Goal: Task Accomplishment & Management: Complete application form

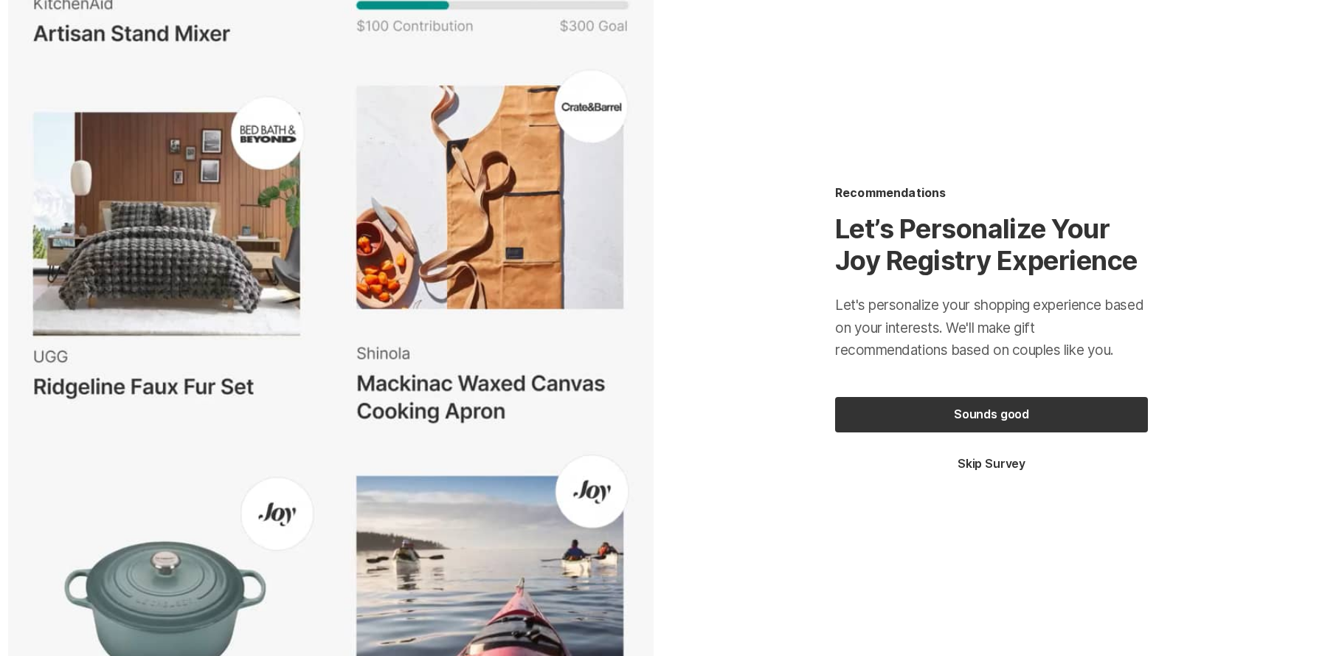
click at [969, 417] on button "Sounds good" at bounding box center [991, 414] width 313 height 35
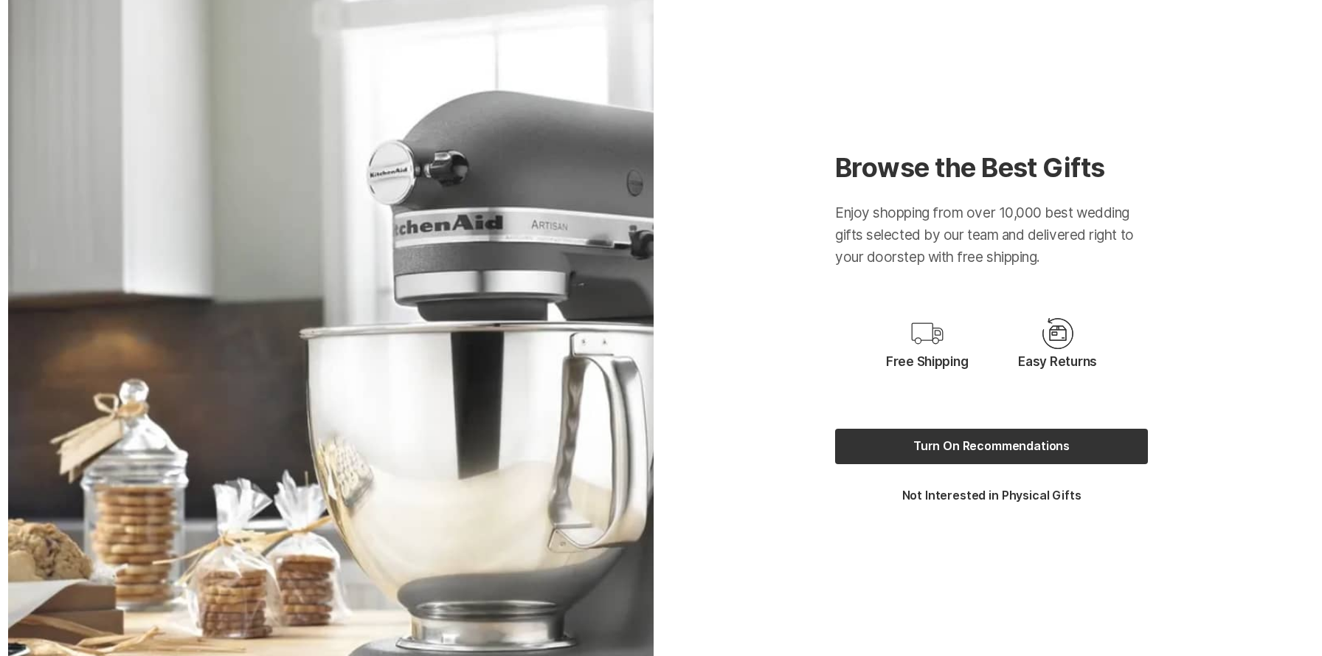
click at [968, 440] on button "Turn On Recommendations" at bounding box center [991, 446] width 313 height 35
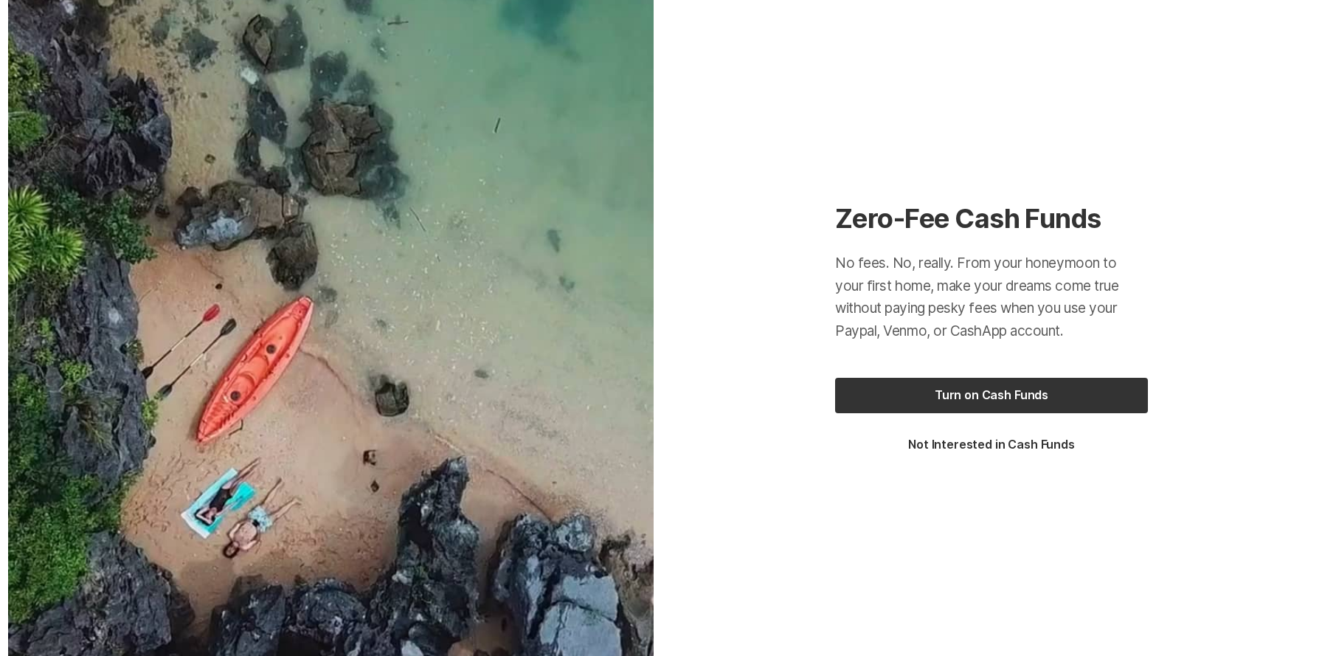
click at [988, 402] on button "Turn on Cash Funds" at bounding box center [991, 395] width 313 height 35
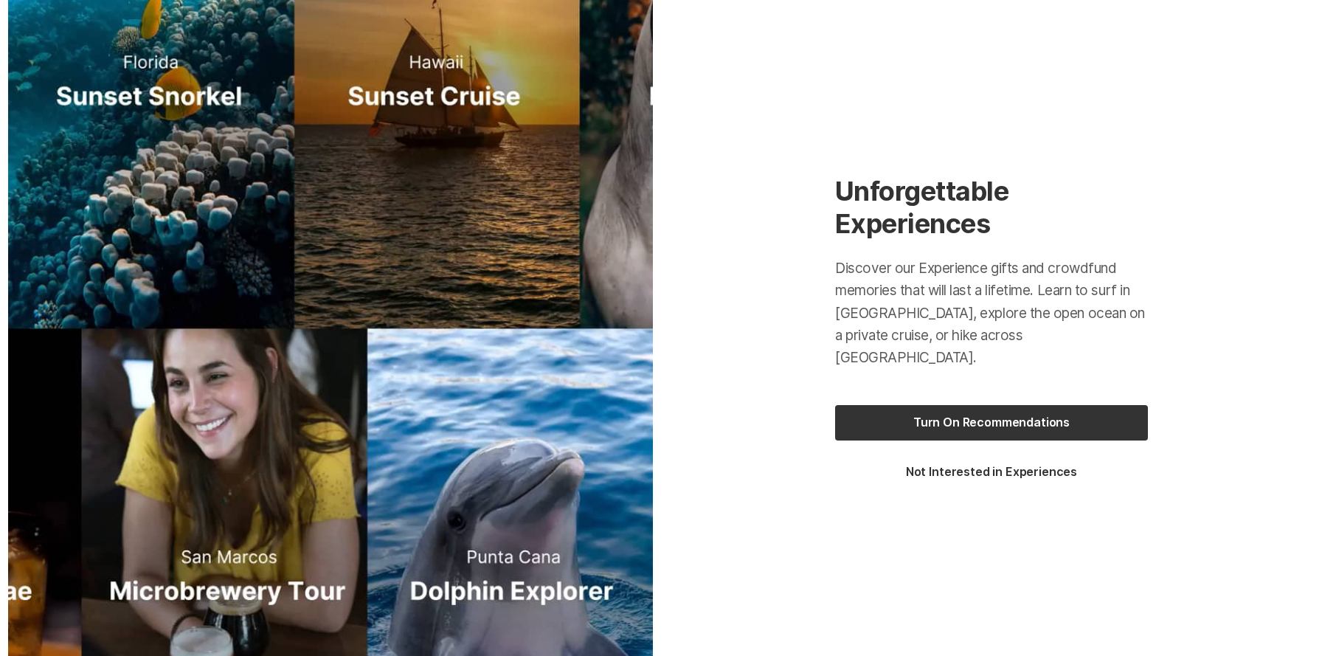
click at [983, 411] on button "Turn On Recommendations" at bounding box center [991, 422] width 313 height 35
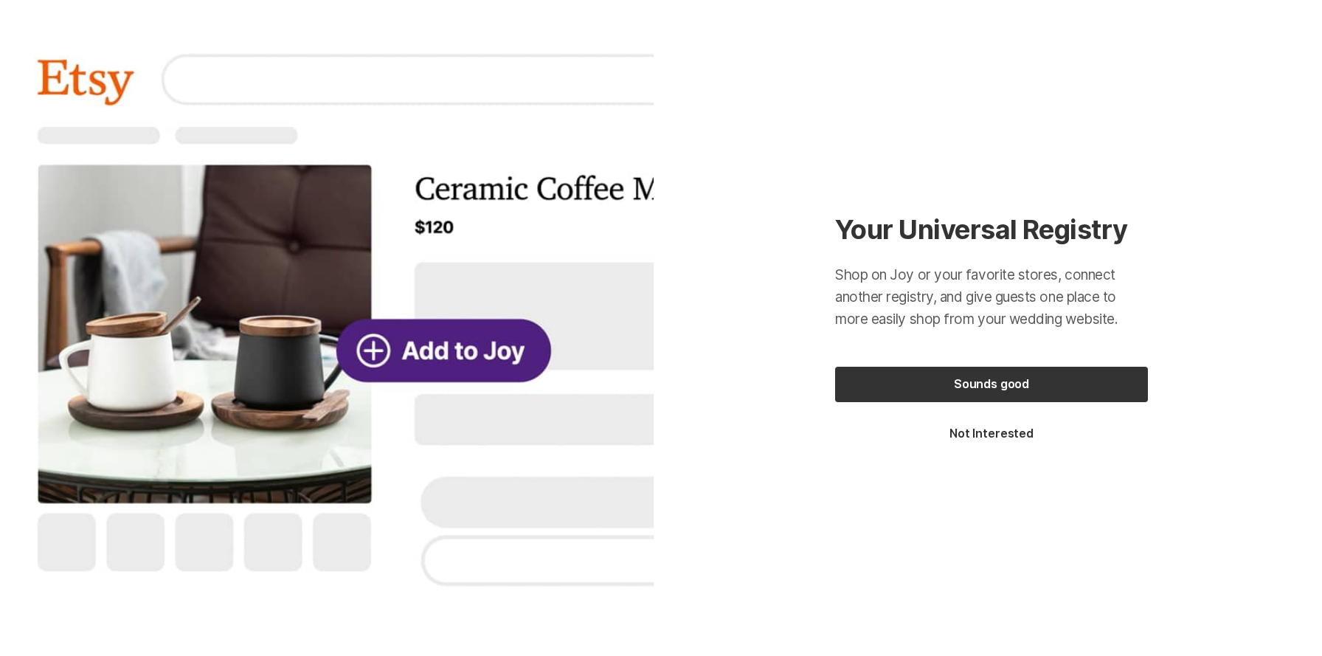
click at [959, 382] on button "Sounds good" at bounding box center [991, 384] width 313 height 35
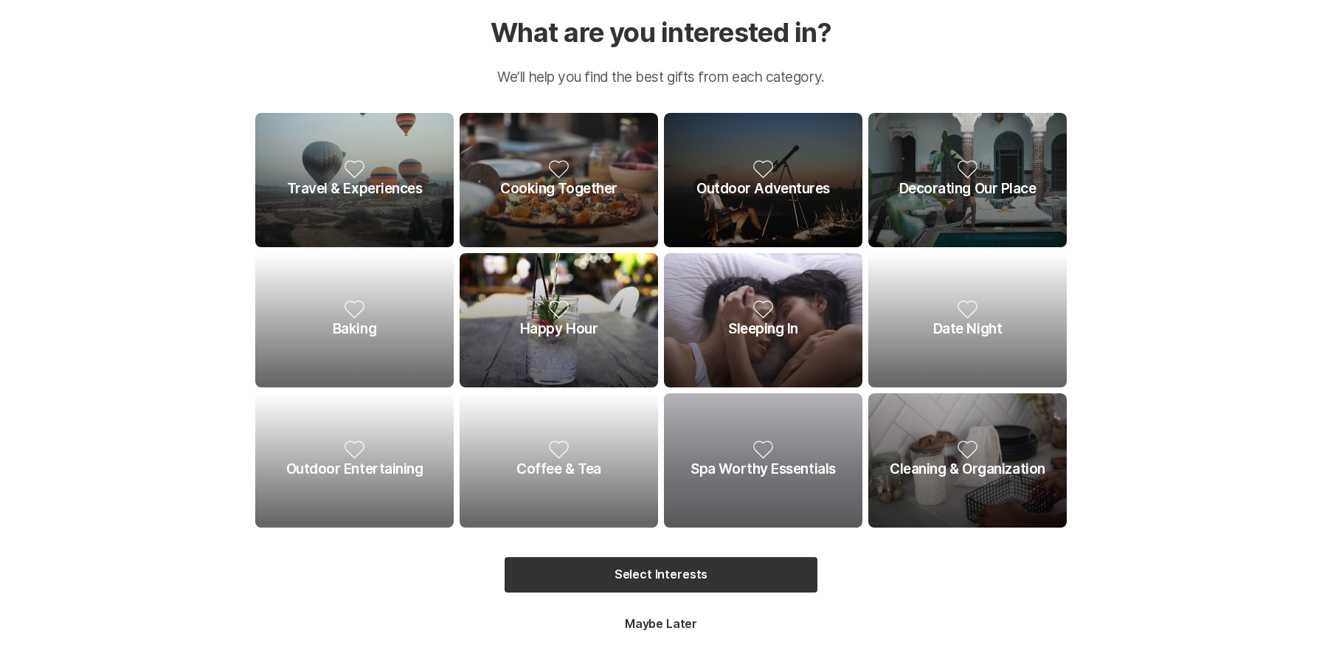
scroll to position [53, 0]
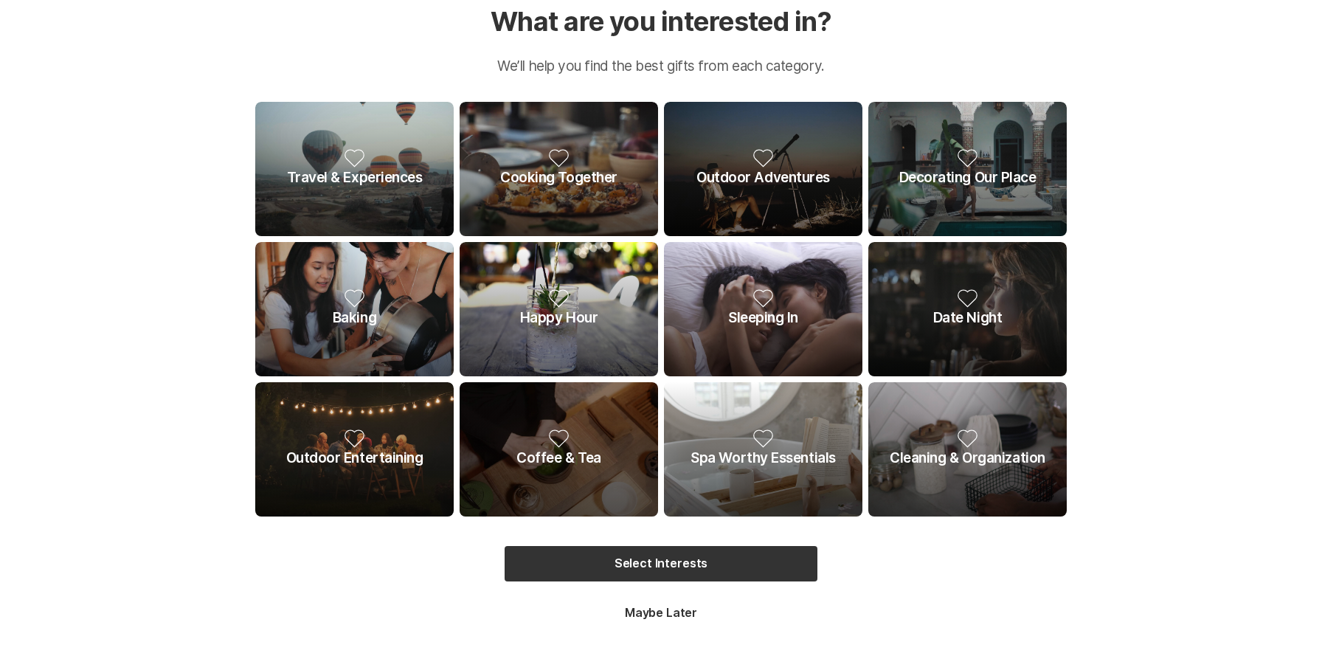
click at [551, 439] on icon at bounding box center [559, 439] width 20 height 18
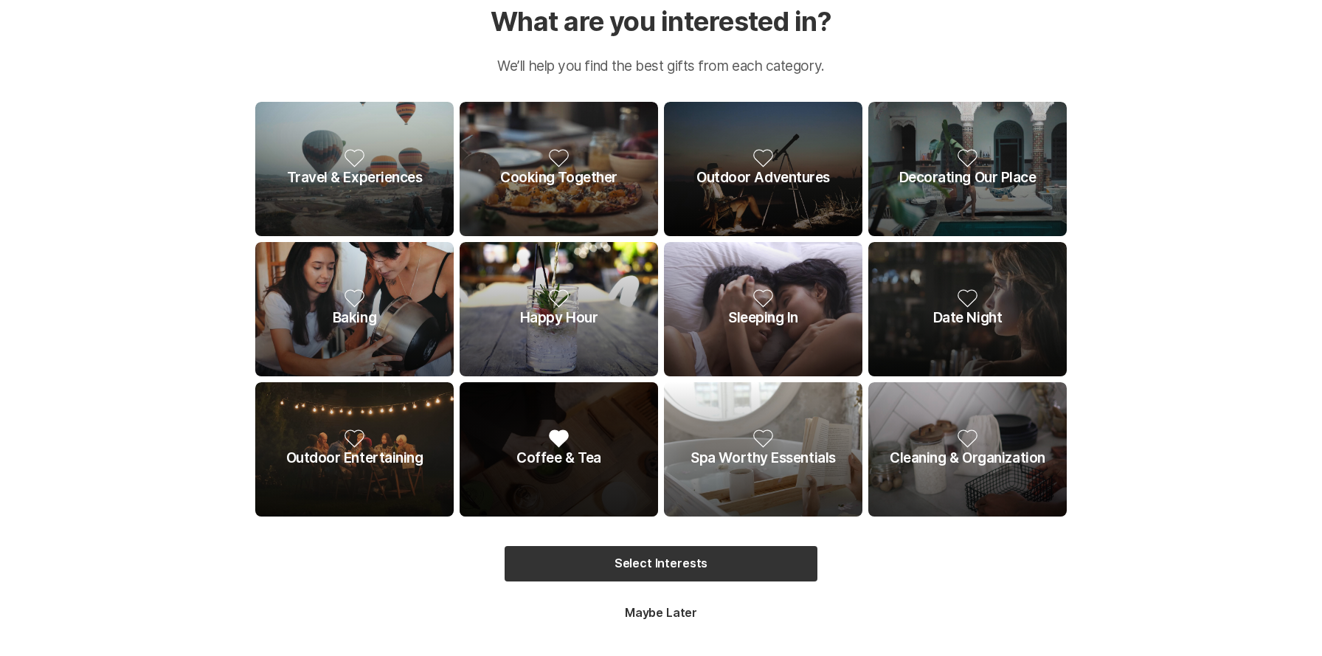
click at [615, 561] on button "Select Interests" at bounding box center [661, 563] width 313 height 35
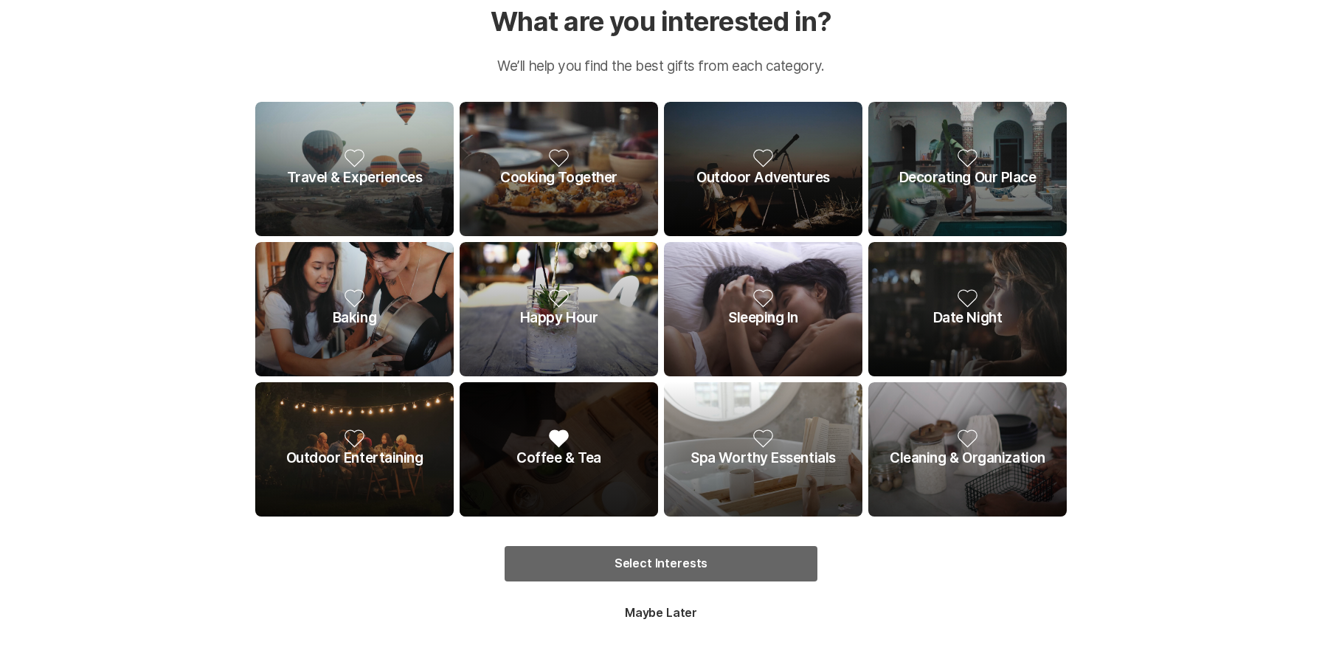
scroll to position [0, 0]
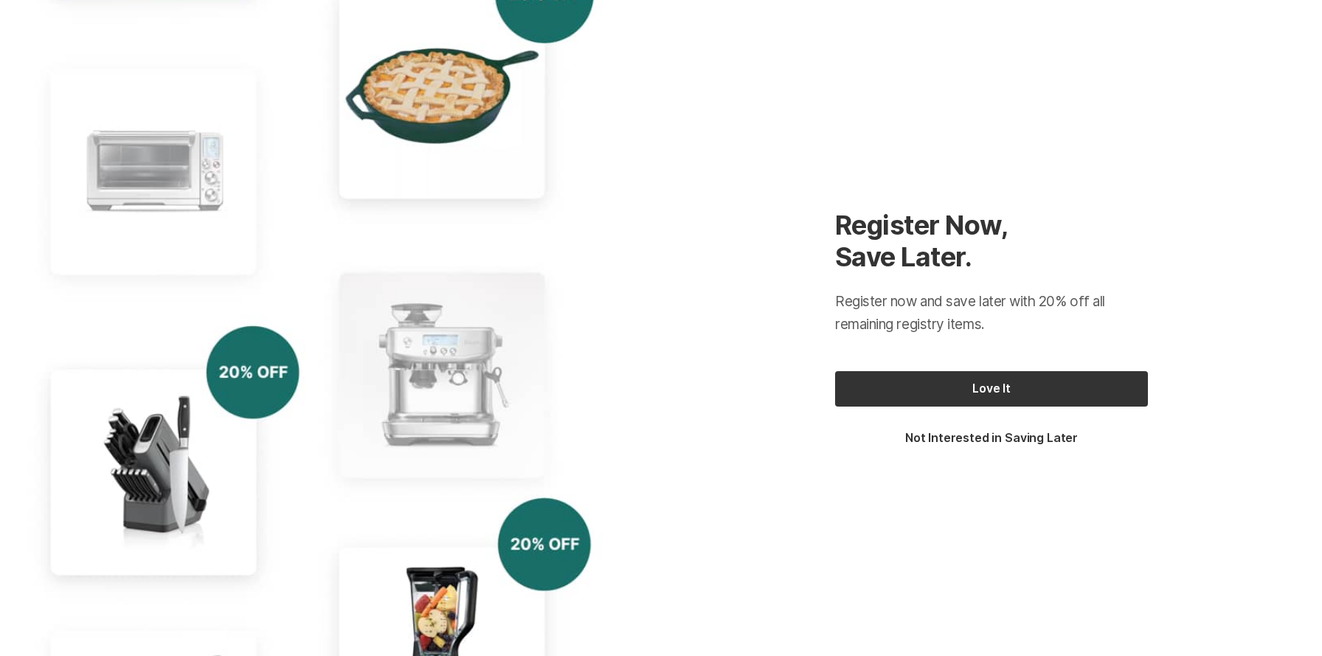
click at [861, 400] on button "Love It" at bounding box center [991, 388] width 313 height 35
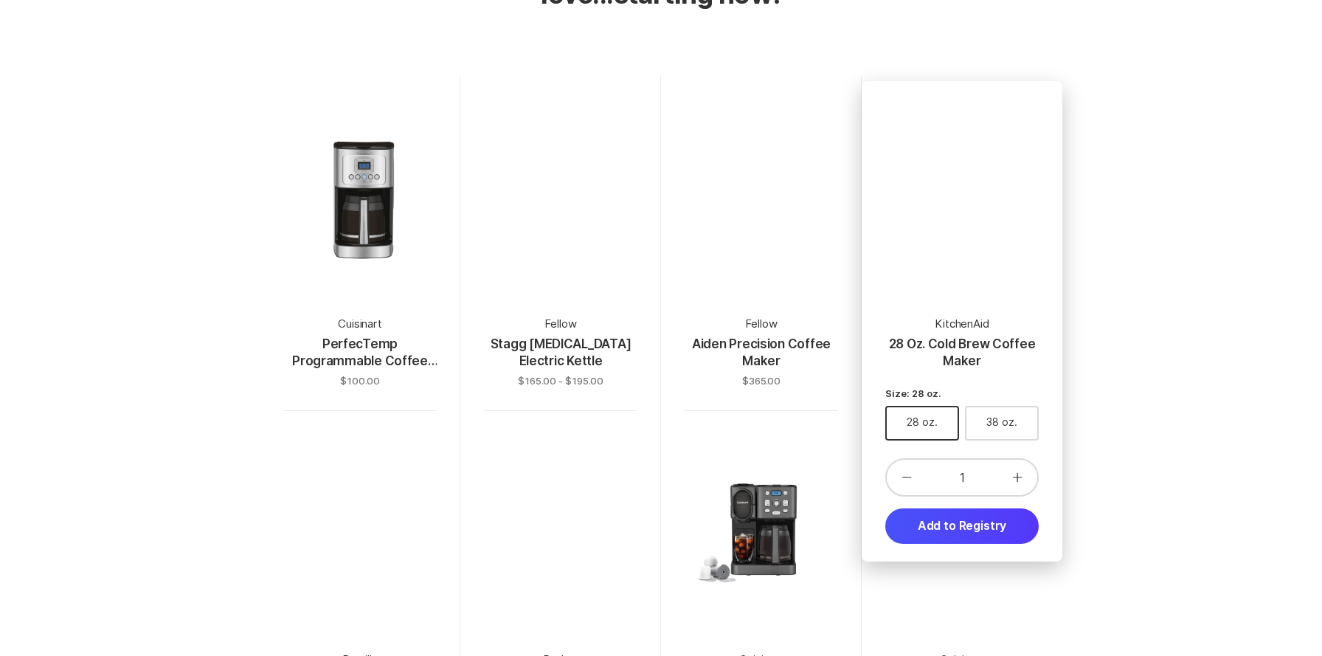
scroll to position [113, 0]
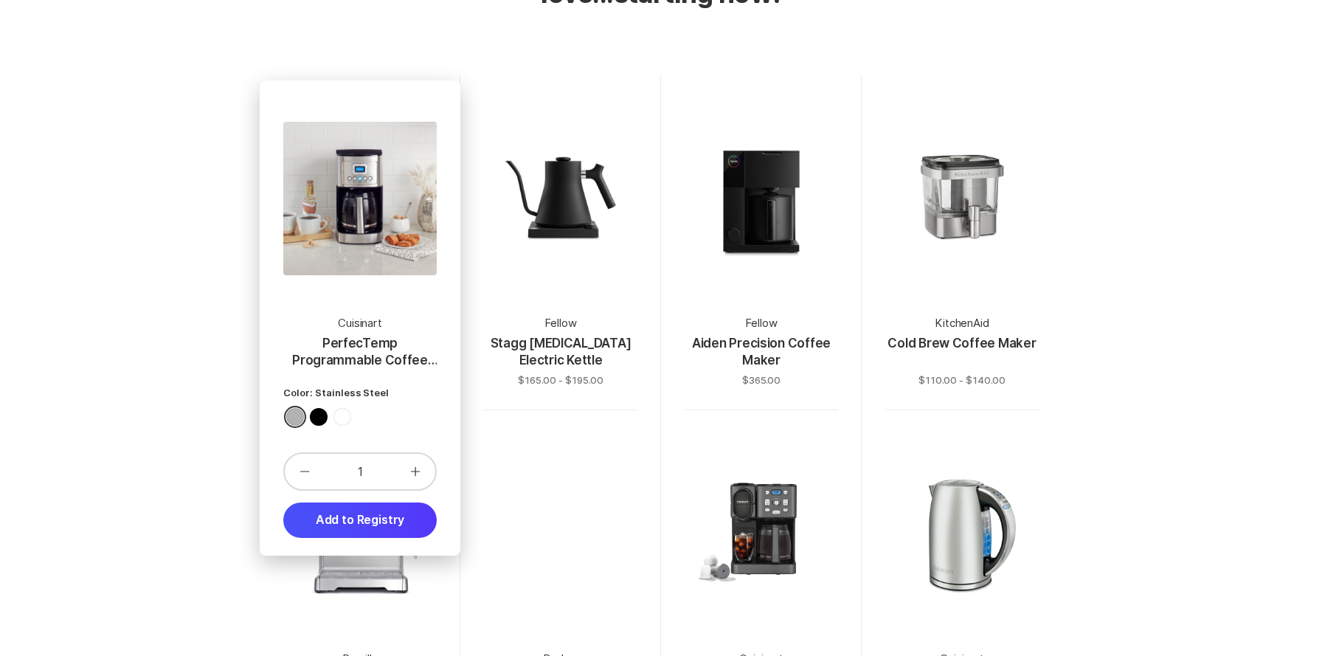
click at [401, 274] on div at bounding box center [359, 198] width 153 height 153
click at [341, 520] on button "Add to Registry" at bounding box center [359, 519] width 153 height 35
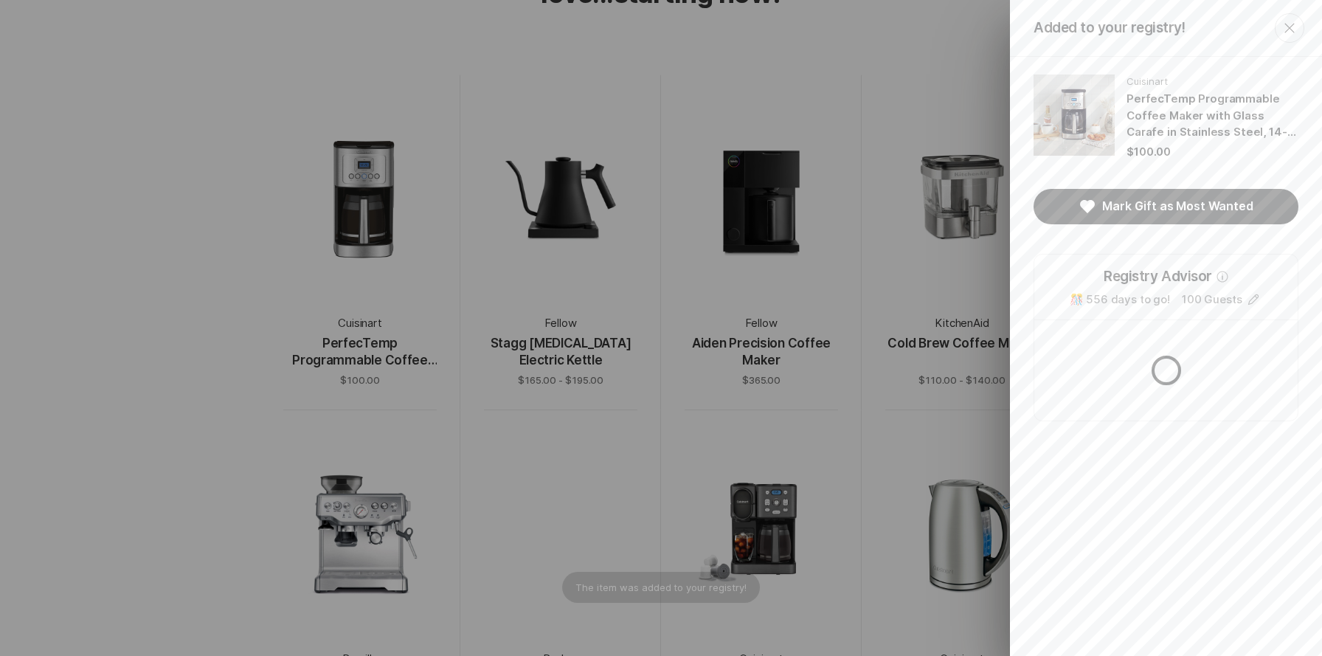
scroll to position [0, 0]
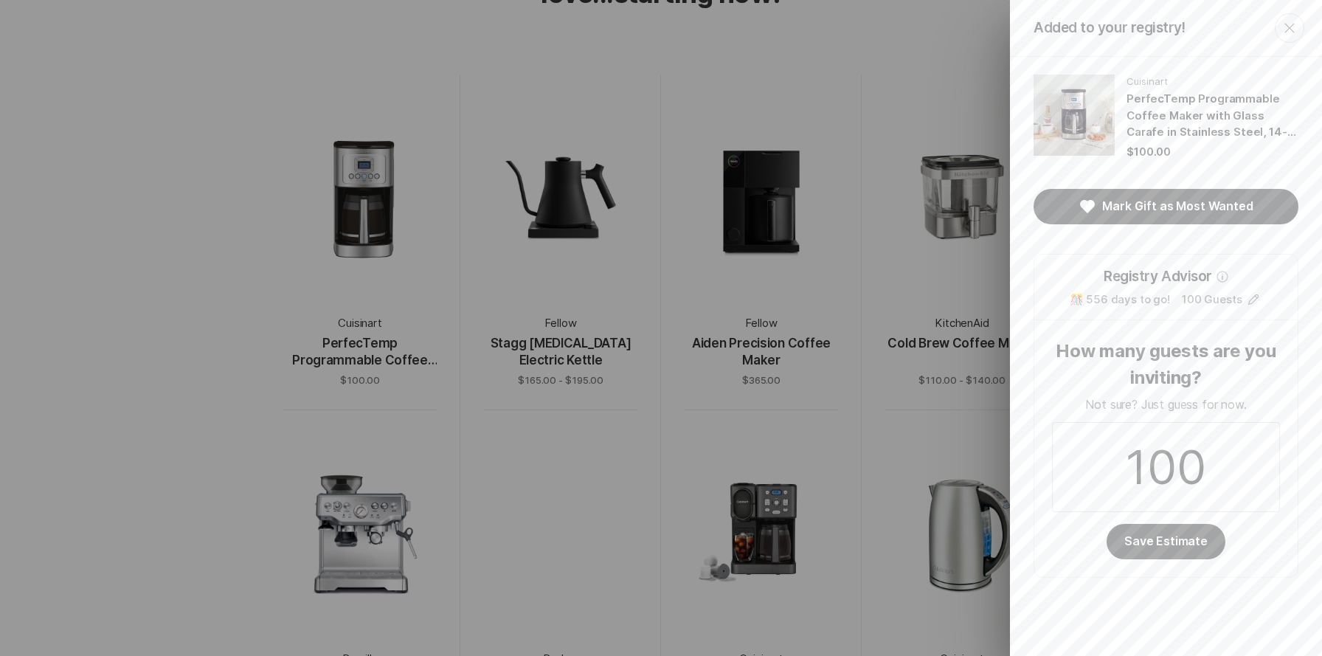
click at [1292, 32] on icon "Close" at bounding box center [1290, 28] width 18 height 18
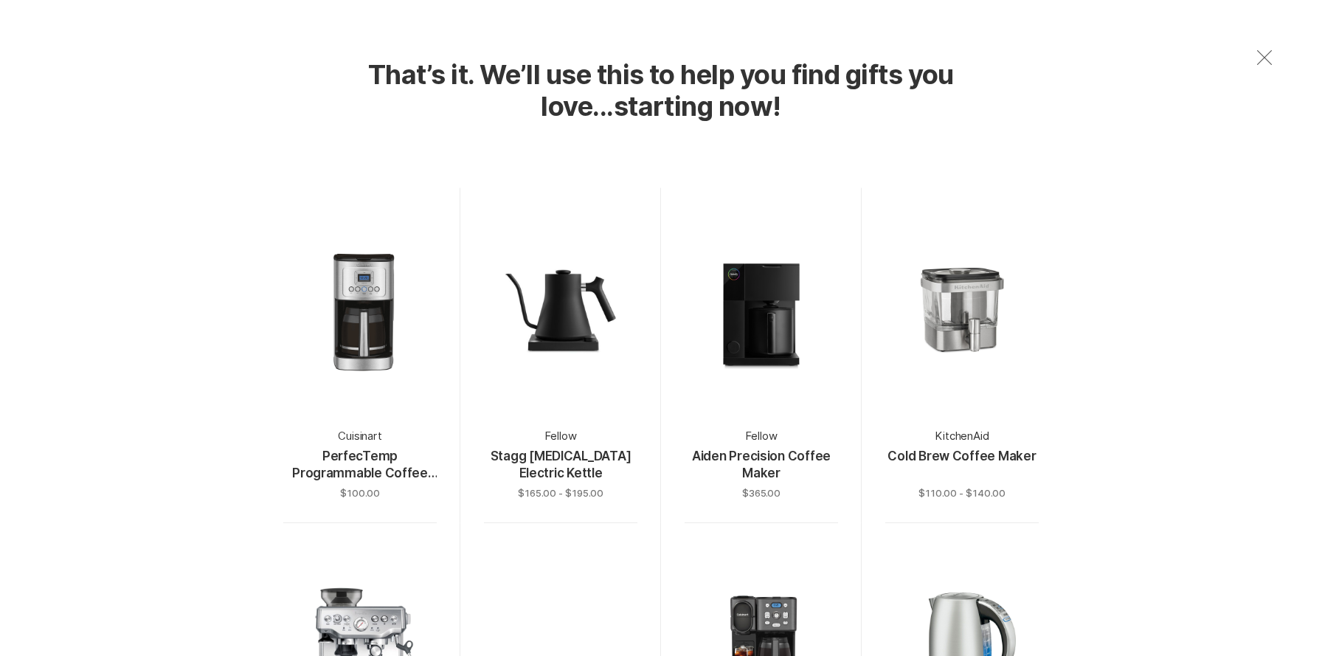
click at [1253, 58] on icon "Close" at bounding box center [1264, 58] width 24 height 24
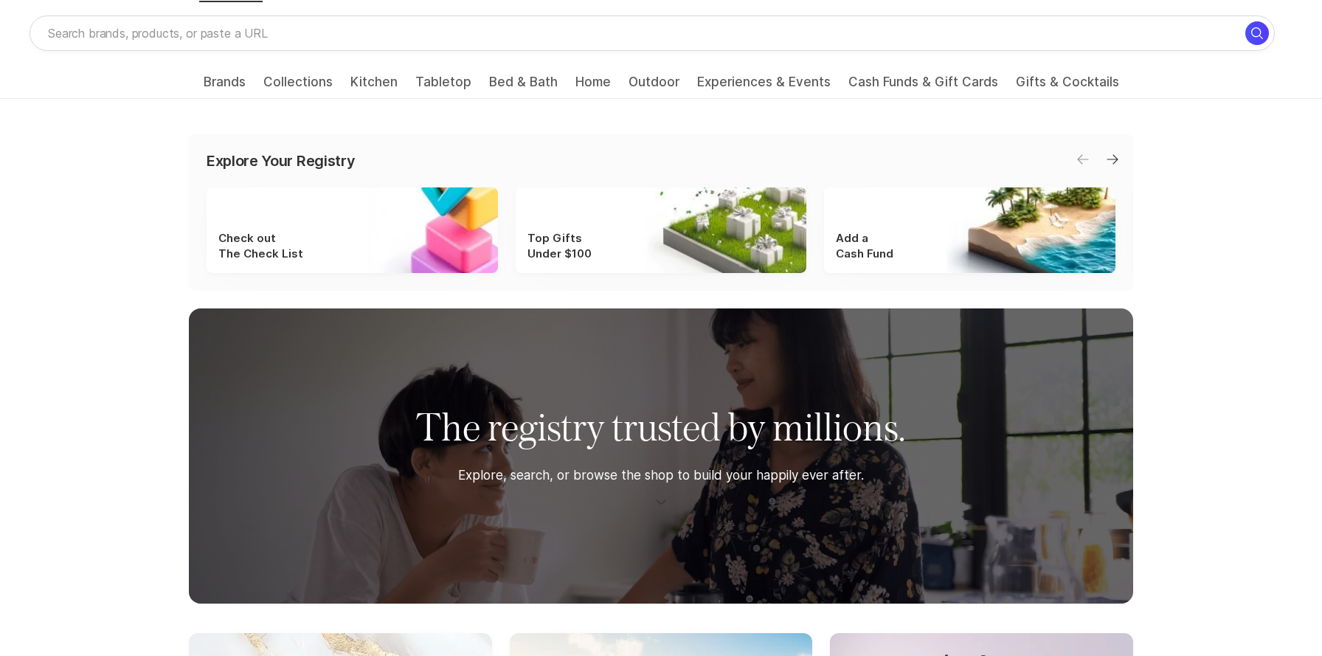
scroll to position [46, 0]
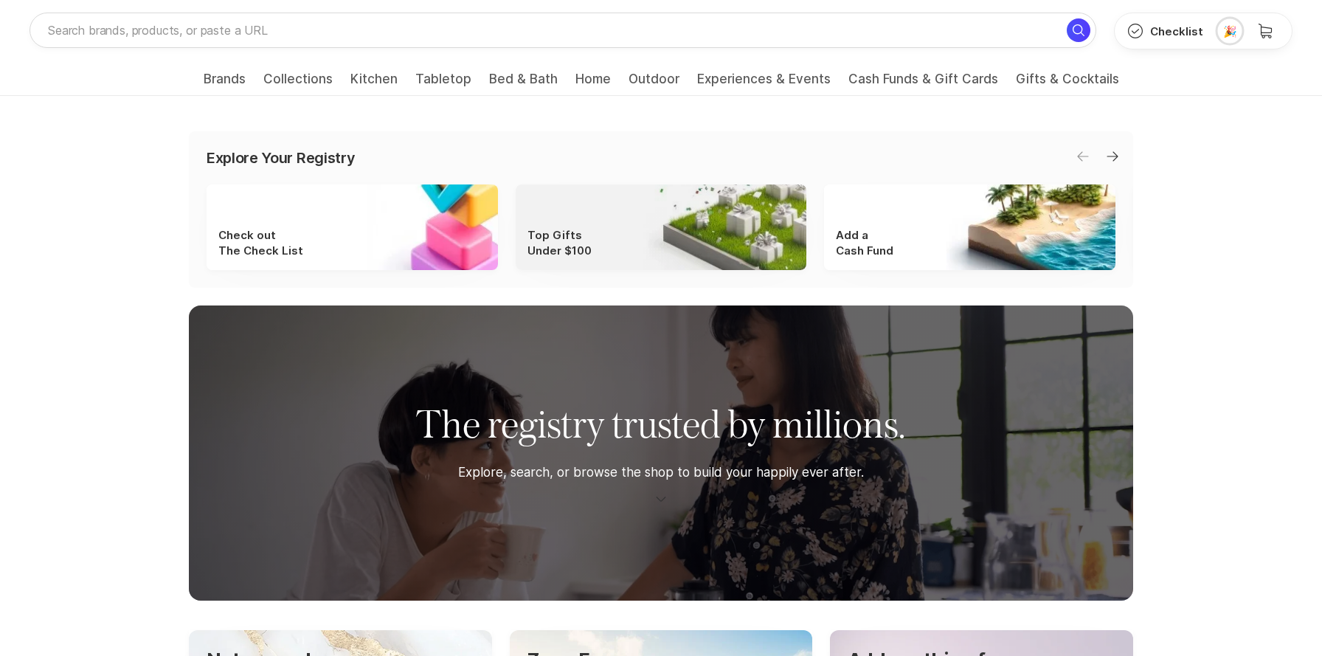
click at [566, 244] on span "Top Gifts Under $100" at bounding box center [559, 242] width 64 height 31
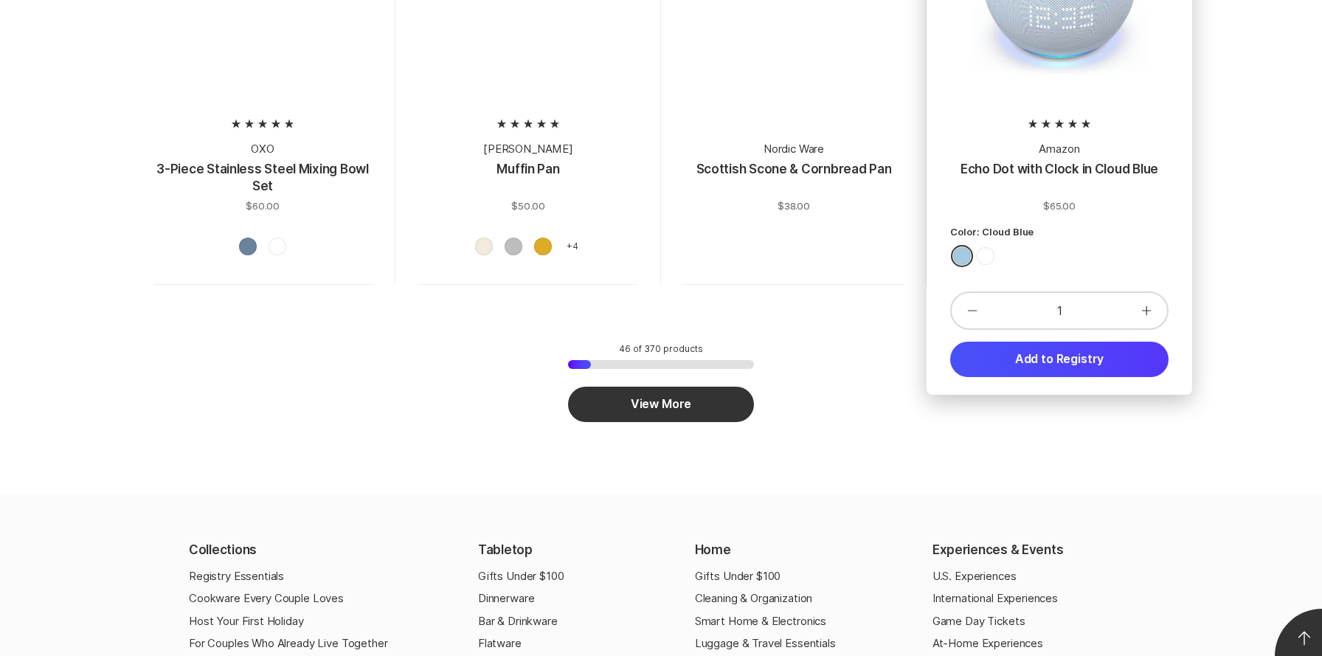
scroll to position [5373, 0]
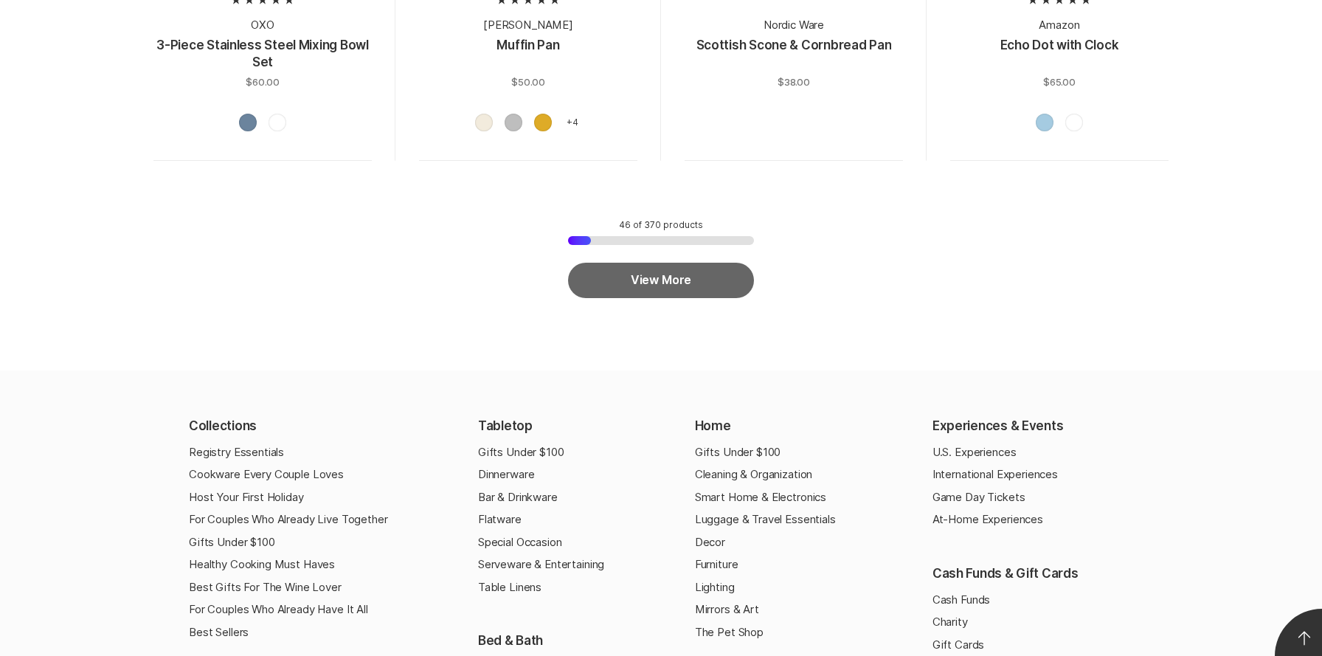
click at [710, 276] on button "View More" at bounding box center [661, 280] width 186 height 35
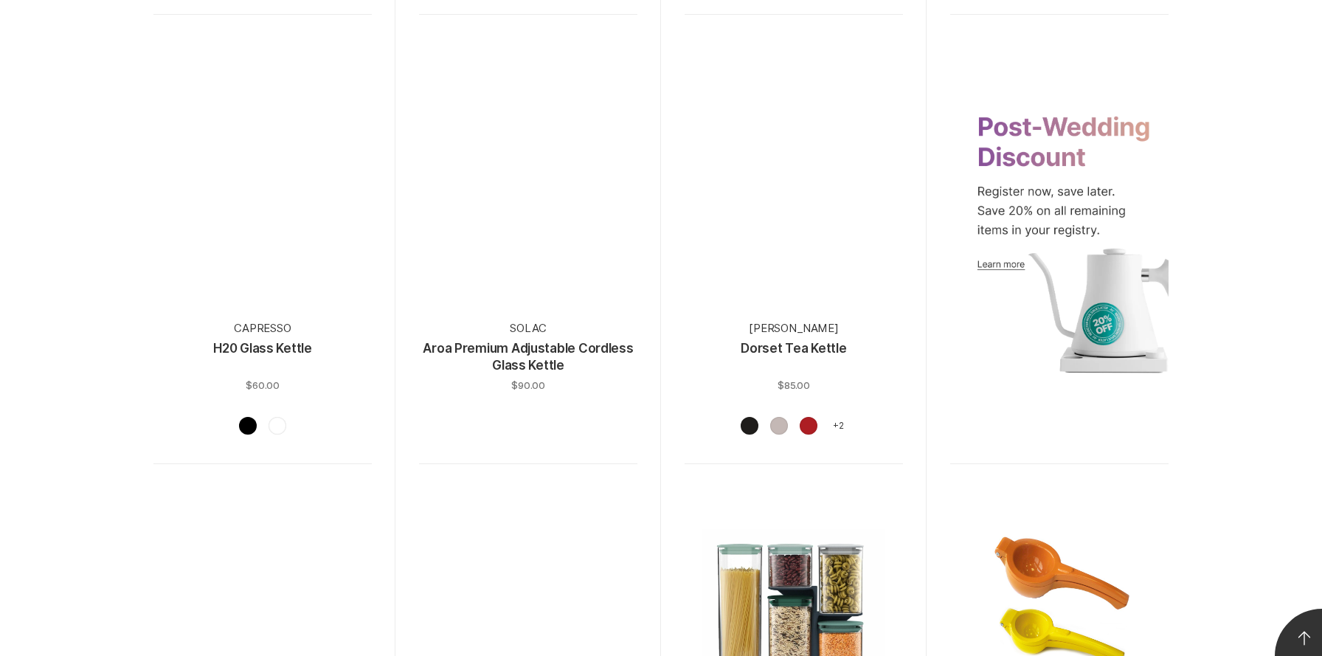
scroll to position [5980, 0]
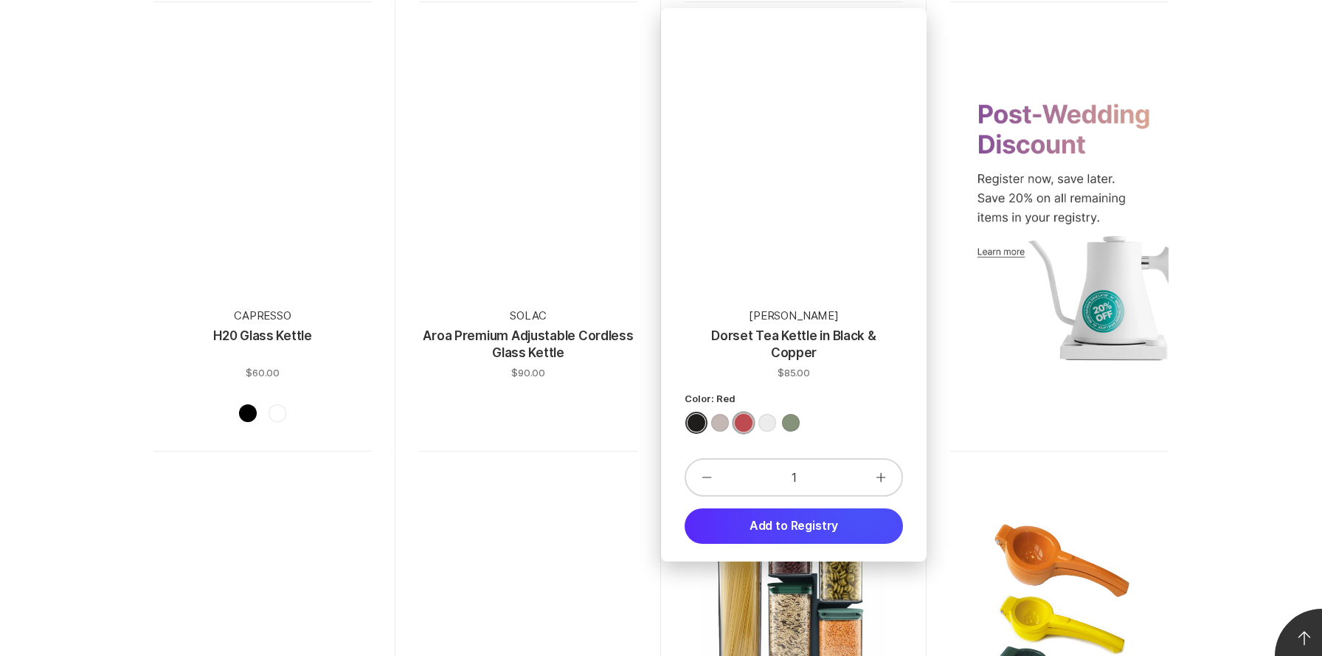
click at [746, 421] on div "Red" at bounding box center [744, 423] width 18 height 18
click at [766, 429] on div "Ivory" at bounding box center [767, 423] width 18 height 18
click at [791, 426] on div "Cedar Green/Chrome" at bounding box center [791, 423] width 18 height 18
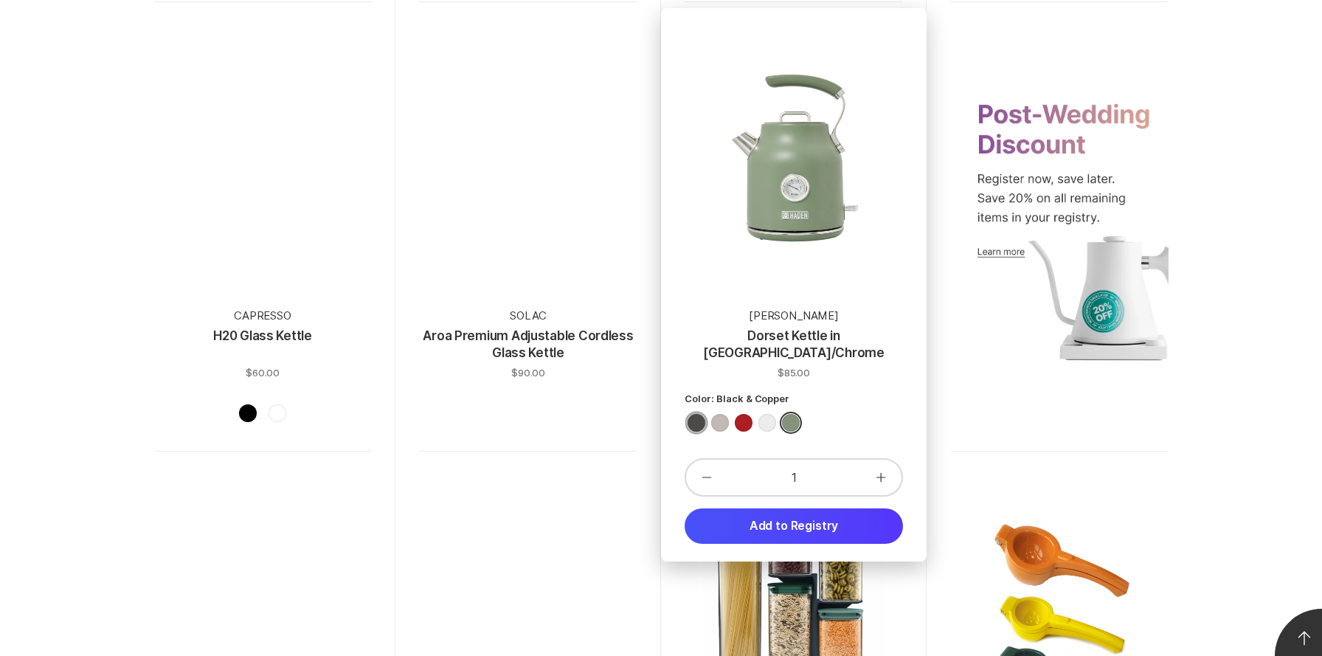
click at [696, 422] on div "Black & Copper" at bounding box center [696, 423] width 18 height 18
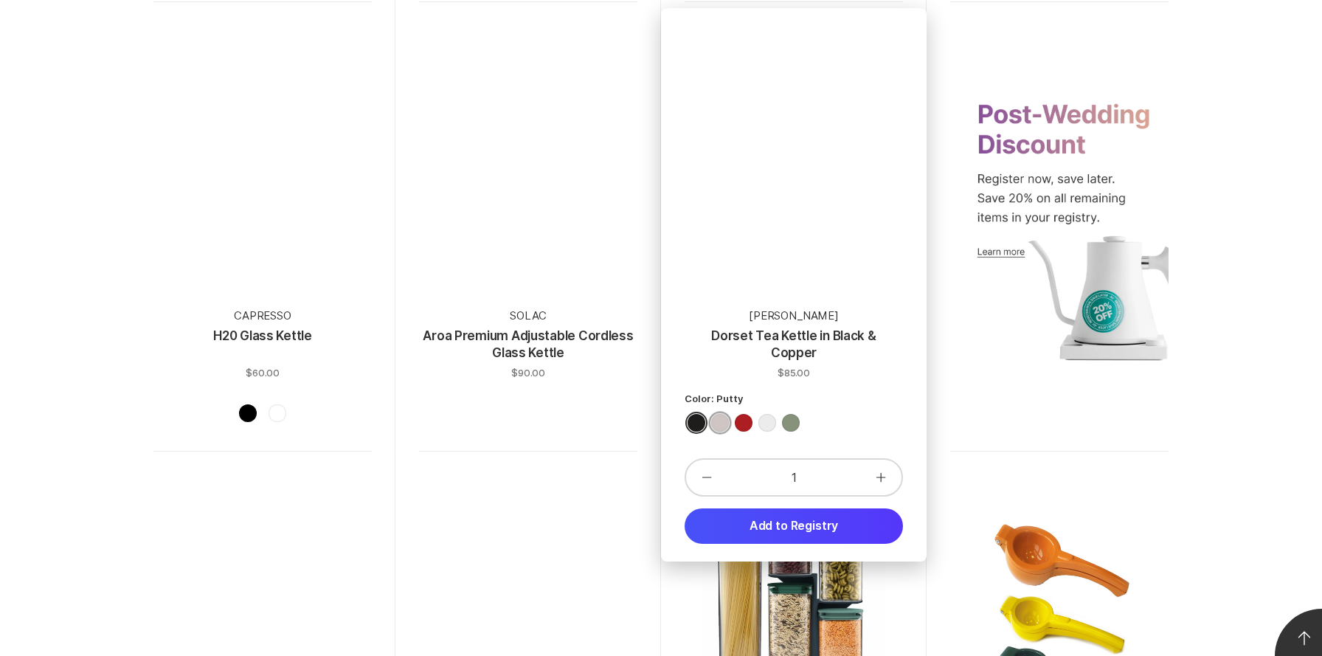
click at [721, 426] on div "Putty" at bounding box center [720, 423] width 18 height 18
click at [742, 431] on div "Red" at bounding box center [744, 423] width 18 height 18
click at [772, 430] on div "Ivory" at bounding box center [767, 423] width 18 height 18
click at [797, 430] on div "Cedar Green/Chrome" at bounding box center [791, 423] width 18 height 18
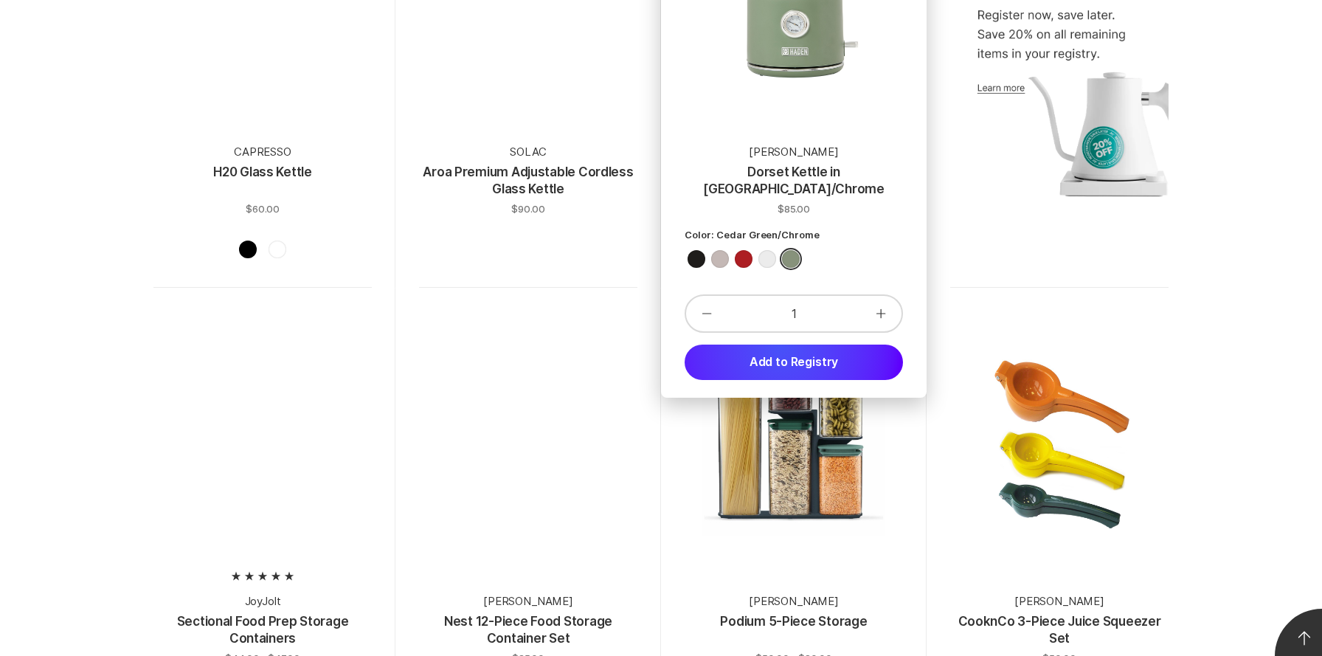
scroll to position [6160, 0]
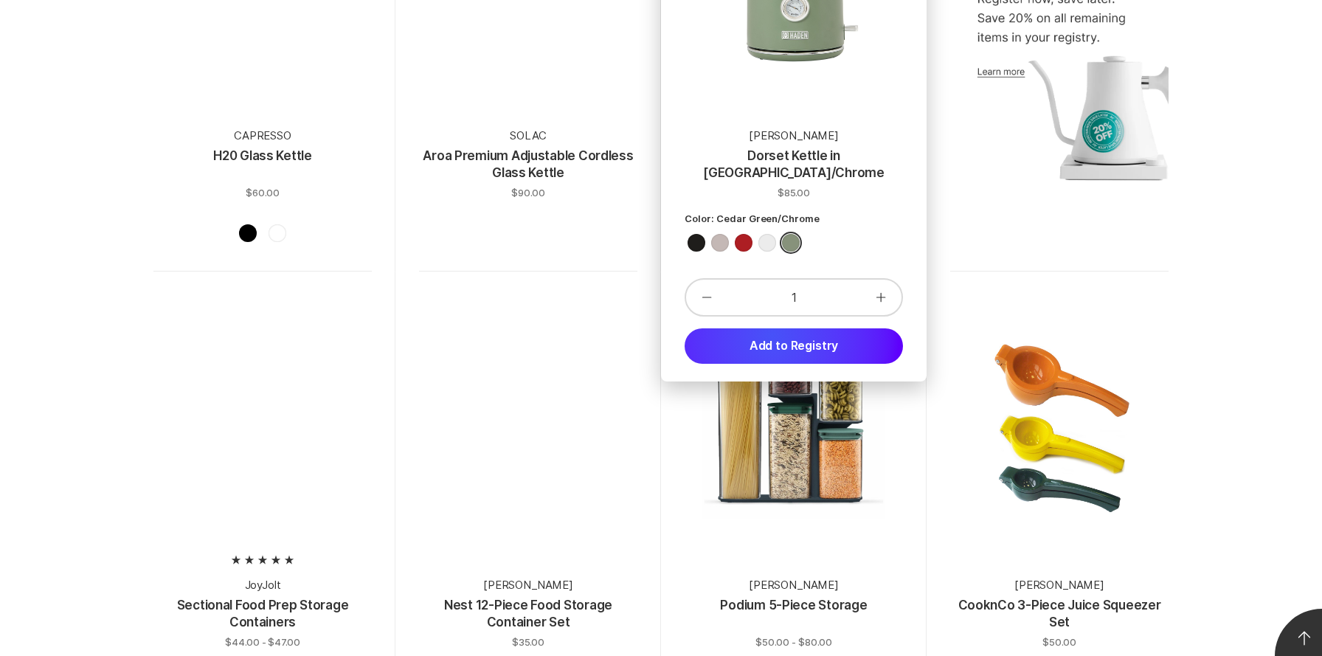
click at [772, 336] on button "Add to Registry" at bounding box center [794, 345] width 218 height 35
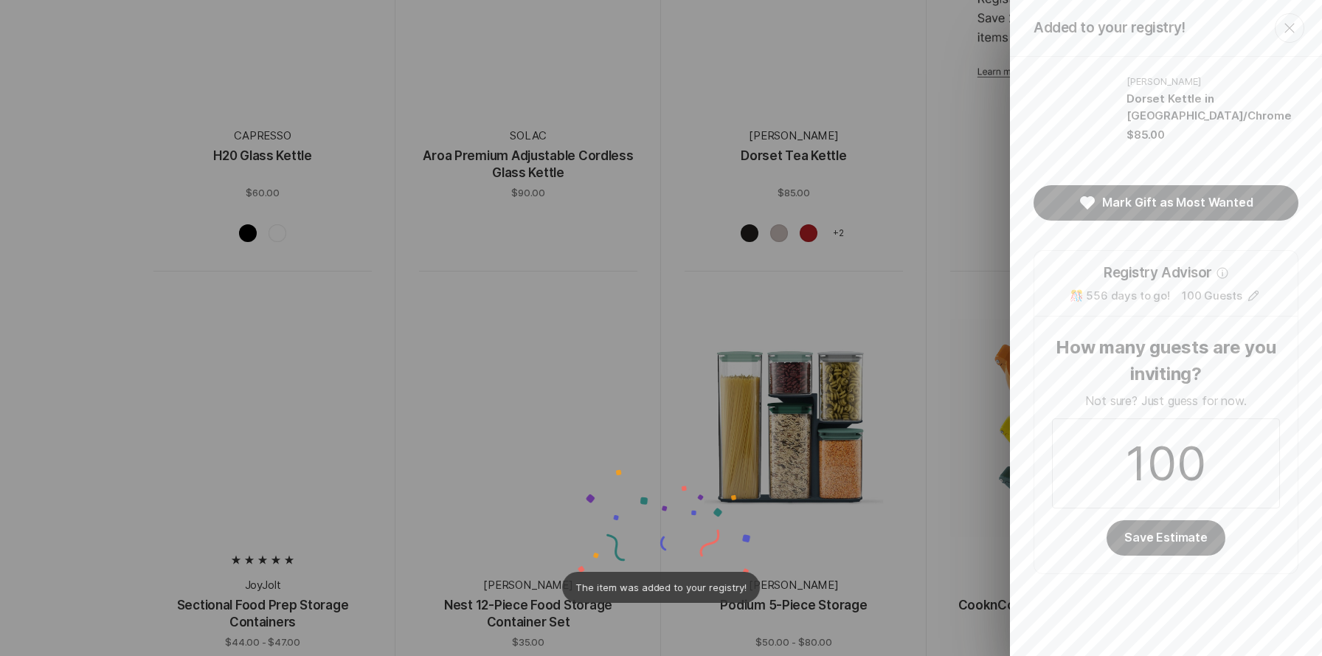
scroll to position [0, 0]
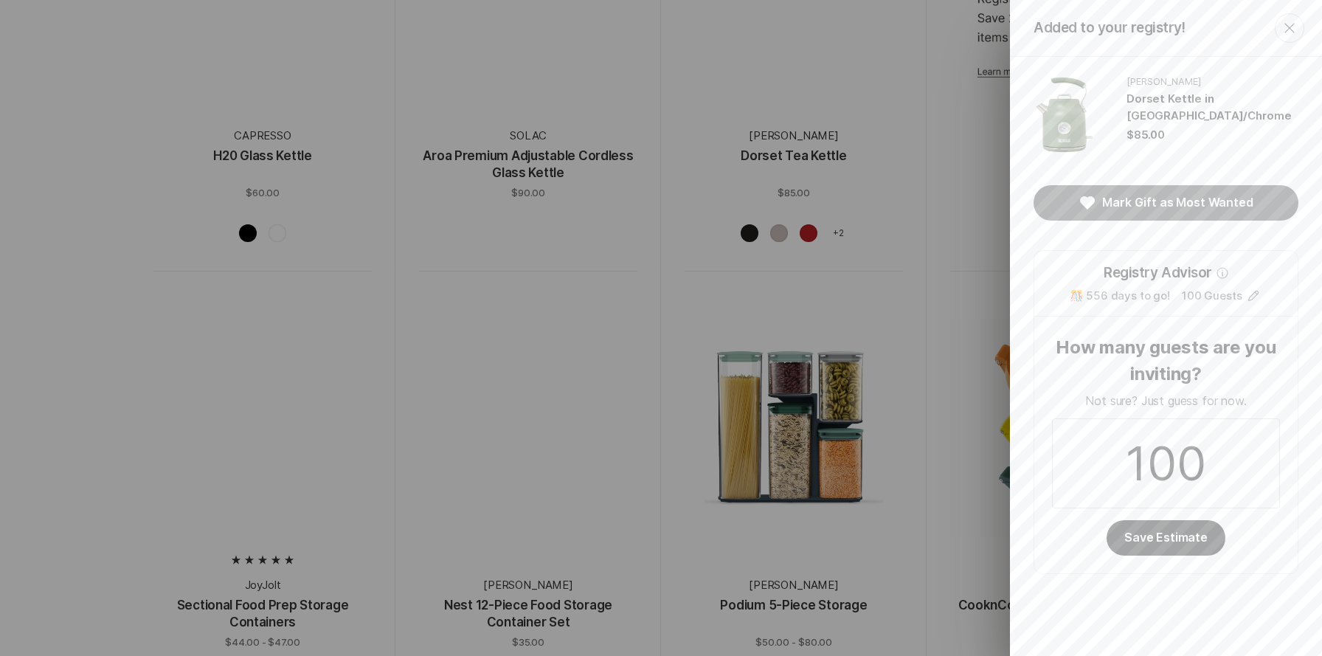
click at [1093, 201] on icon "Drawer" at bounding box center [1087, 202] width 15 height 13
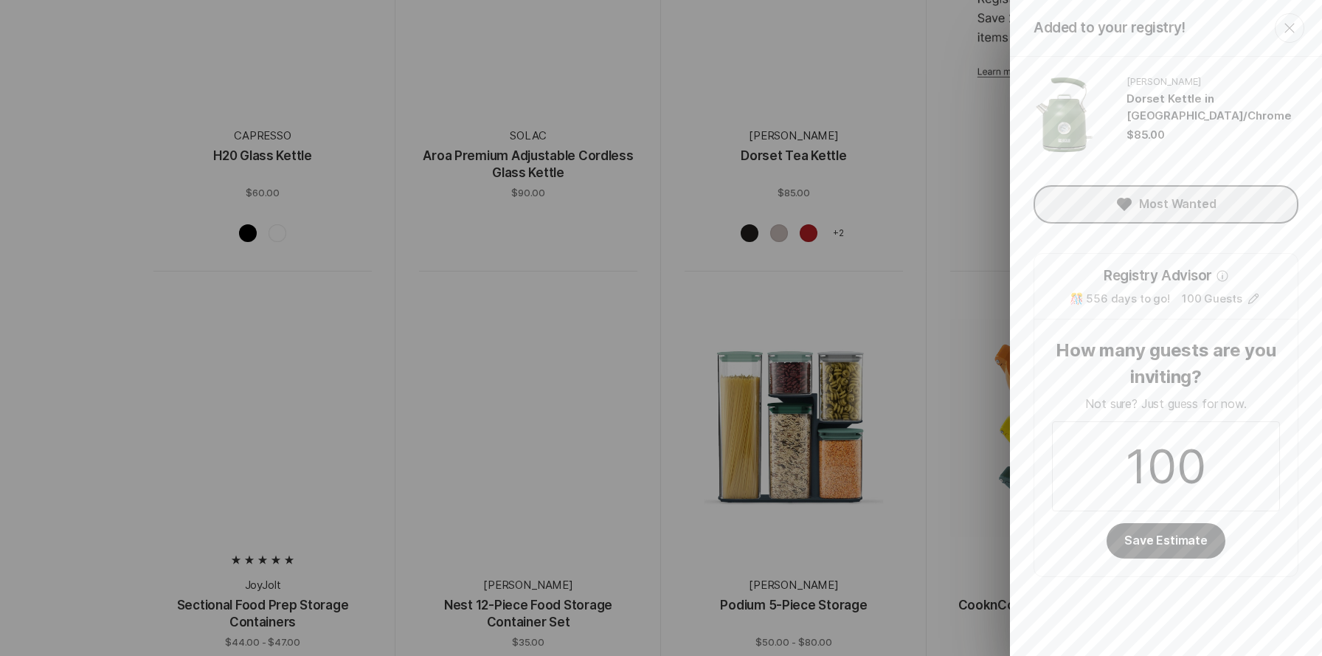
click at [1292, 34] on icon "Close" at bounding box center [1290, 28] width 18 height 18
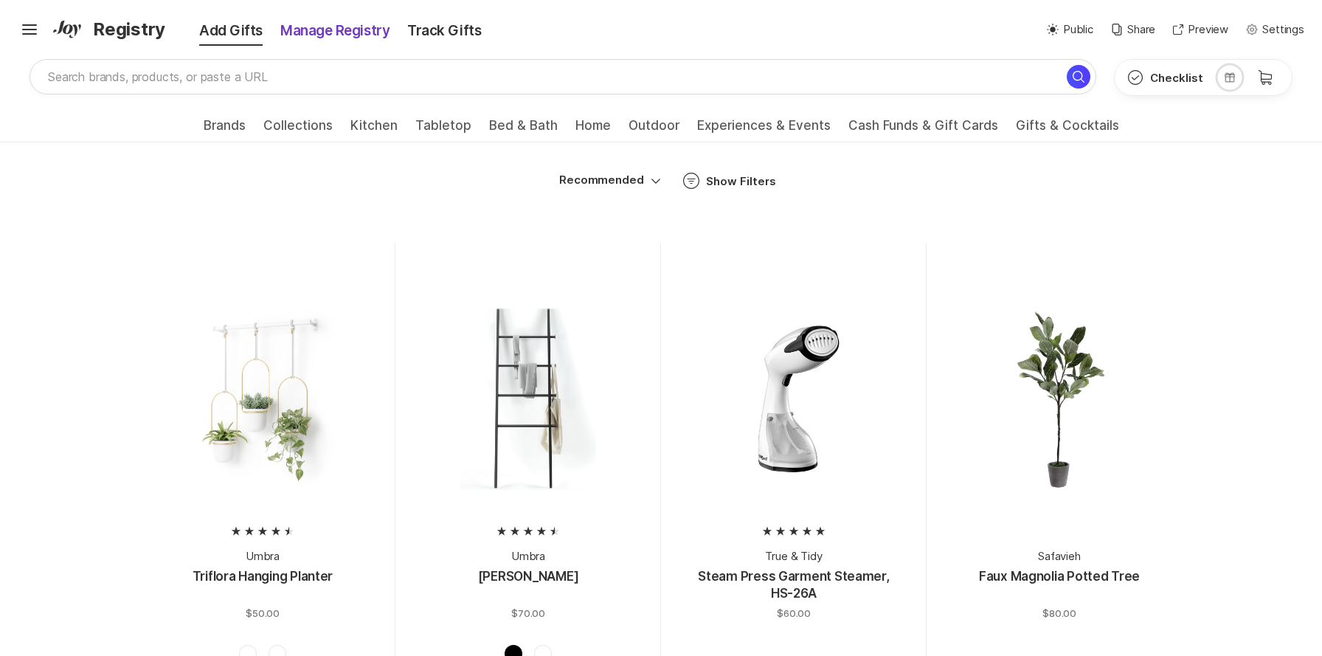
click at [309, 32] on div "Manage Registry" at bounding box center [334, 31] width 127 height 21
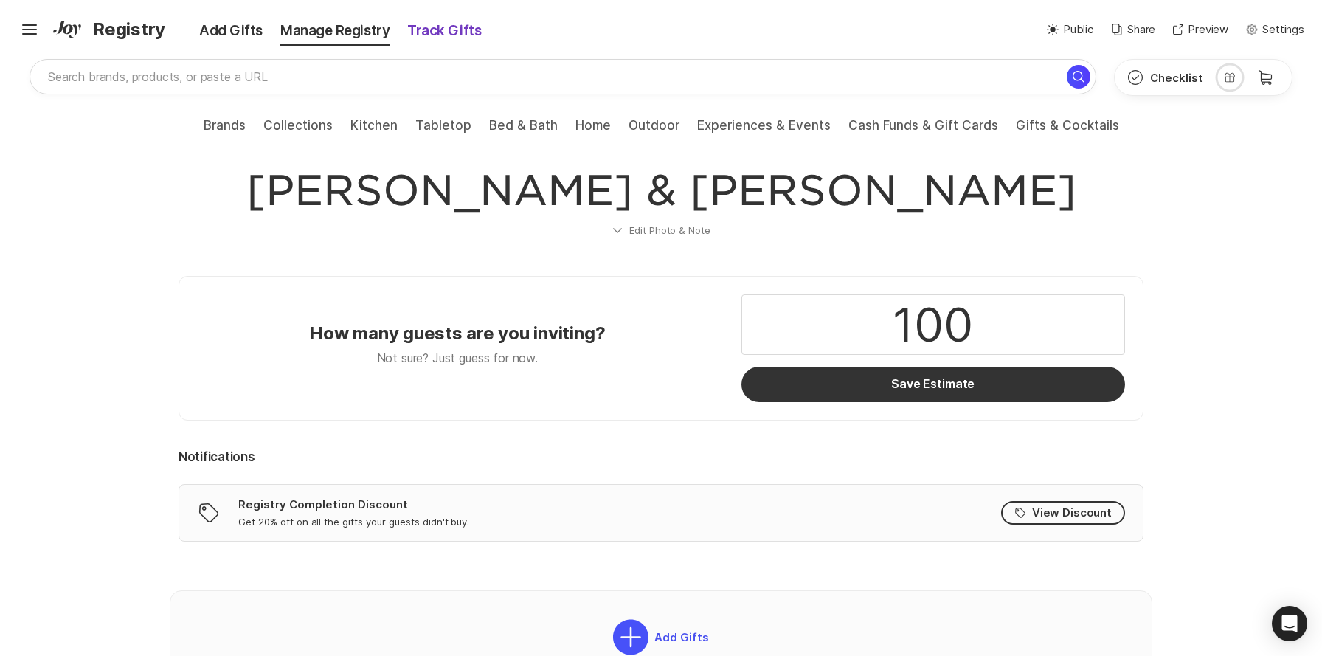
click at [436, 31] on div "Track Gifts" at bounding box center [443, 31] width 91 height 21
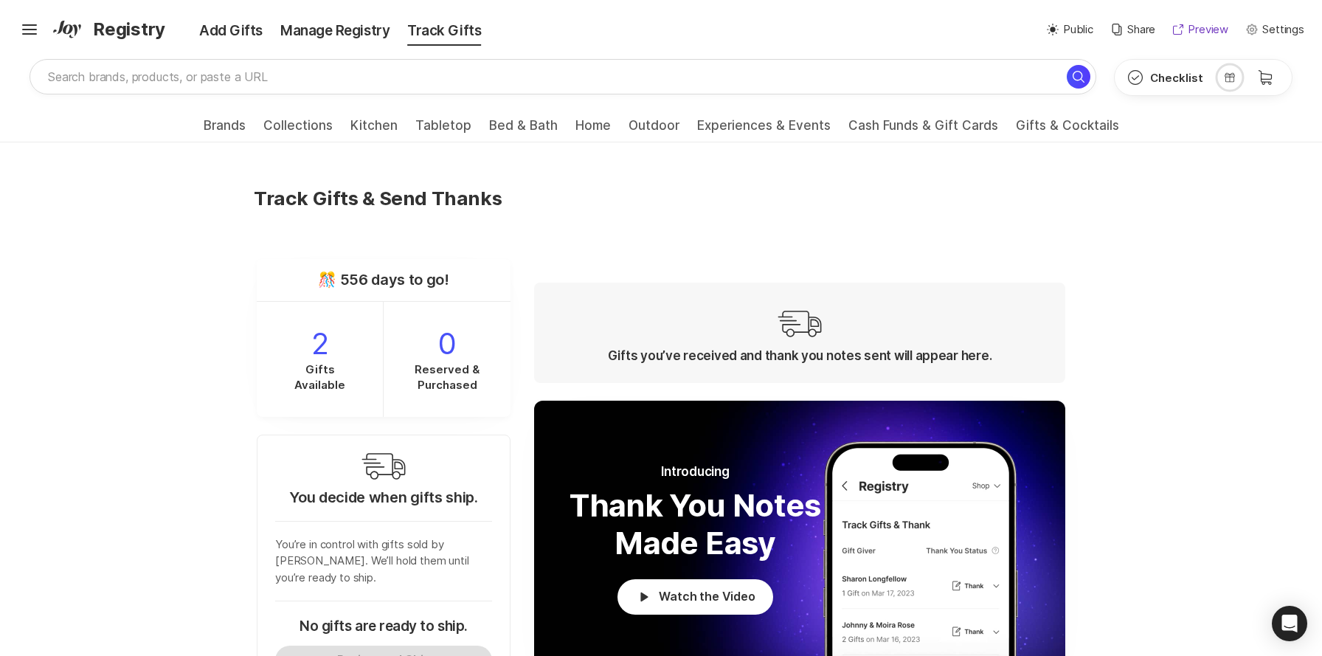
click at [1179, 29] on icon at bounding box center [1178, 29] width 10 height 10
click at [1286, 33] on p "Settings" at bounding box center [1283, 29] width 42 height 17
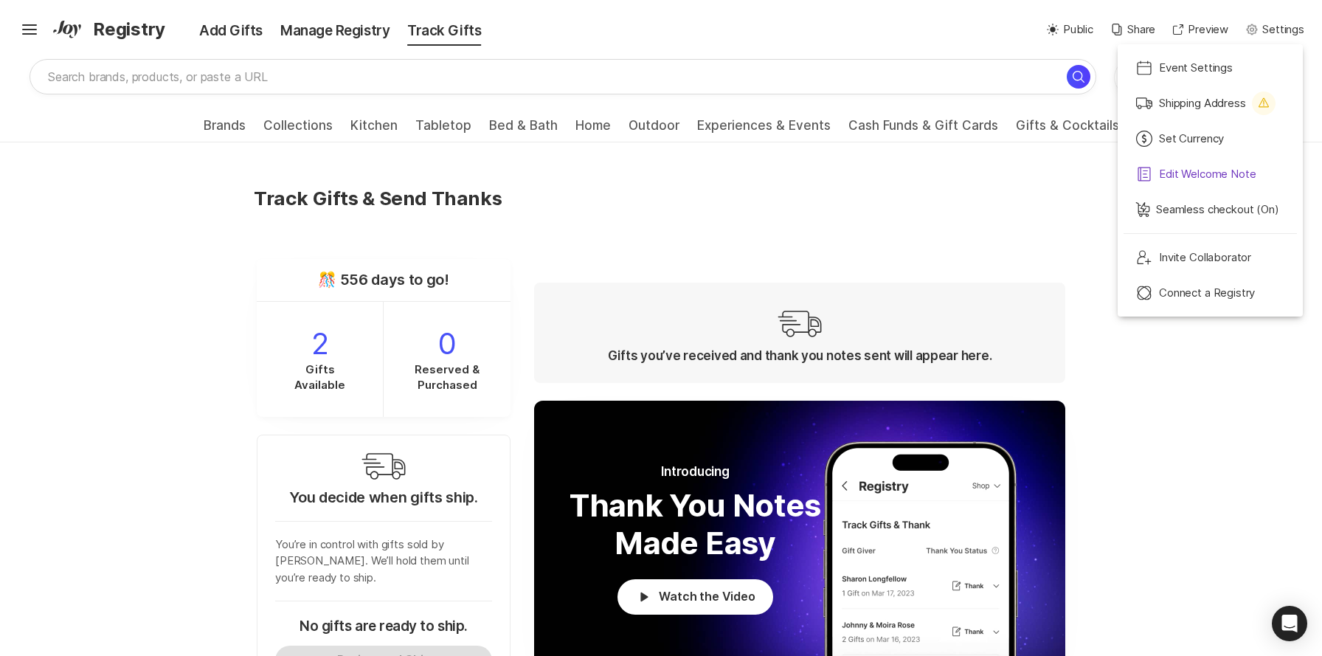
click at [1181, 171] on p "Edit Welcome Note" at bounding box center [1207, 174] width 97 height 17
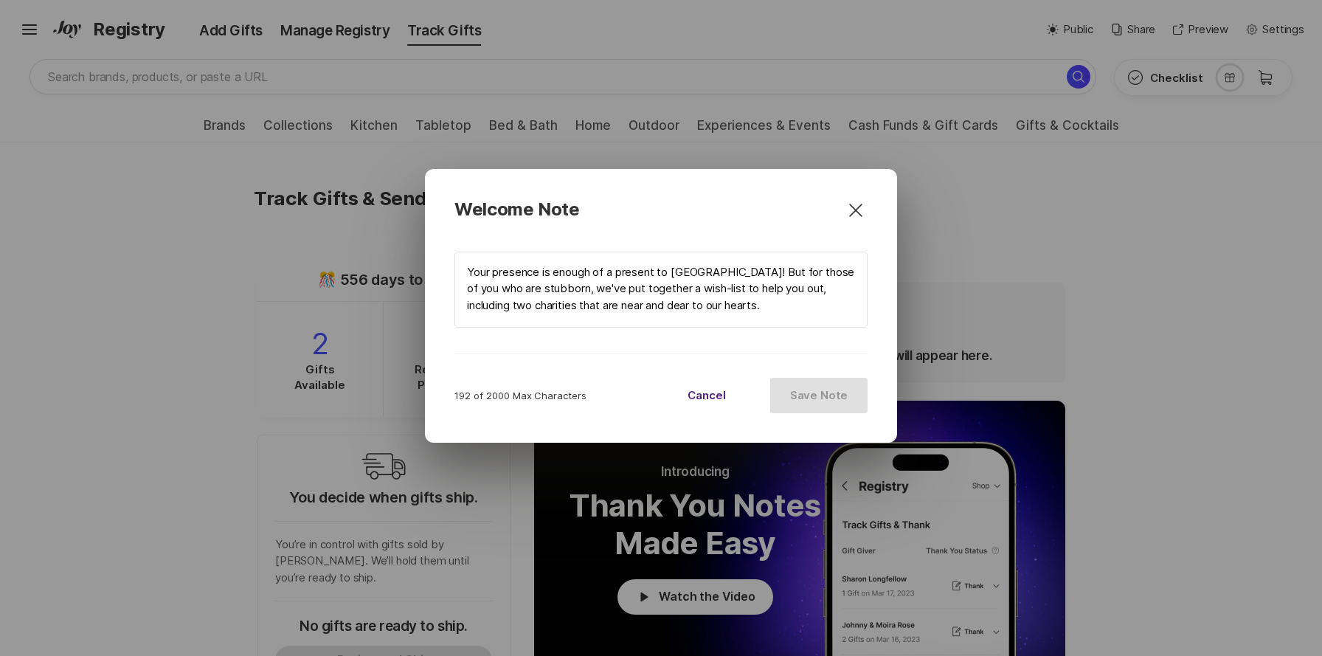
click at [856, 217] on icon "Close" at bounding box center [856, 210] width 24 height 24
type textarea "x"
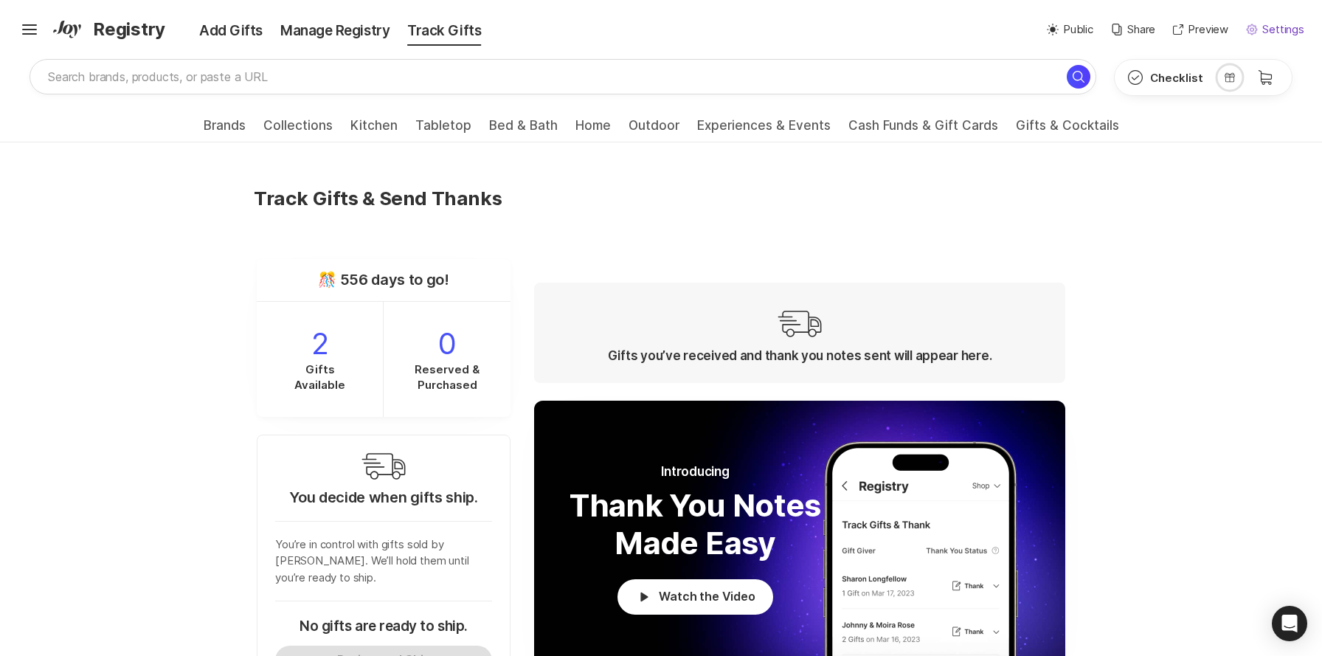
click at [1280, 33] on p "Settings" at bounding box center [1283, 29] width 42 height 17
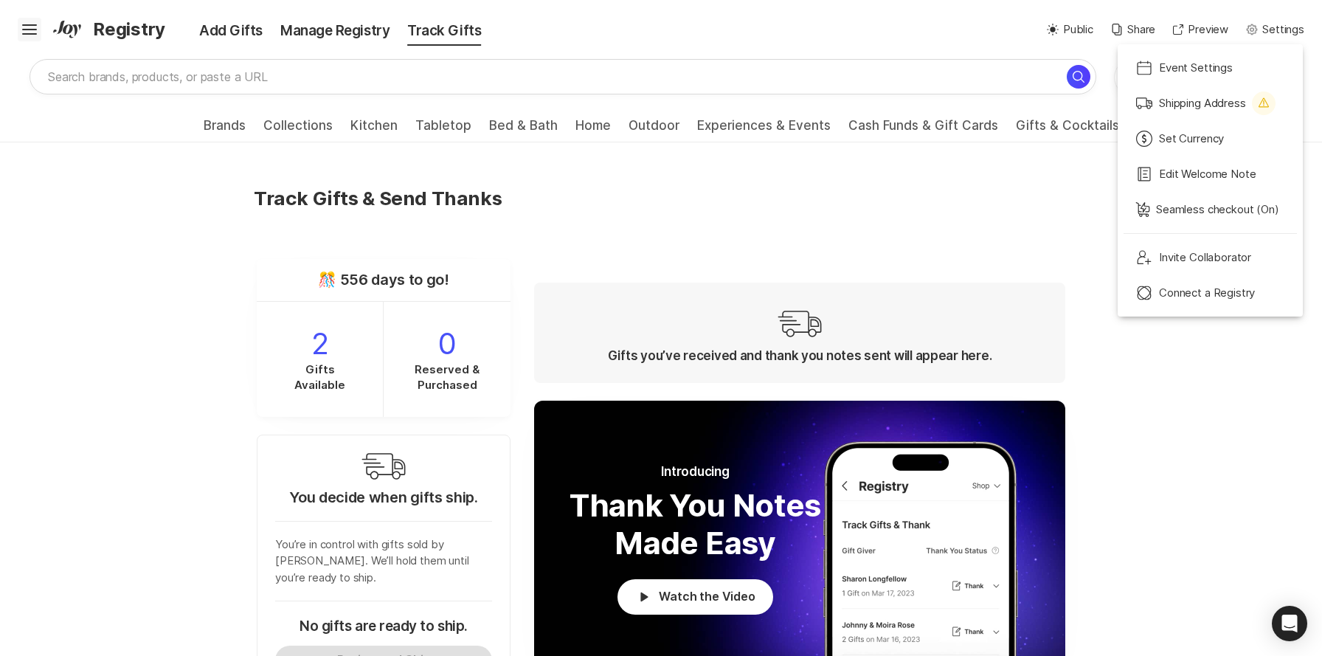
click at [27, 31] on icon "Hamburger" at bounding box center [30, 30] width 24 height 24
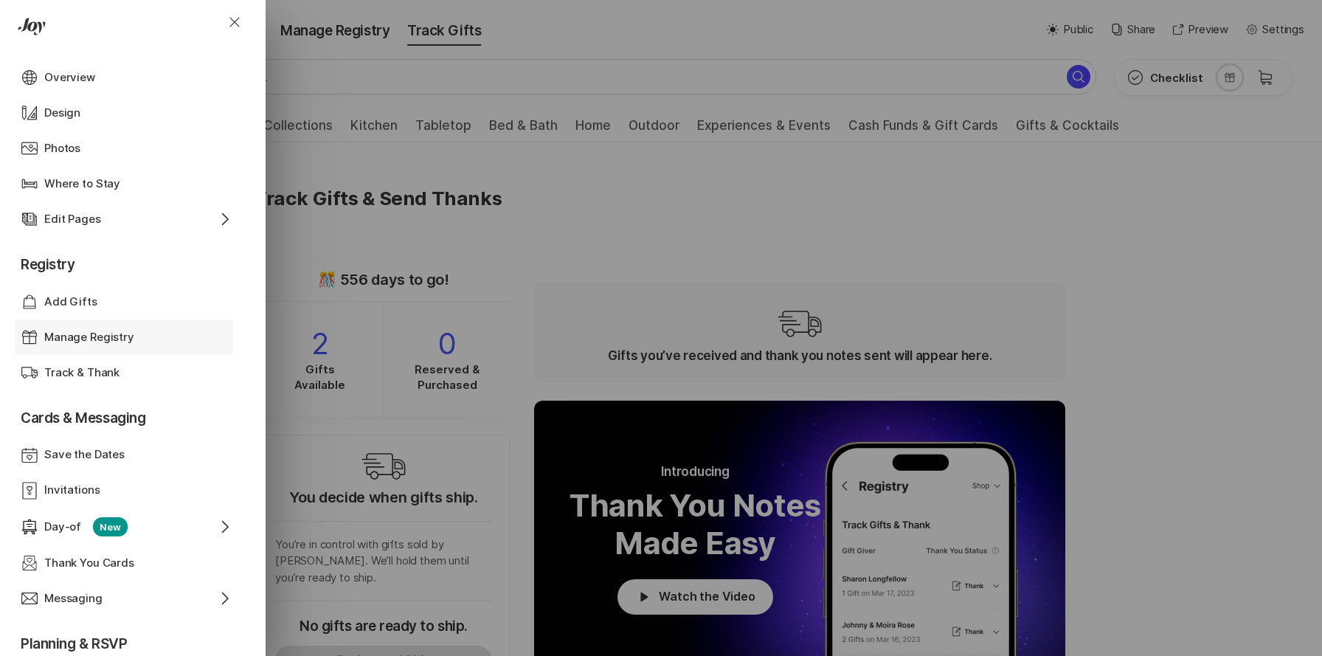
scroll to position [117, 0]
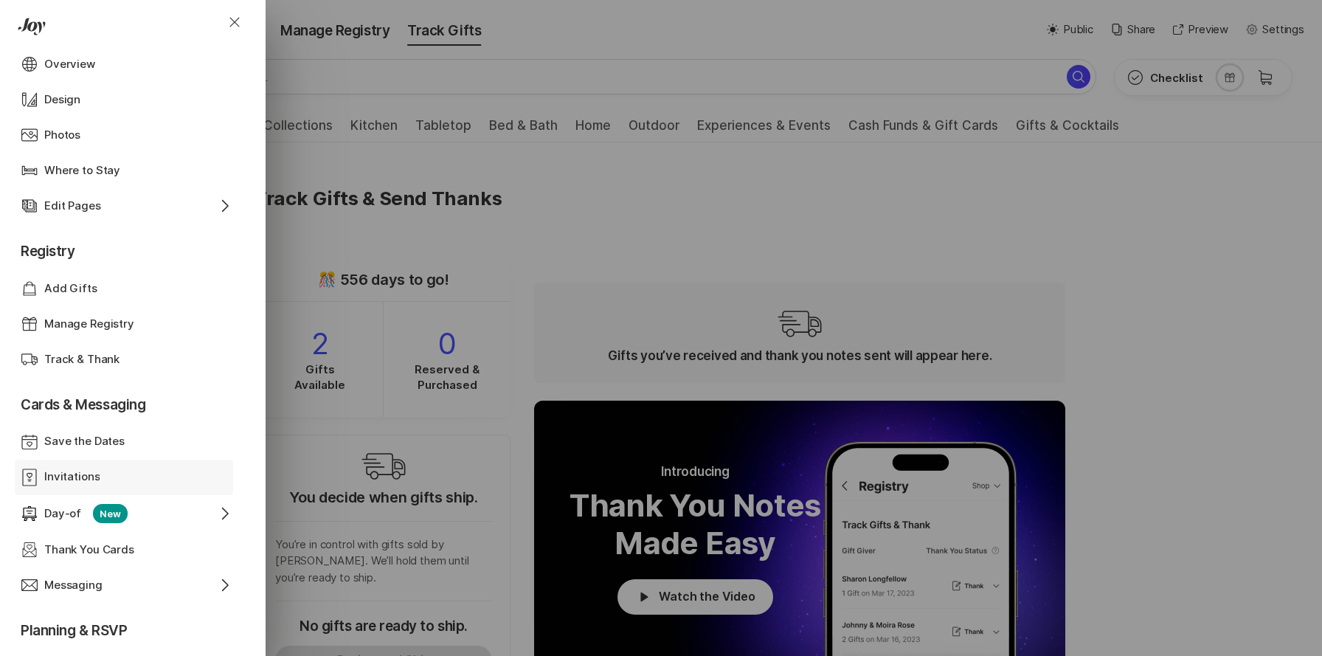
click at [86, 474] on p "Invitations" at bounding box center [71, 476] width 55 height 17
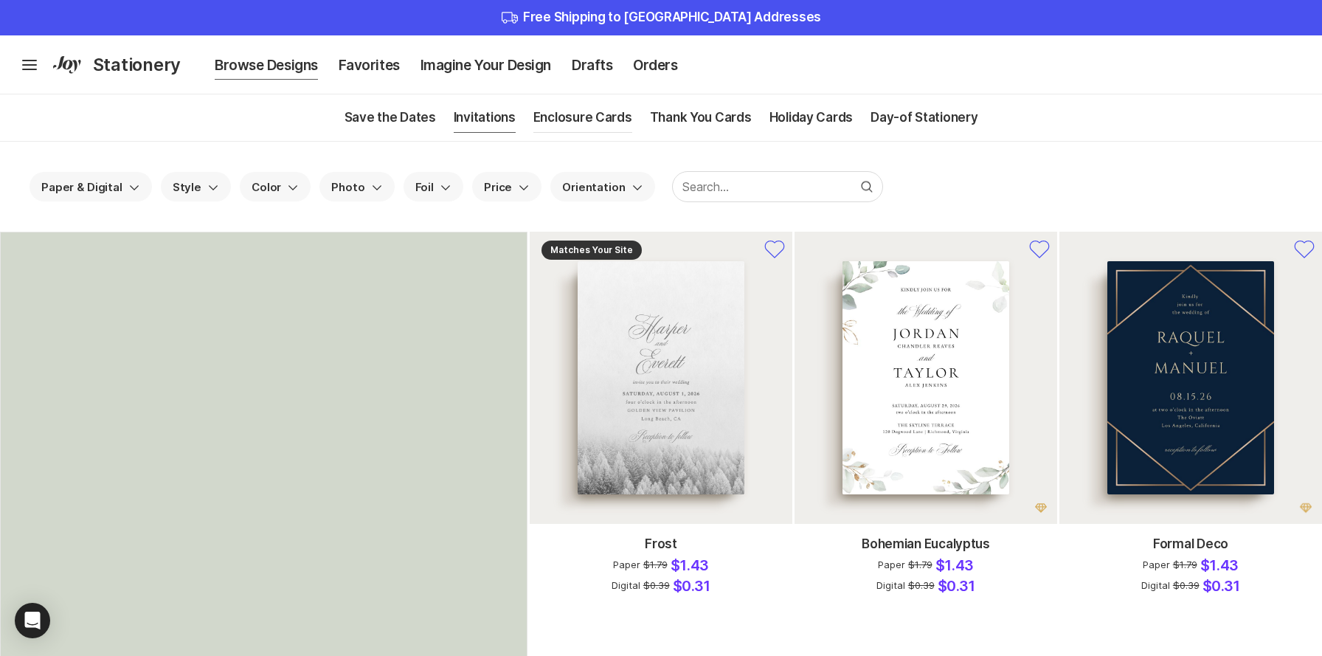
click at [575, 119] on link "Enclosure Cards" at bounding box center [582, 117] width 99 height 46
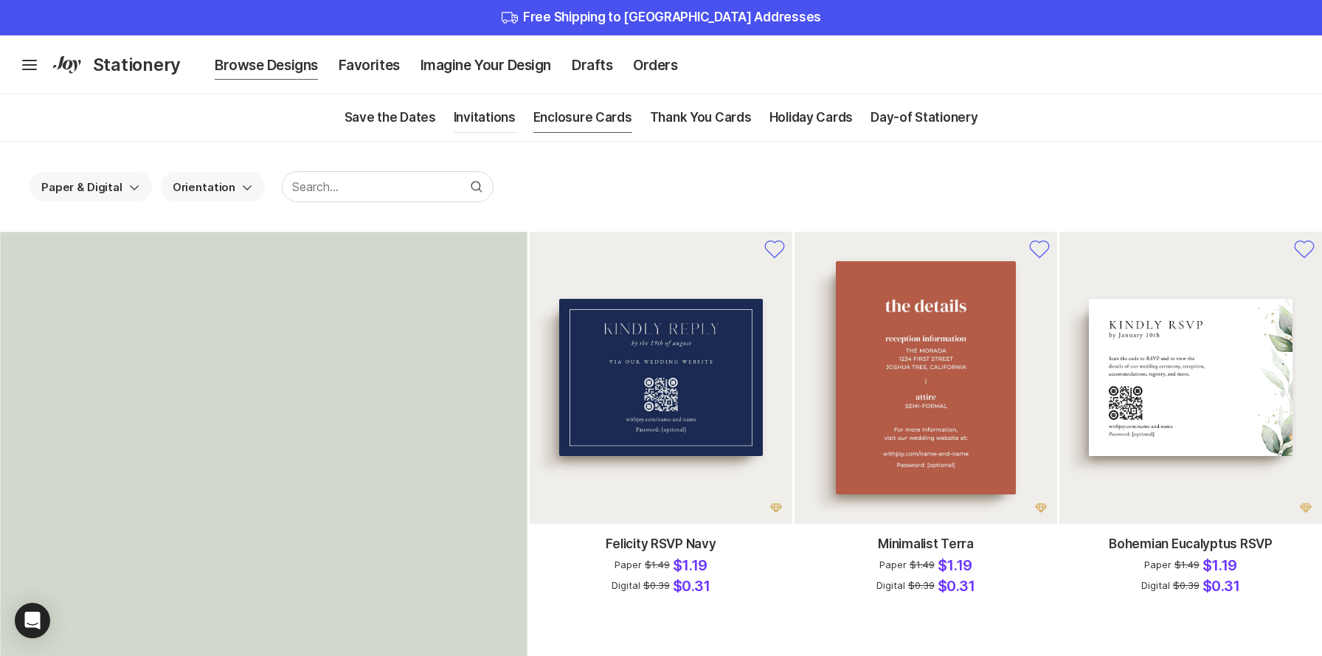
click at [478, 117] on link "Invitations" at bounding box center [485, 117] width 62 height 46
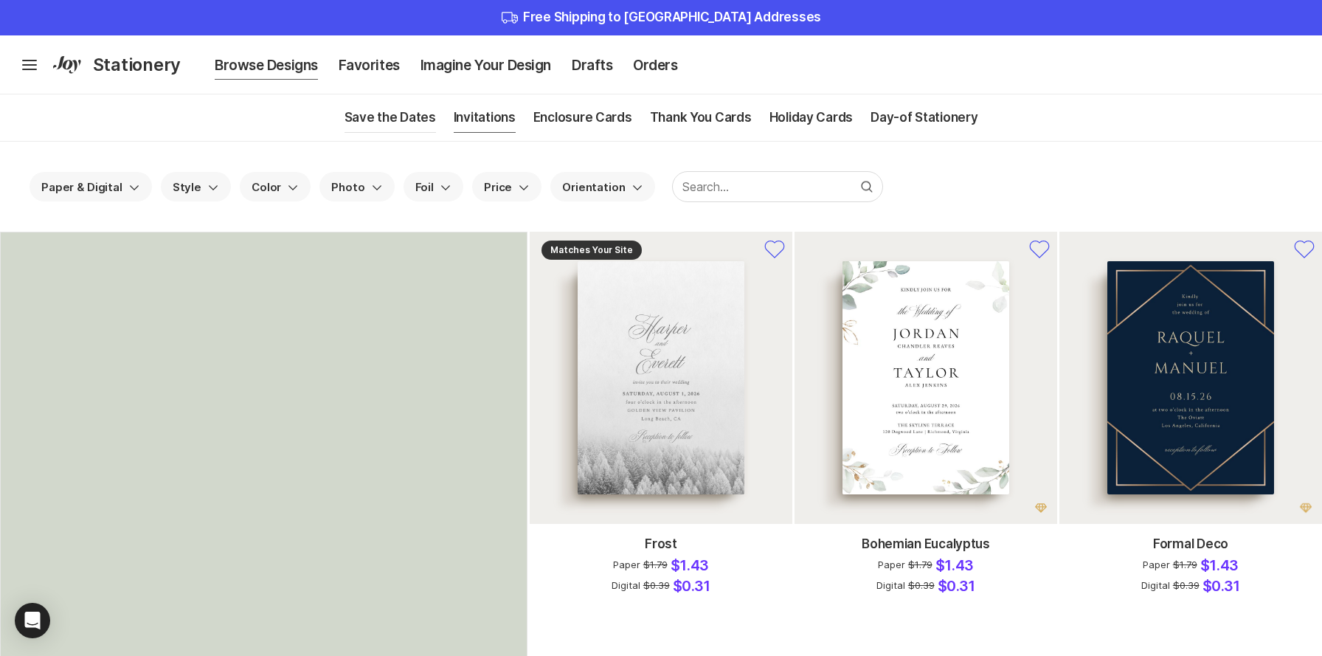
click at [391, 108] on link "Save the Dates" at bounding box center [389, 117] width 91 height 46
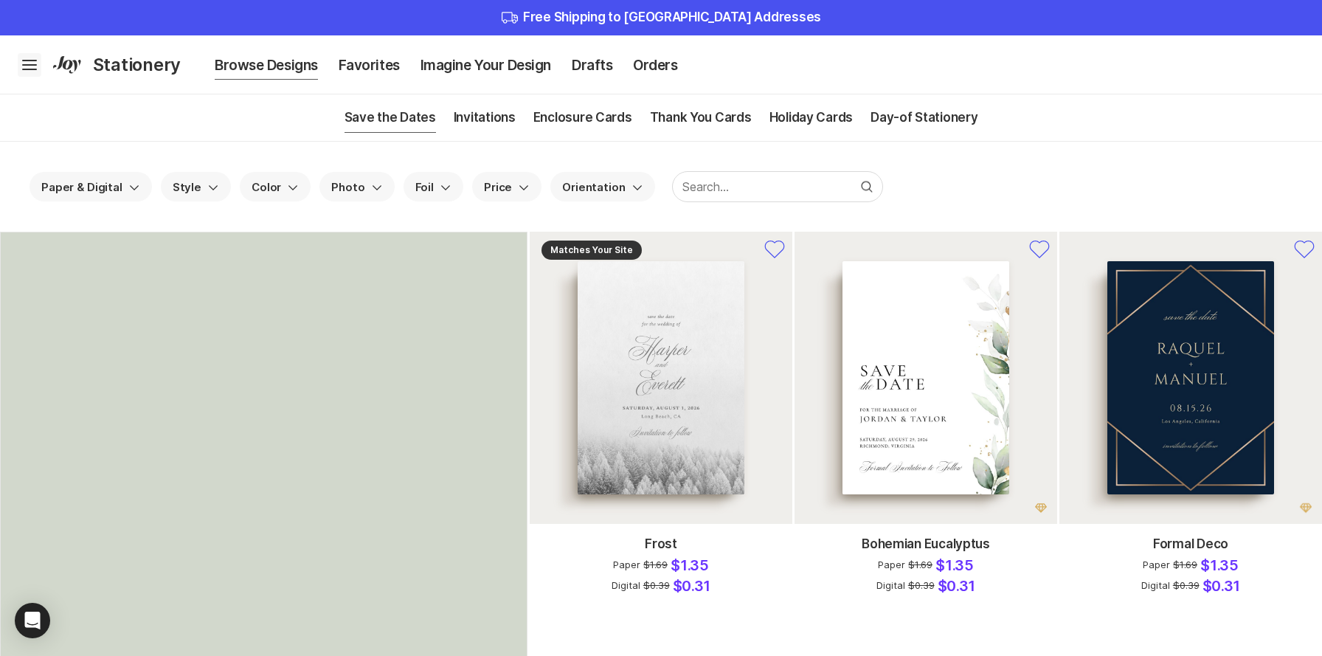
click at [37, 66] on icon "Hamburger" at bounding box center [30, 65] width 24 height 24
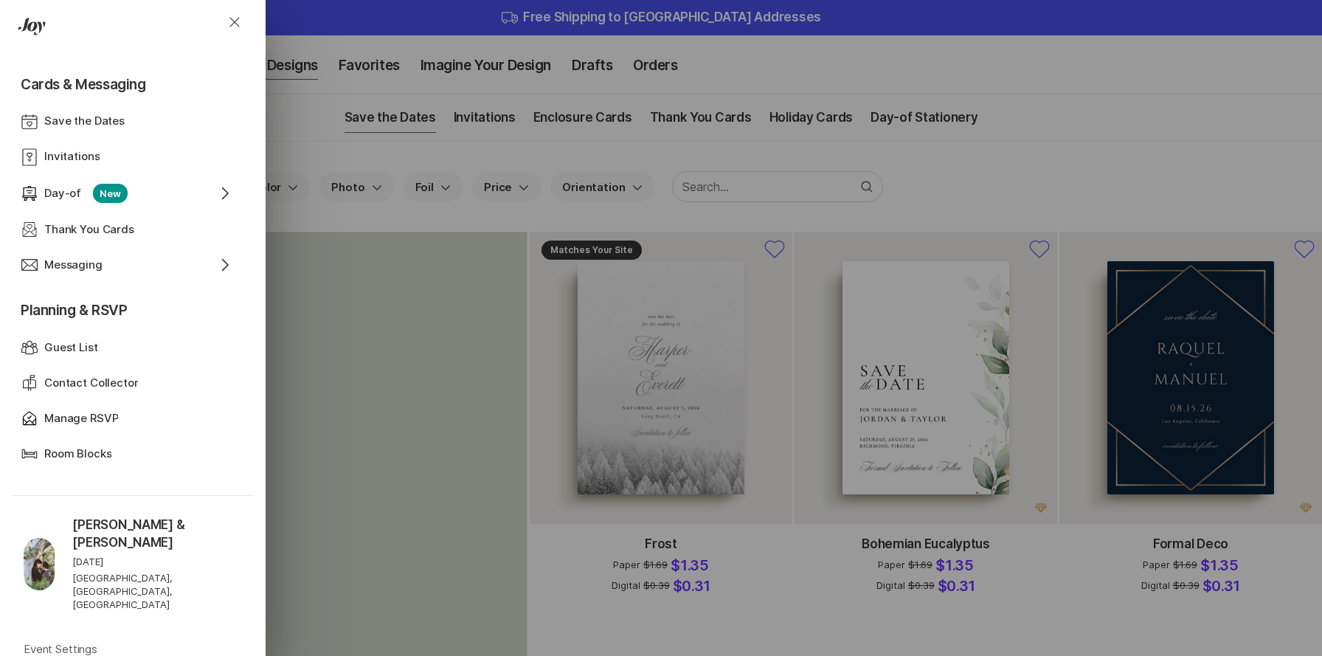
scroll to position [433, 0]
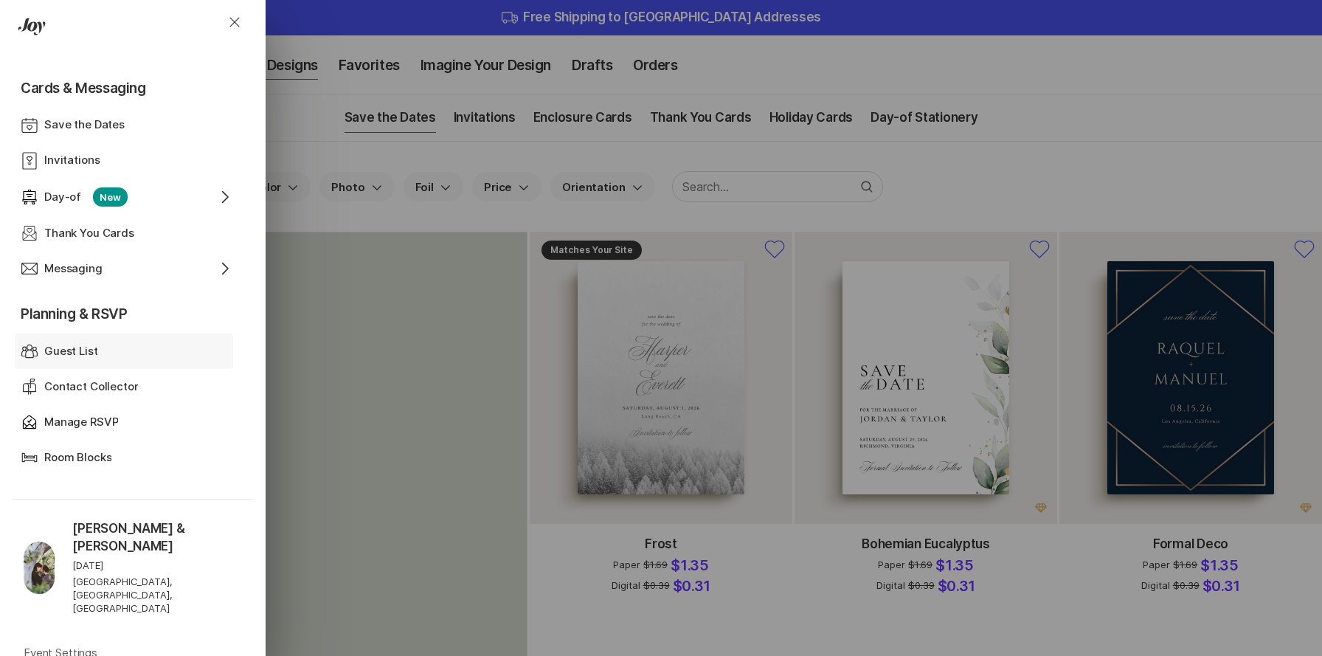
click at [96, 355] on div "Guest List" at bounding box center [123, 351] width 159 height 17
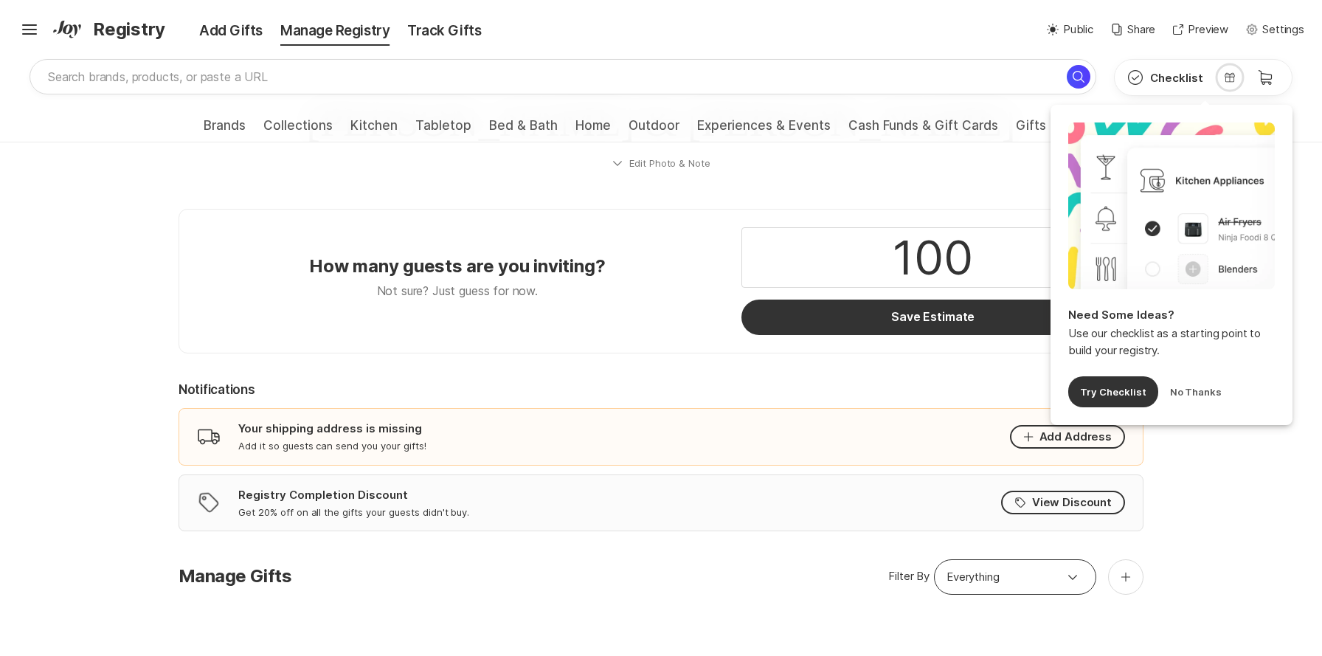
scroll to position [71, 0]
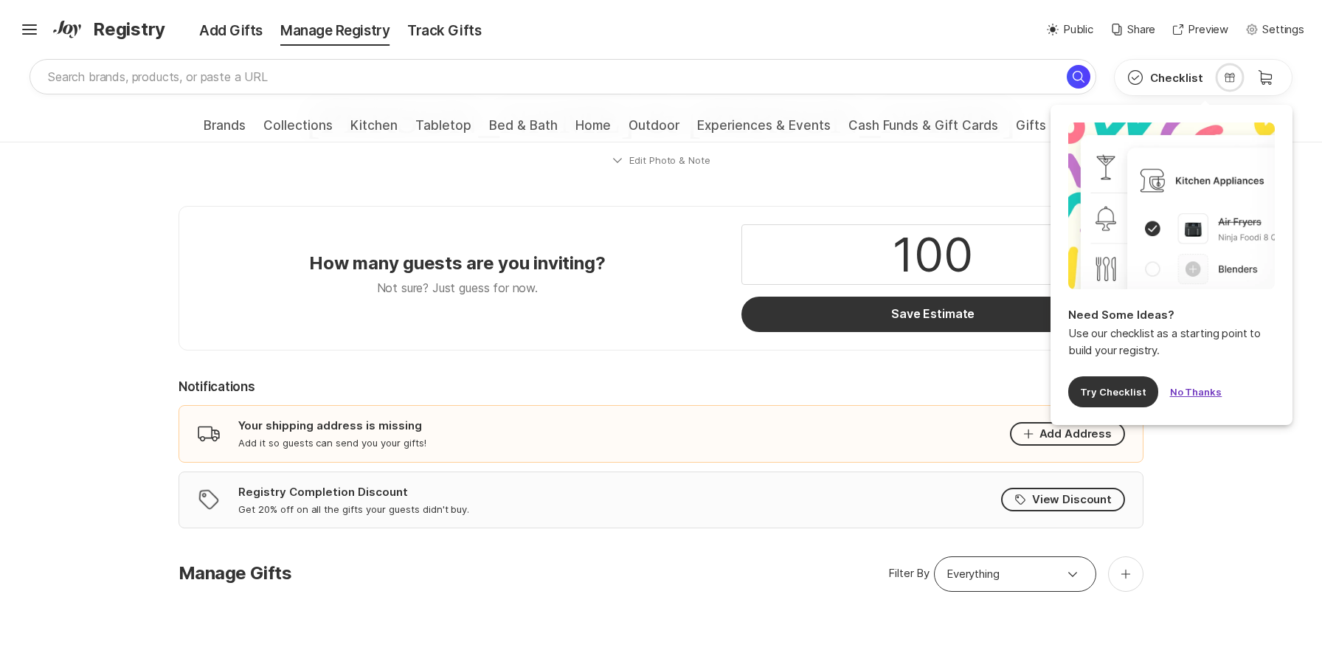
click at [1193, 387] on button "No Thanks" at bounding box center [1196, 391] width 52 height 31
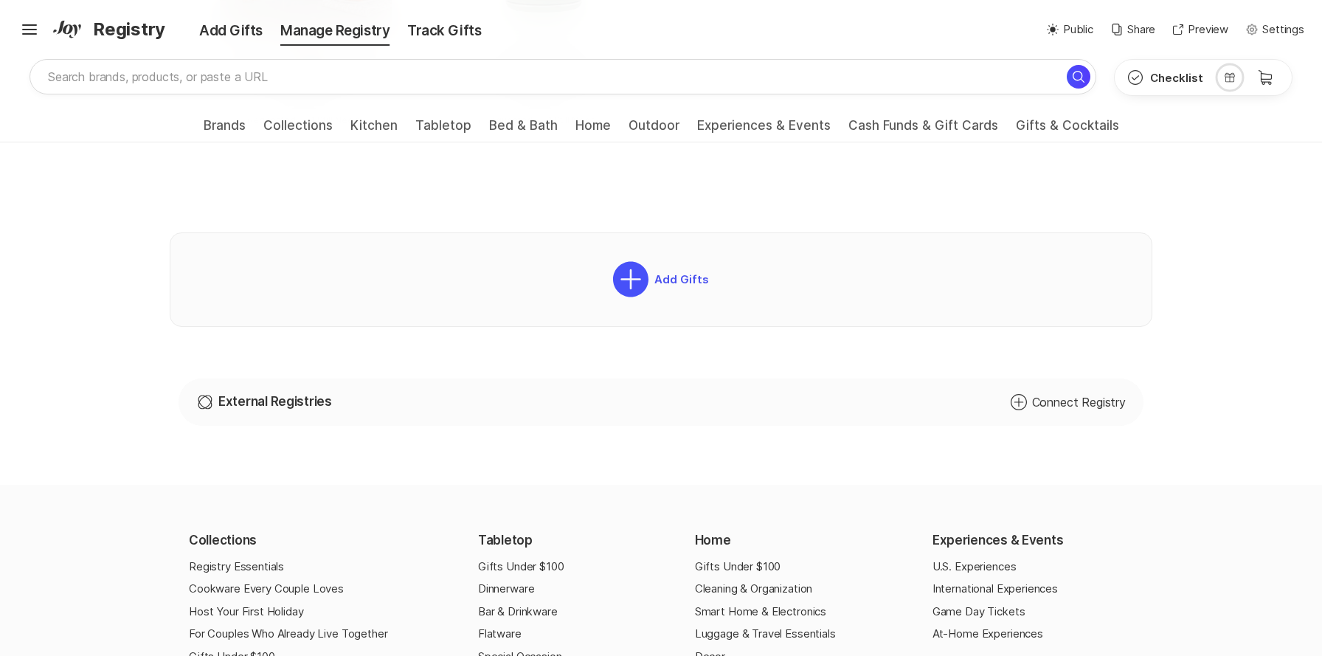
scroll to position [921, 0]
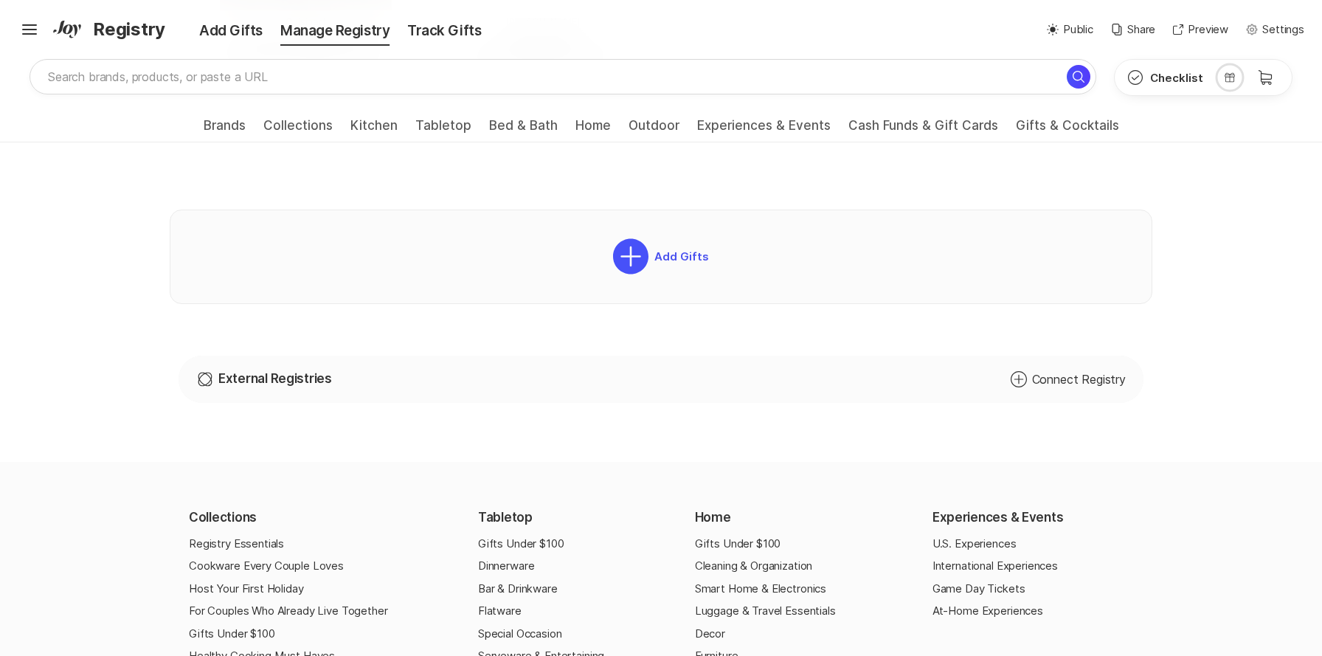
click at [1014, 387] on icon "Add Circle" at bounding box center [1019, 379] width 18 height 18
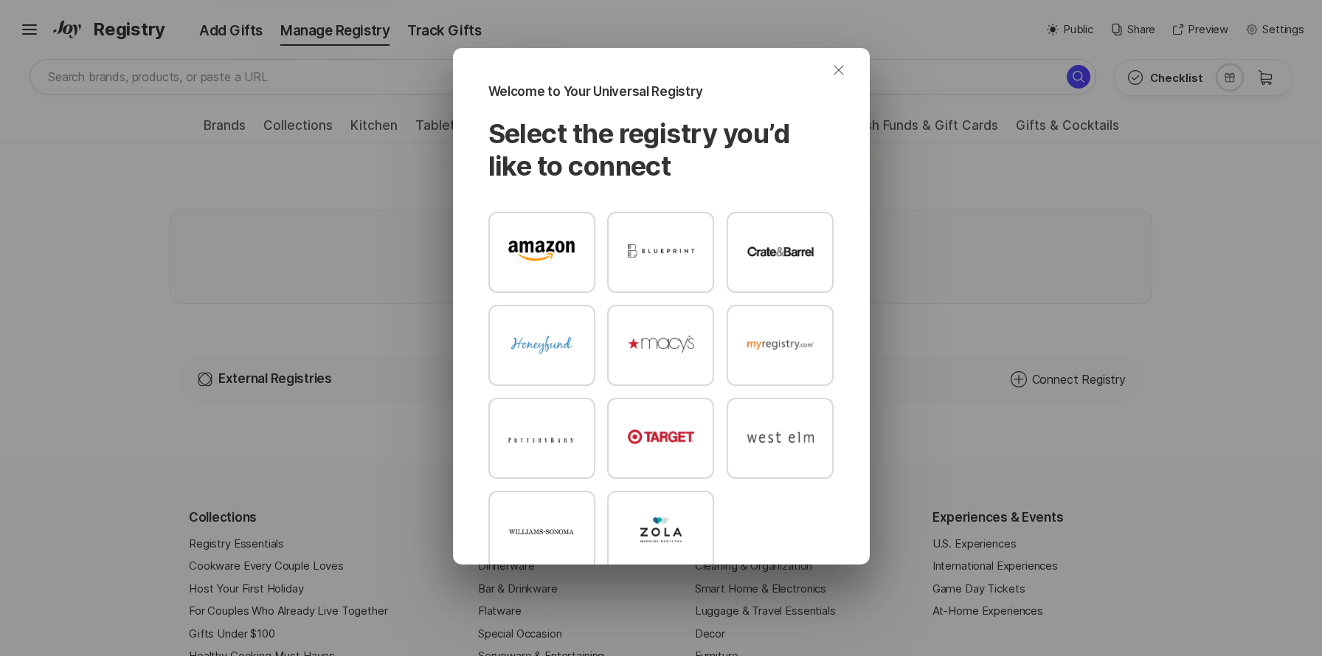
click at [835, 65] on icon "Close" at bounding box center [839, 70] width 18 height 18
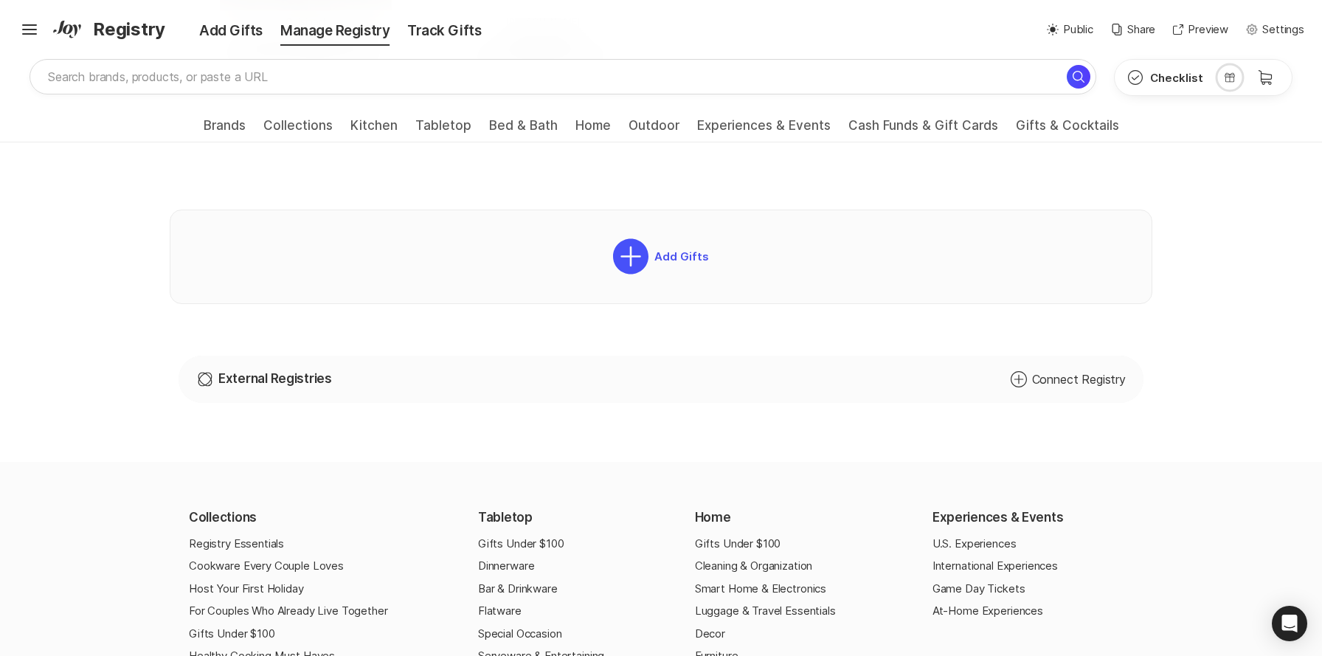
click at [1016, 380] on icon "Add Circle" at bounding box center [1019, 379] width 18 height 18
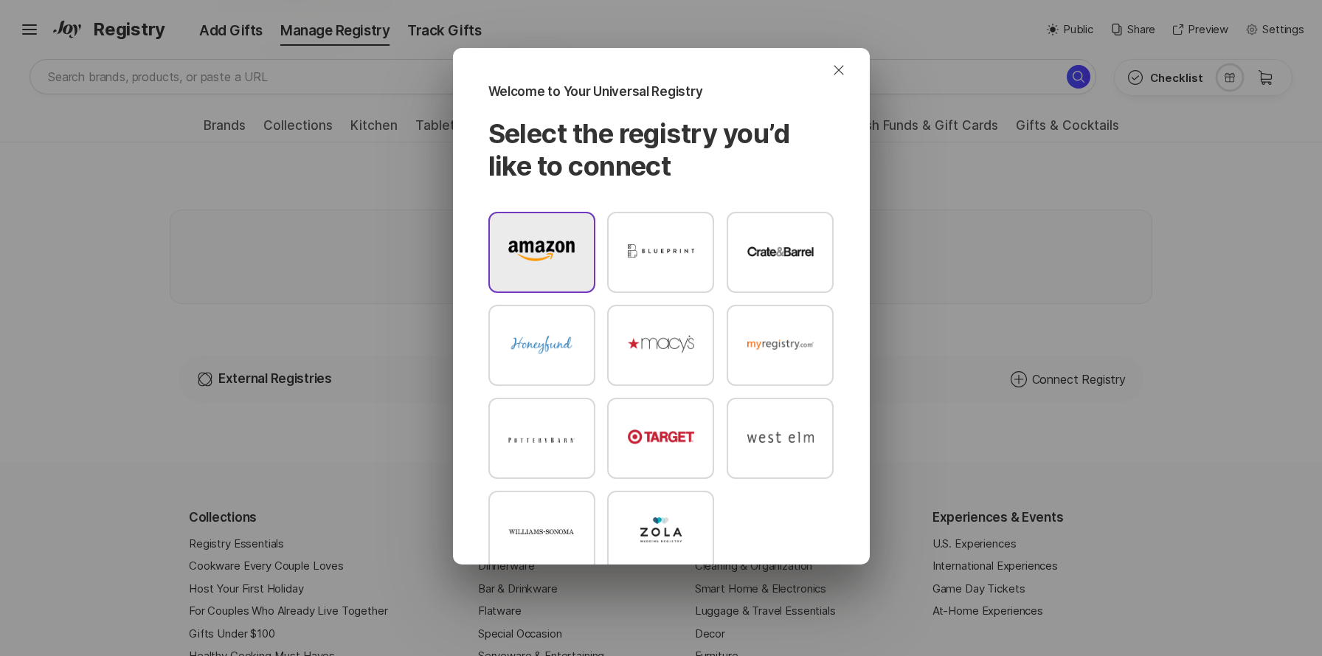
click at [550, 246] on img at bounding box center [541, 250] width 66 height 20
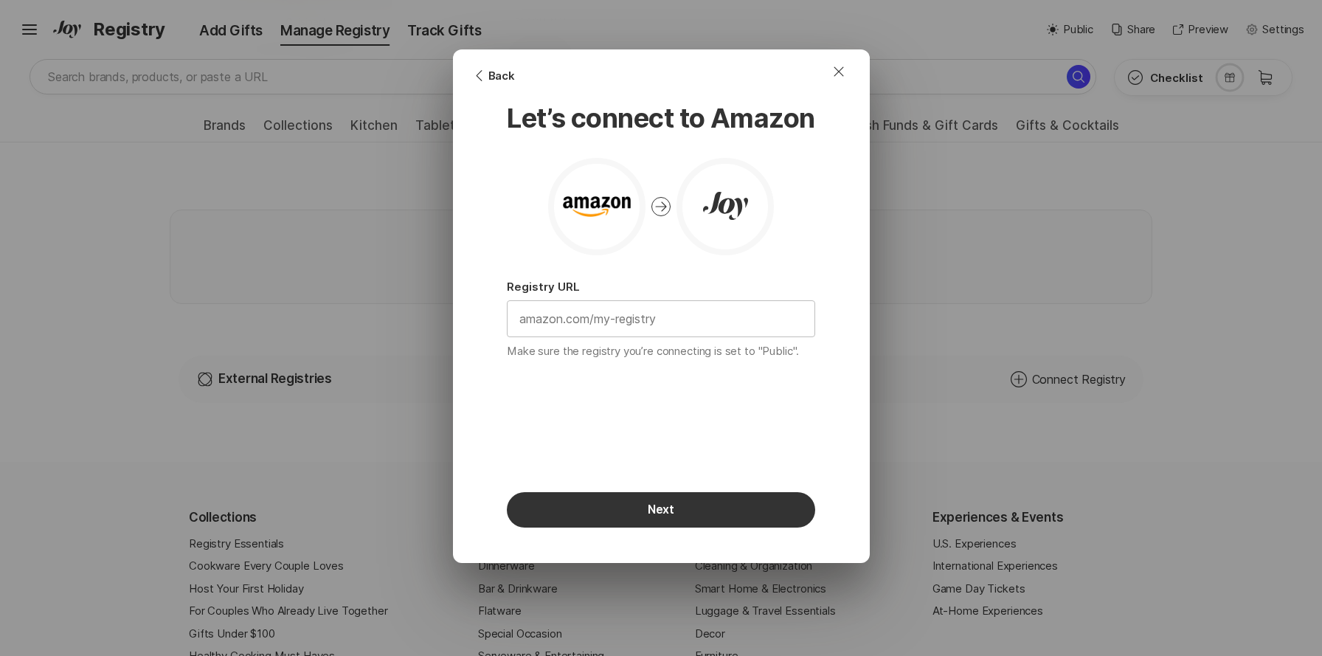
click at [581, 320] on input "text" at bounding box center [660, 318] width 307 height 35
paste input "https://www.amazon.in/hz/wishlist/ls/1TDDGCE0Q3BZ?ref_=list_d_wl_lfu_nav_2"
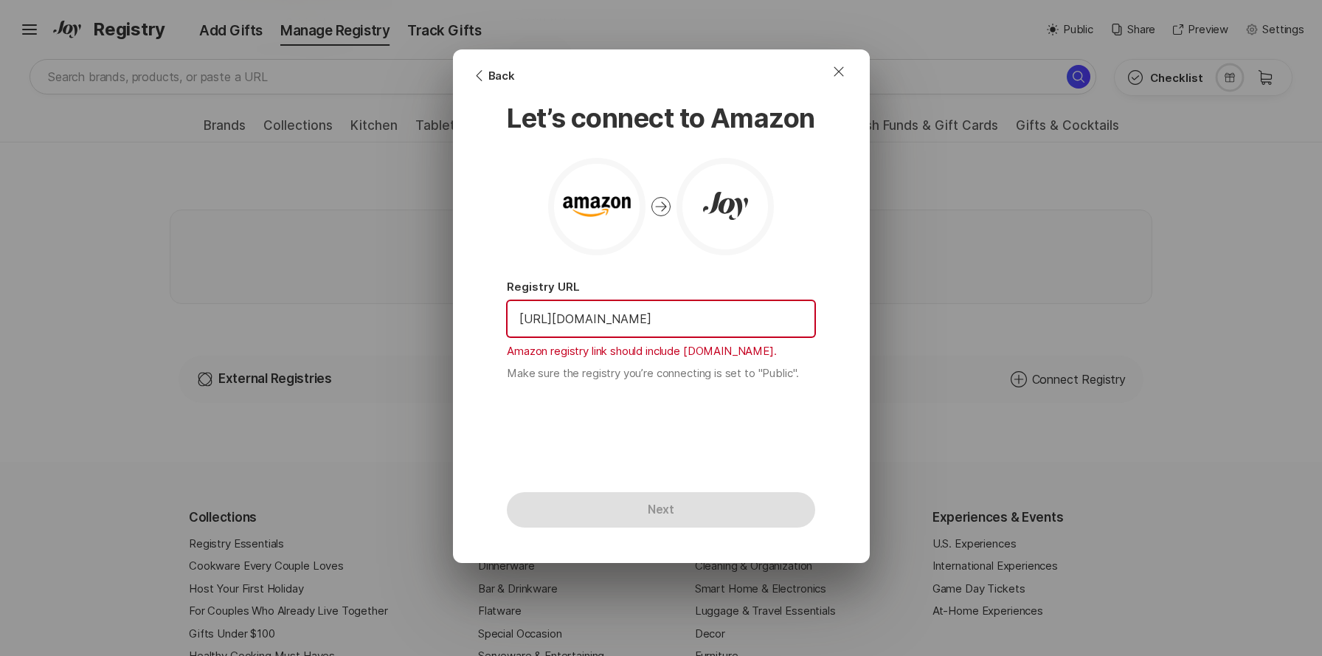
scroll to position [0, 0]
paste input "com/wedding/organize-registry?ref_=list_d_gl_lfu_nav"
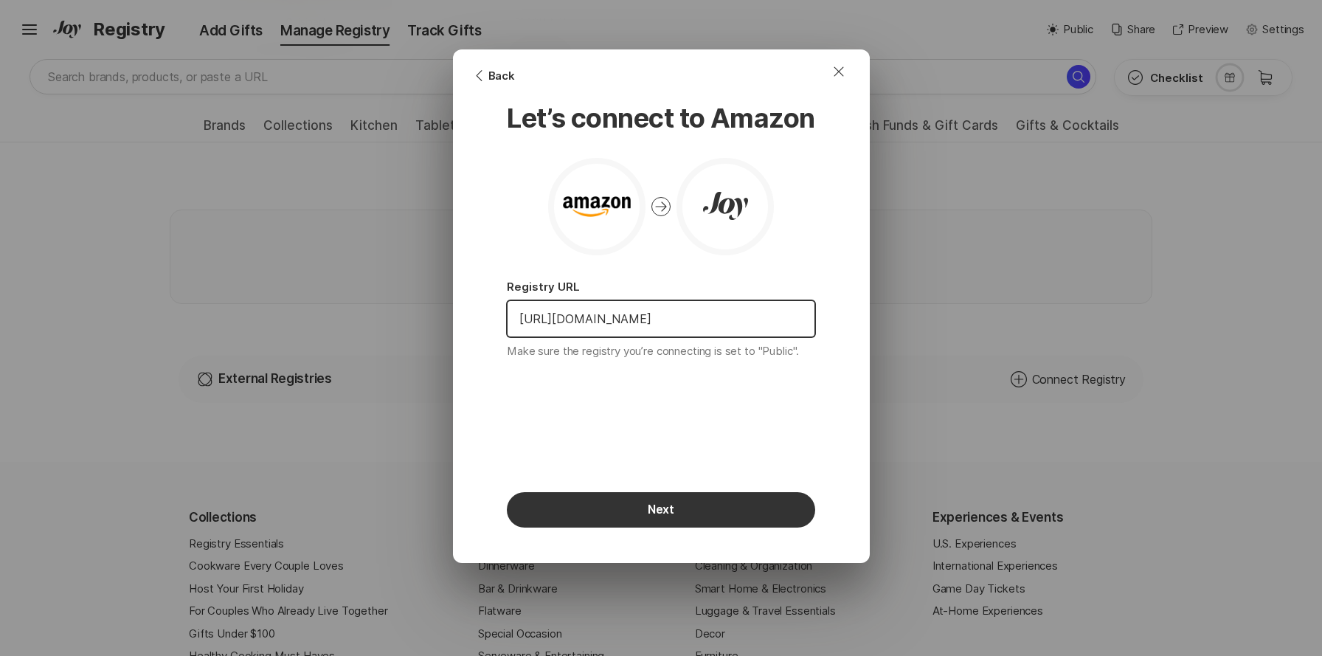
scroll to position [0, 134]
click at [608, 501] on button "Next" at bounding box center [661, 509] width 308 height 35
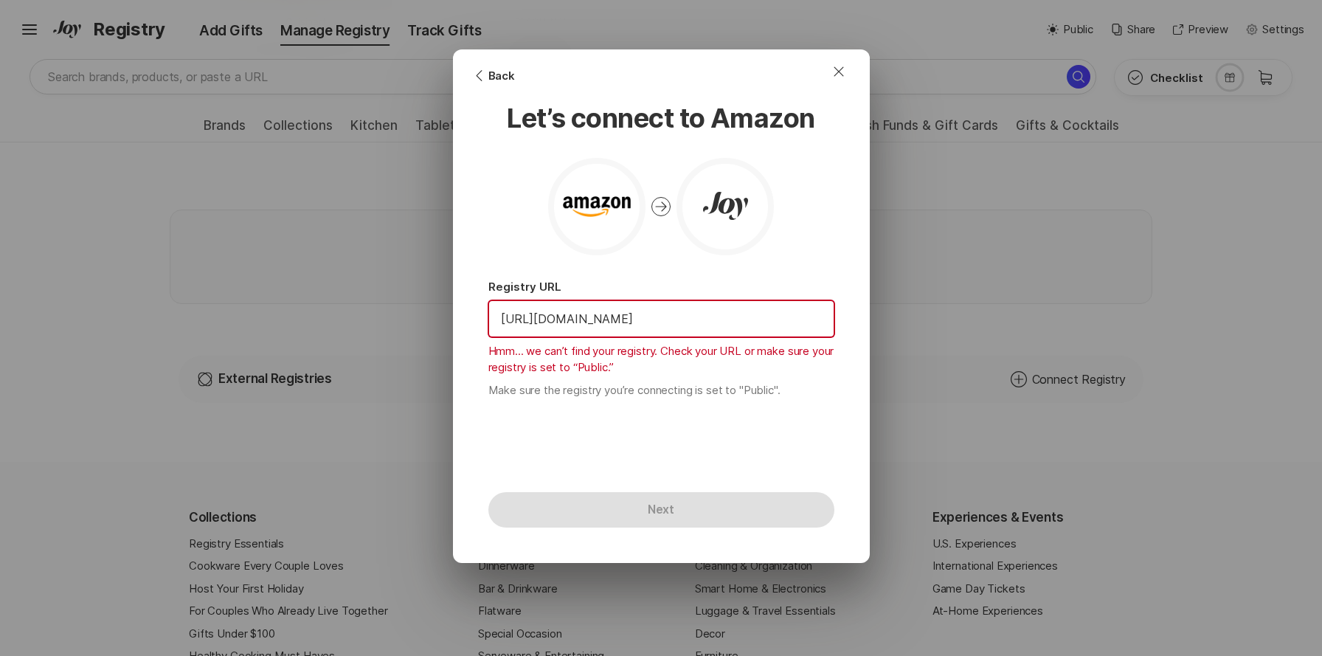
click at [593, 322] on input "https://www.amazon.com/wedding/organize-registry?ref_=list_d_gl_lfu_nav" at bounding box center [661, 318] width 344 height 35
paste input "registry/UEKBQIBGX648"
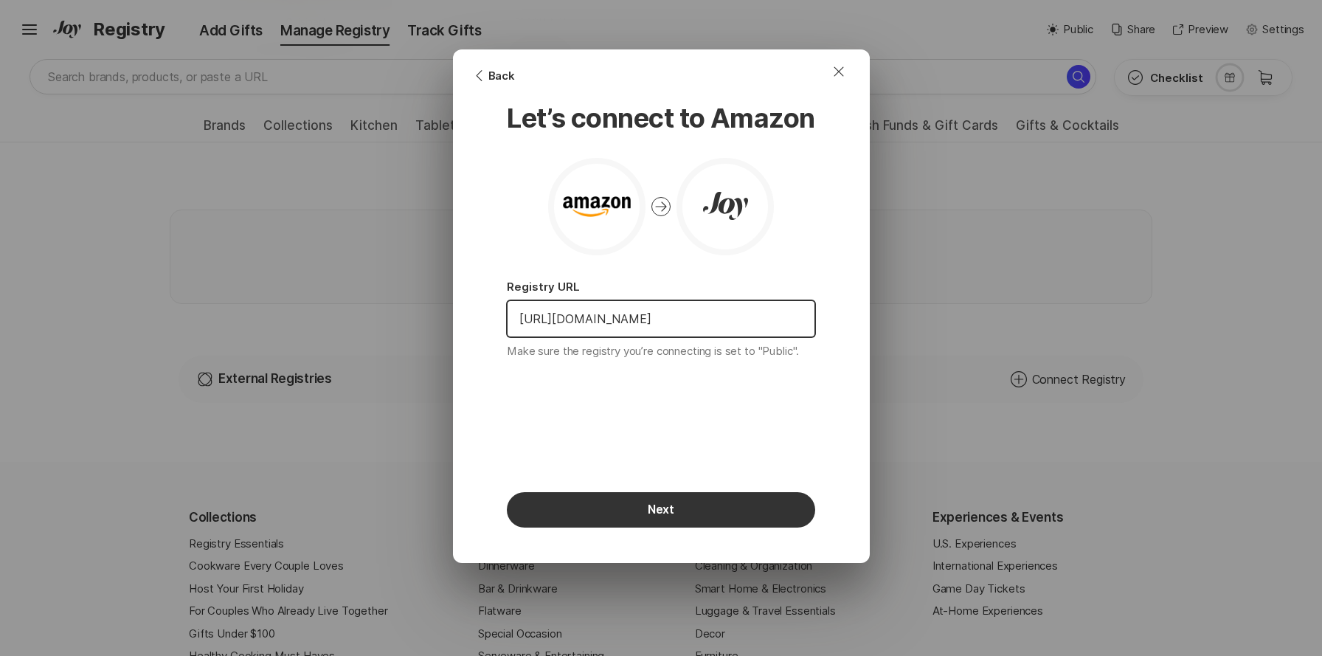
scroll to position [0, 49]
type input "https://www.amazon.com/wedding/registry/UEKBQIBGX648"
click at [584, 511] on button "Next" at bounding box center [661, 509] width 308 height 35
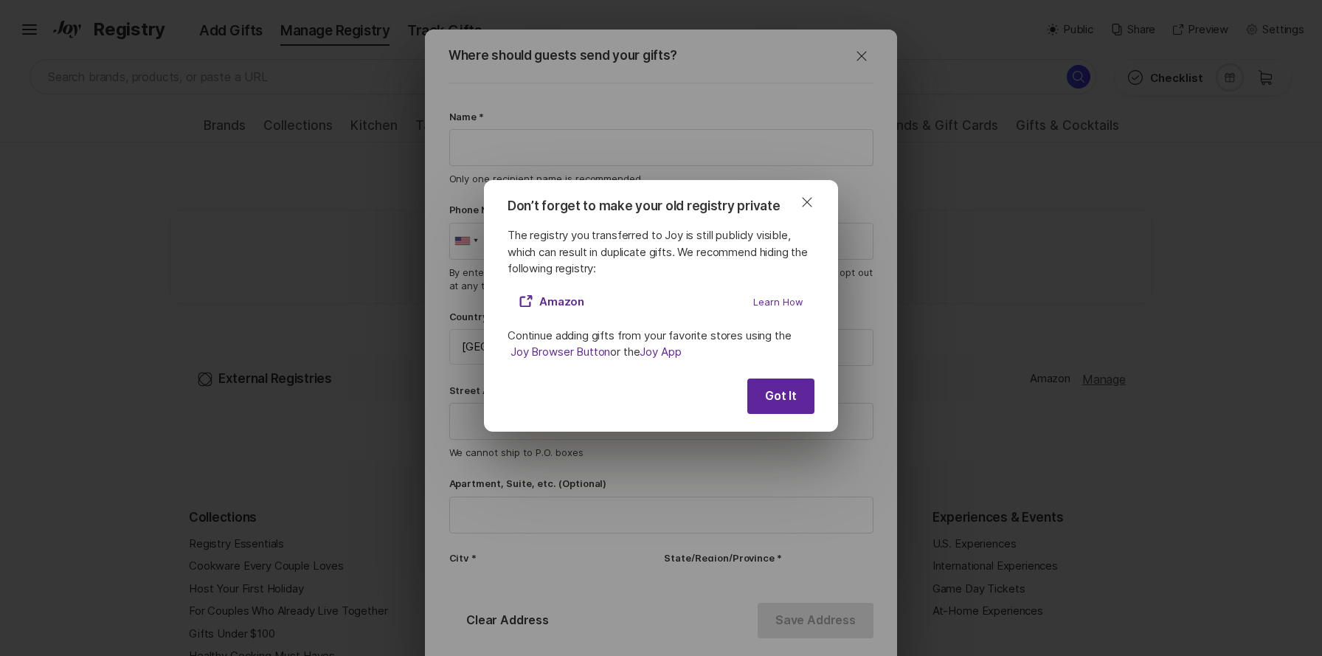
click at [777, 400] on button "Got It" at bounding box center [780, 395] width 67 height 35
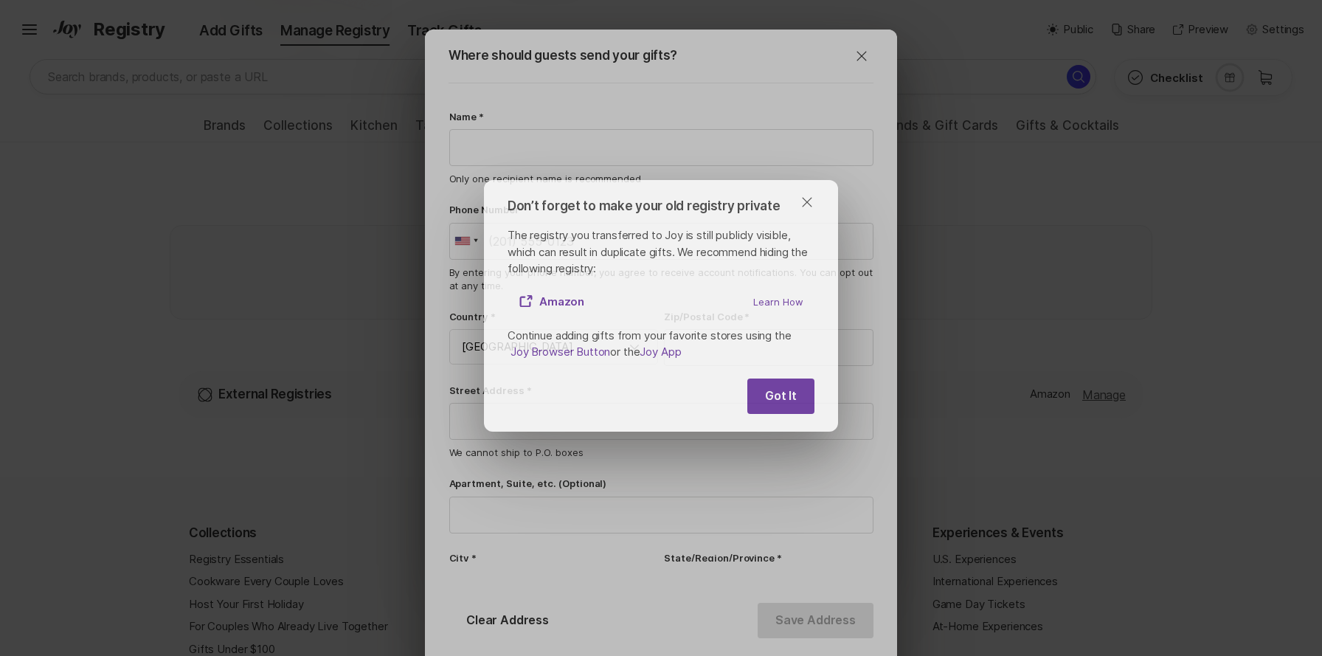
scroll to position [936, 0]
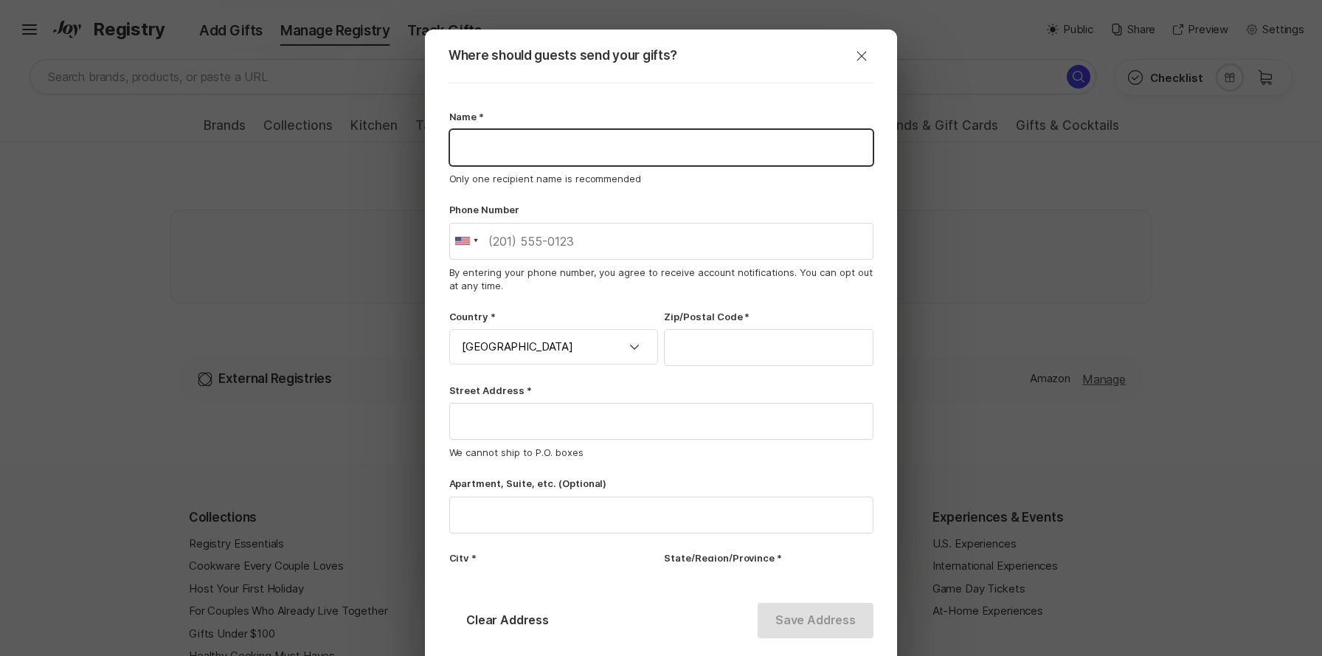
click at [555, 154] on input "text" at bounding box center [661, 147] width 423 height 35
type input "Anshul Sharma"
type input "560035"
type input "Sarjapur Main Road"
type input "E218, Brigade Parkside East"
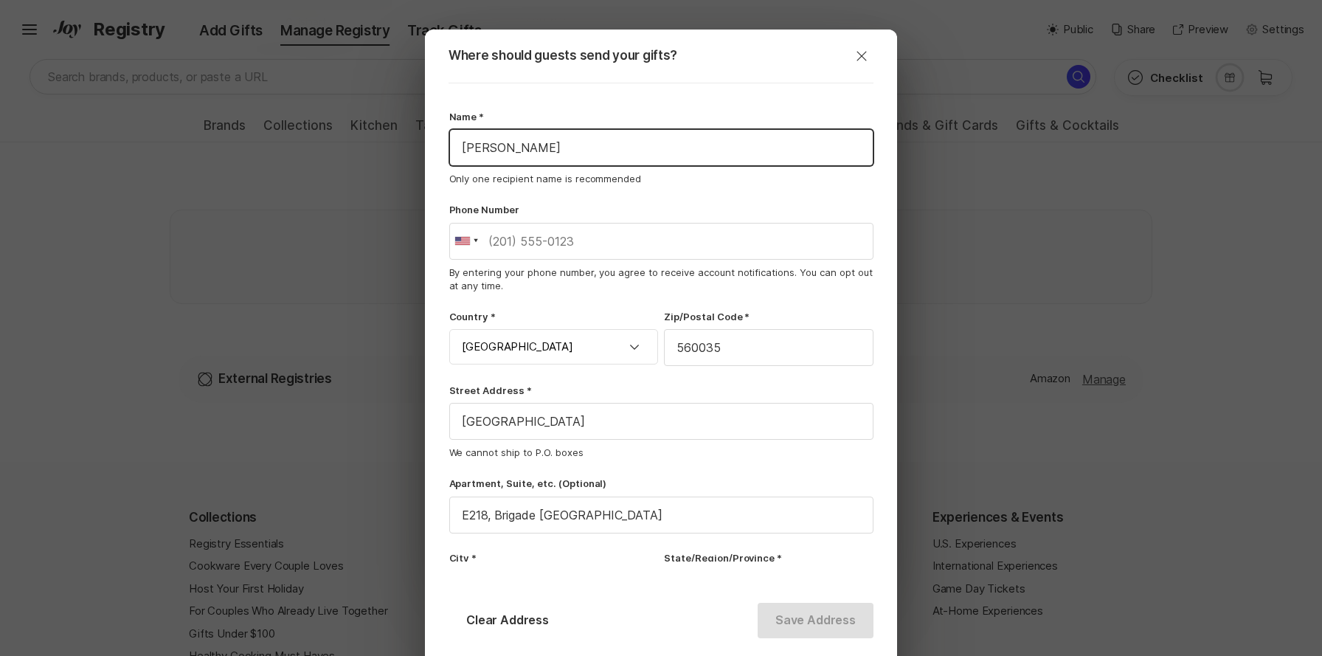
type input "Bangalore"
type input "Karnataka"
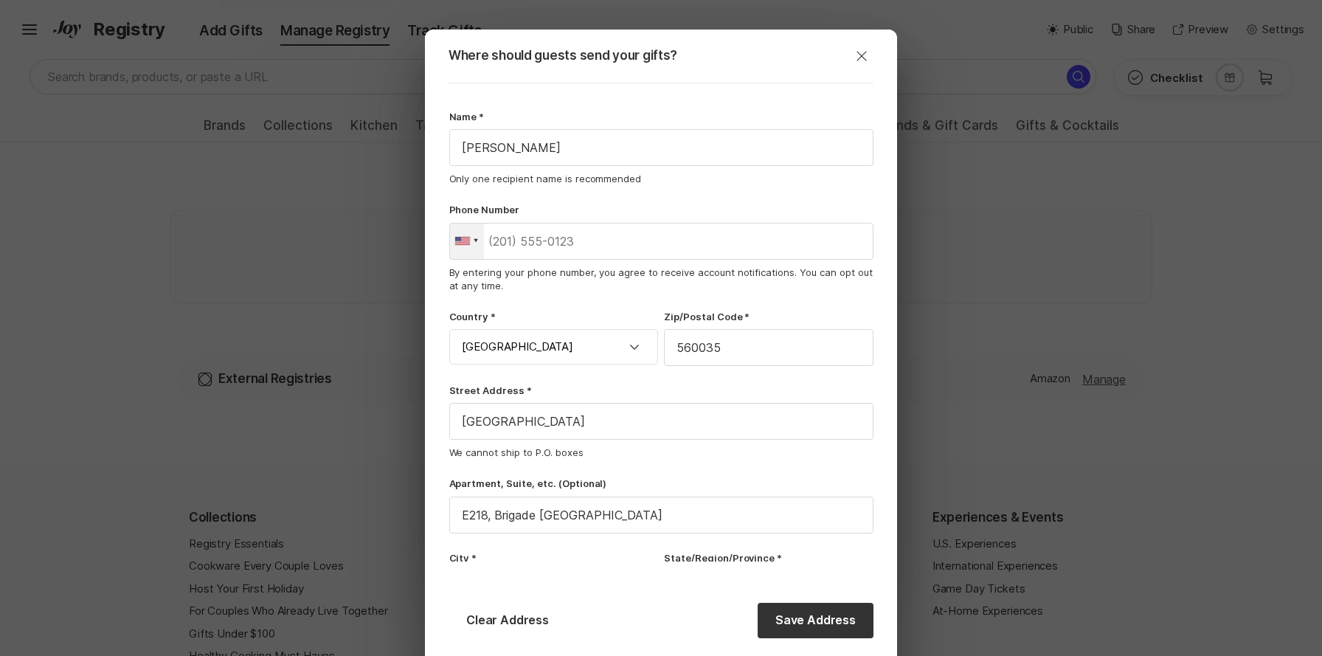
click at [477, 242] on div at bounding box center [476, 240] width 4 height 5
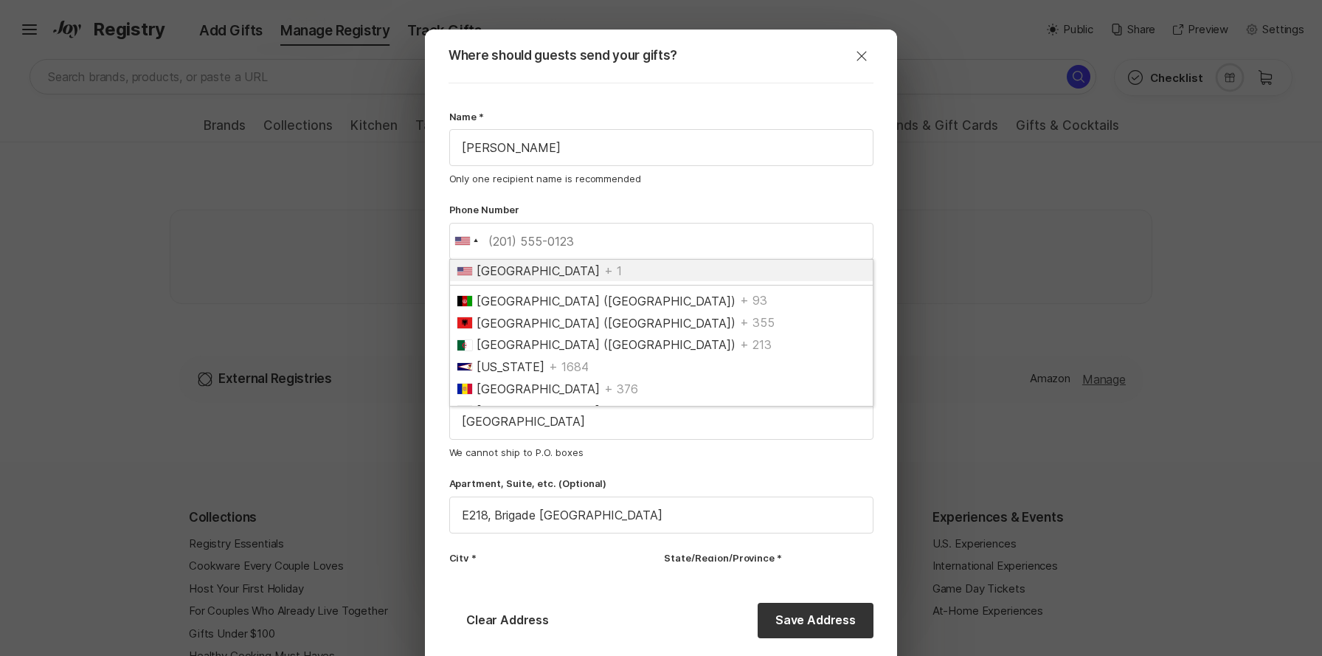
click at [436, 188] on div "Name * Anshul Sharma Only one recipient name is recommended Phone Number United…" at bounding box center [661, 381] width 472 height 597
click at [627, 235] on input "tel" at bounding box center [661, 241] width 424 height 37
click at [566, 243] on input "tel" at bounding box center [661, 241] width 424 height 37
click at [631, 252] on input "tel" at bounding box center [661, 241] width 424 height 37
click at [721, 184] on div "Only one recipient name is recommended" at bounding box center [661, 178] width 424 height 13
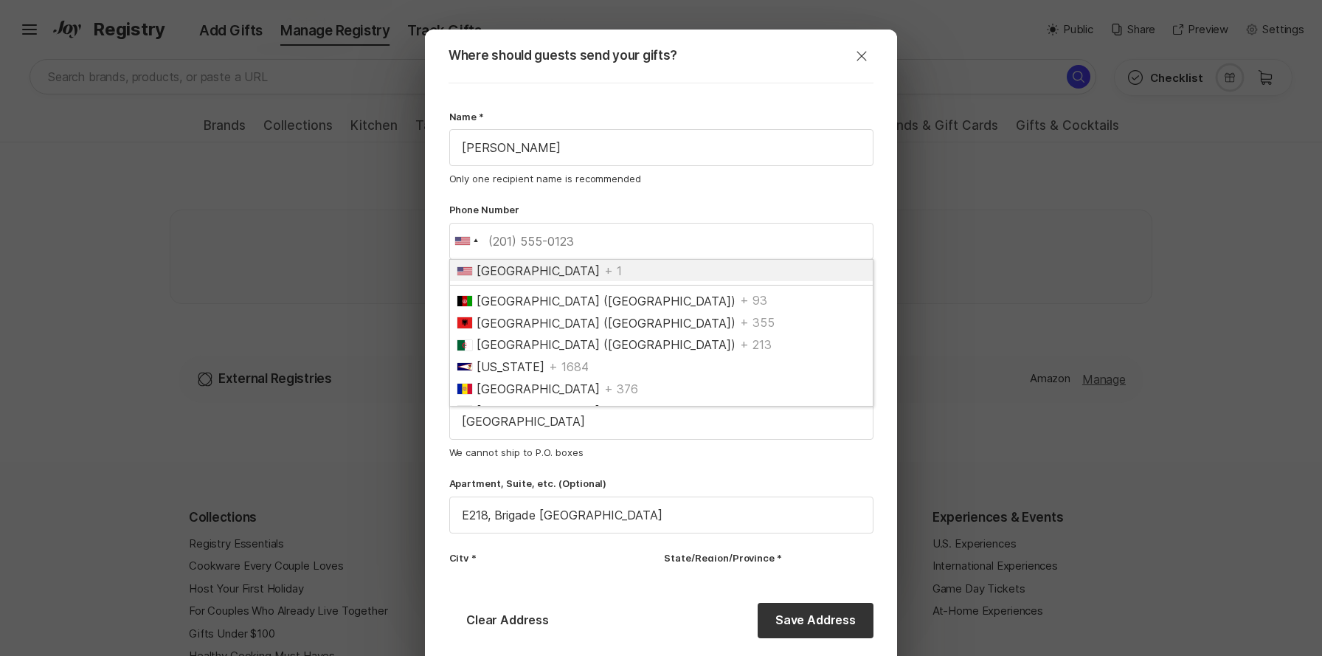
click at [893, 308] on div "Name * Anshul Sharma Only one recipient name is recommended Phone Number United…" at bounding box center [661, 381] width 472 height 597
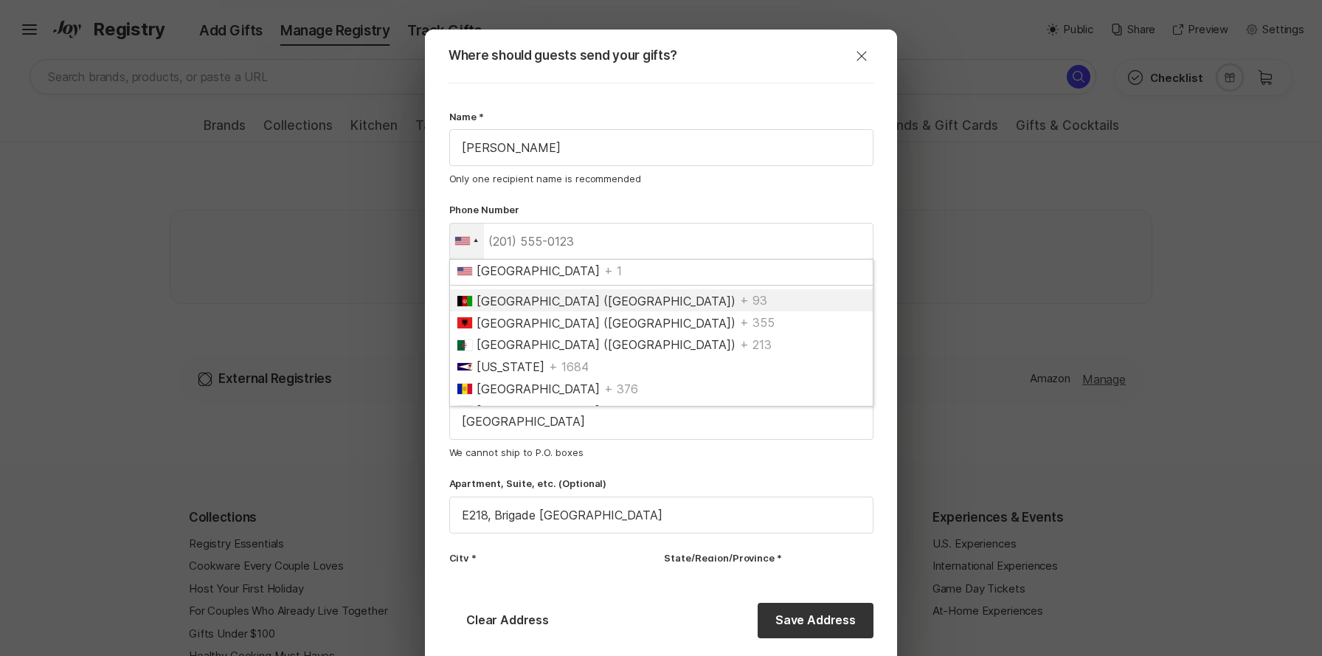
click at [511, 274] on span "United States" at bounding box center [538, 270] width 123 height 15
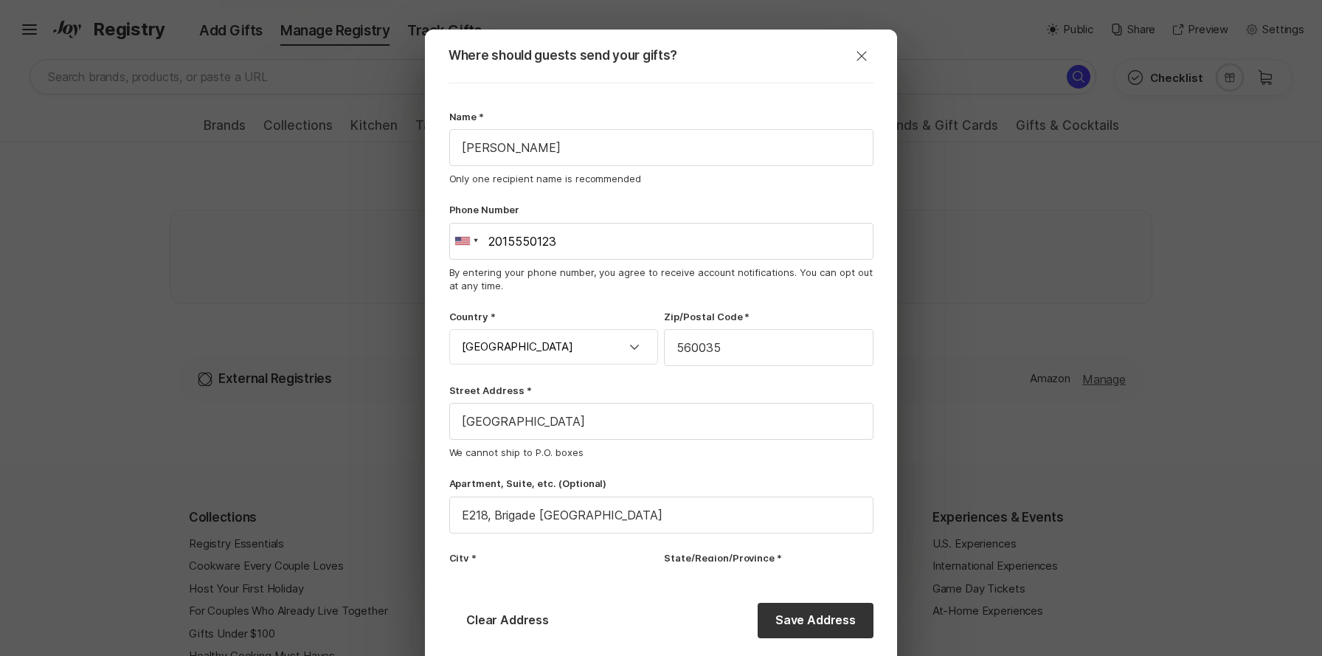
type input "2015550123"
click at [629, 303] on div "Name * Anshul Sharma Only one recipient name is recommended Phone Number United…" at bounding box center [661, 358] width 424 height 497
drag, startPoint x: 735, startPoint y: 349, endPoint x: 655, endPoint y: 347, distance: 79.7
click at [655, 347] on div "Country * United States Zip/Postal Code * 560035" at bounding box center [661, 338] width 424 height 56
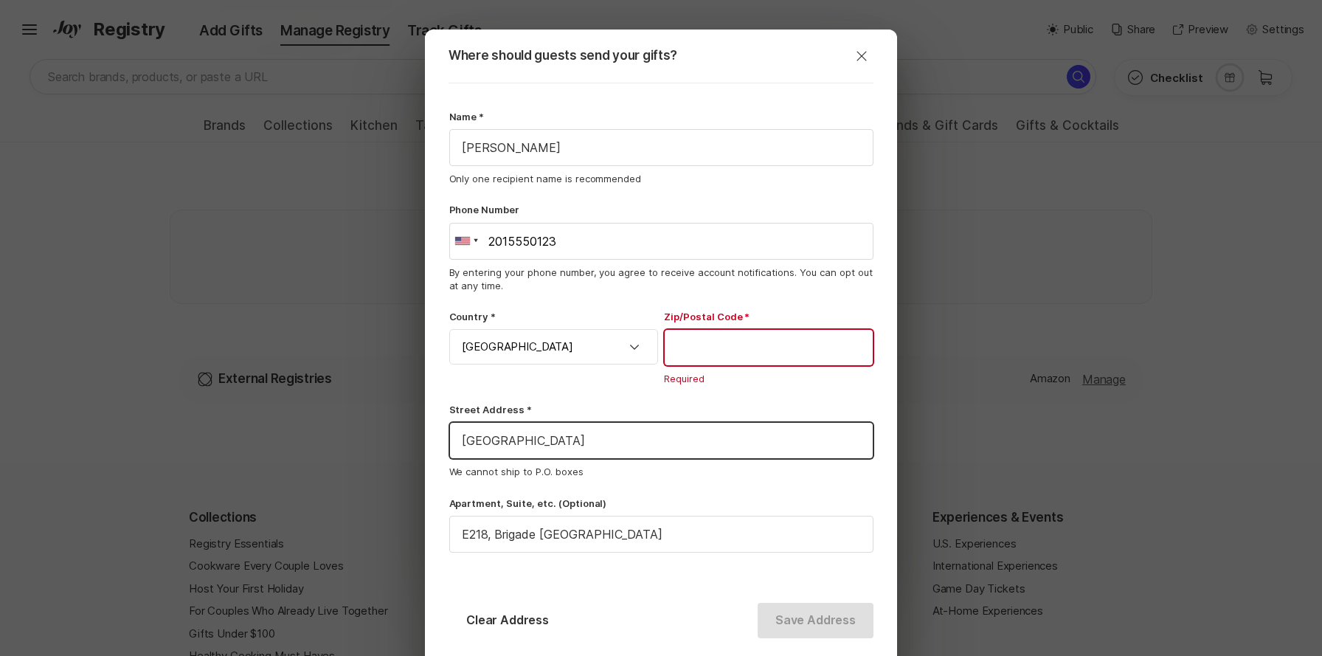
drag, startPoint x: 611, startPoint y: 417, endPoint x: 456, endPoint y: 409, distance: 155.9
click at [456, 409] on div "Street Address * Sarjapur Main Road We cannot ship to P.O. boxes" at bounding box center [661, 440] width 424 height 75
drag, startPoint x: 572, startPoint y: 440, endPoint x: 451, endPoint y: 441, distance: 121.0
click at [451, 441] on input "Sarjapur Main Road" at bounding box center [661, 440] width 423 height 35
paste input "123 Main Stree"
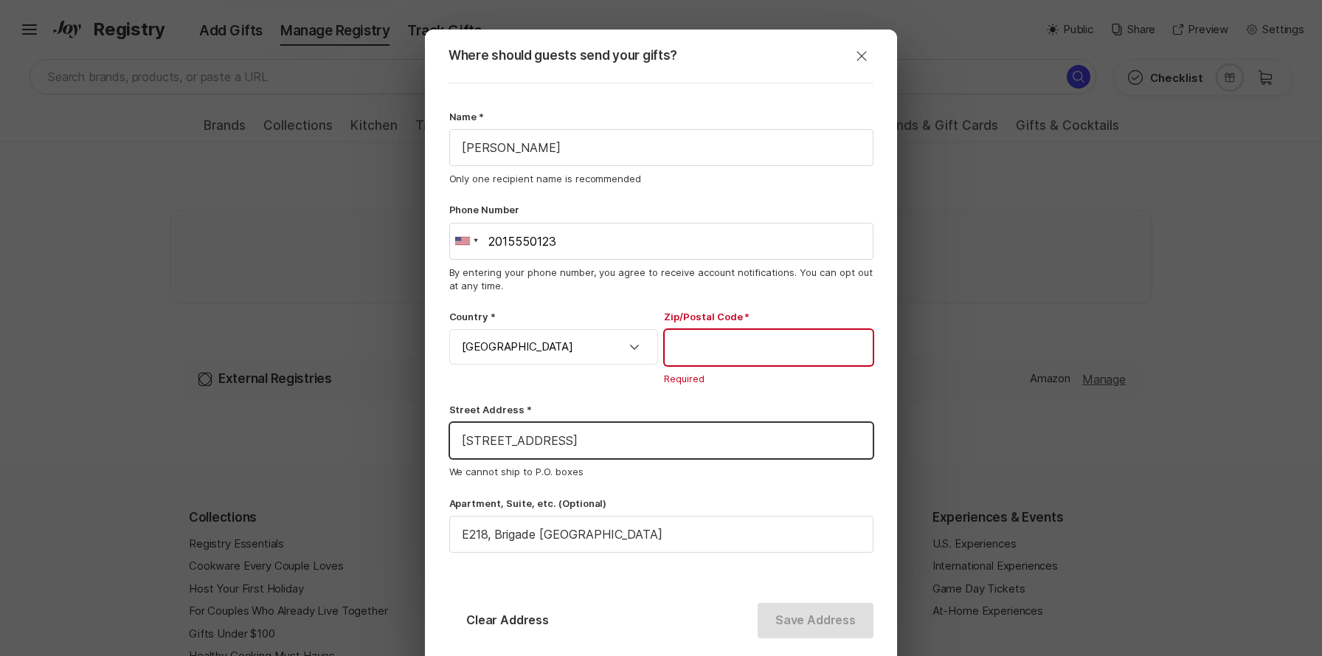
paste input "CA 91234"
type input "123 Main Street"
click at [766, 351] on input "text" at bounding box center [769, 347] width 208 height 35
paste input "CA 91234"
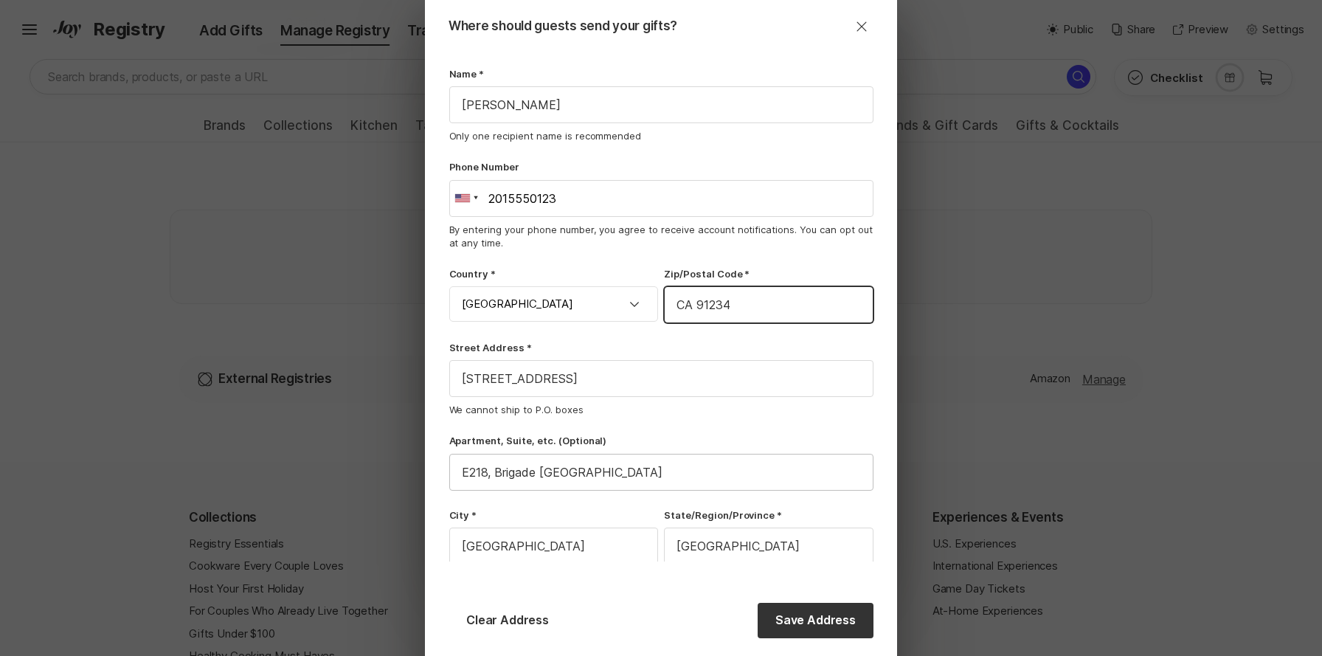
scroll to position [69, 0]
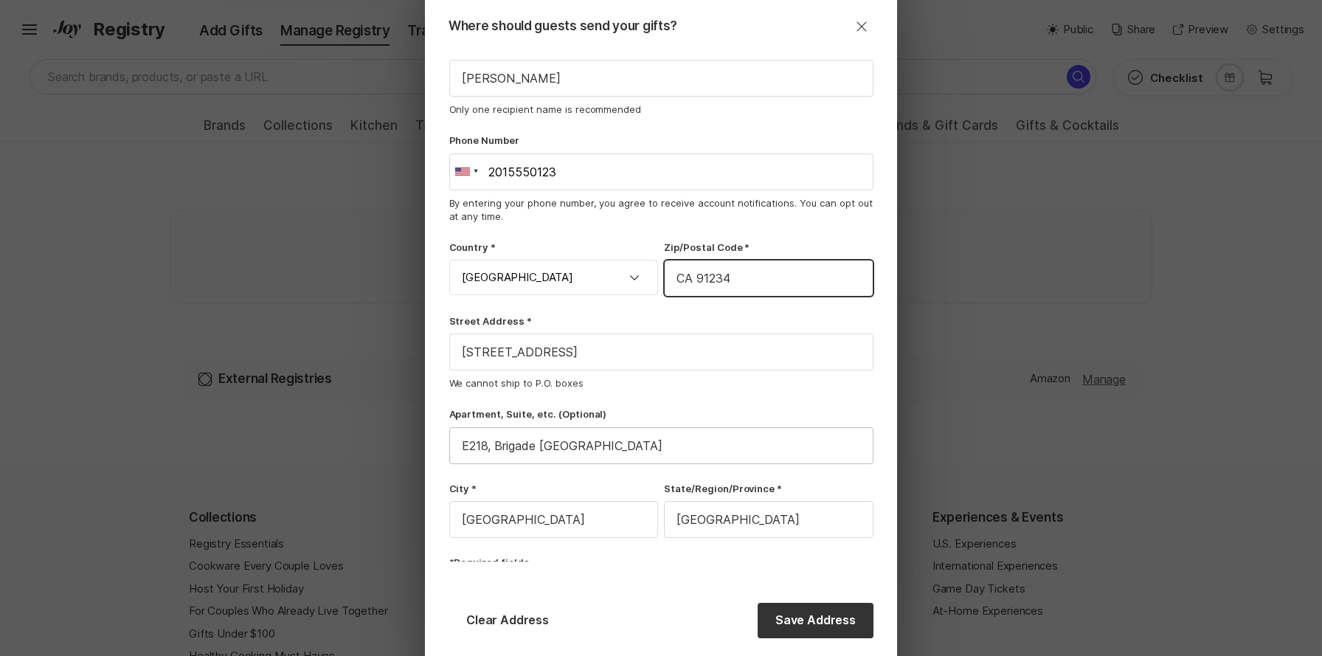
type input "CA 91234"
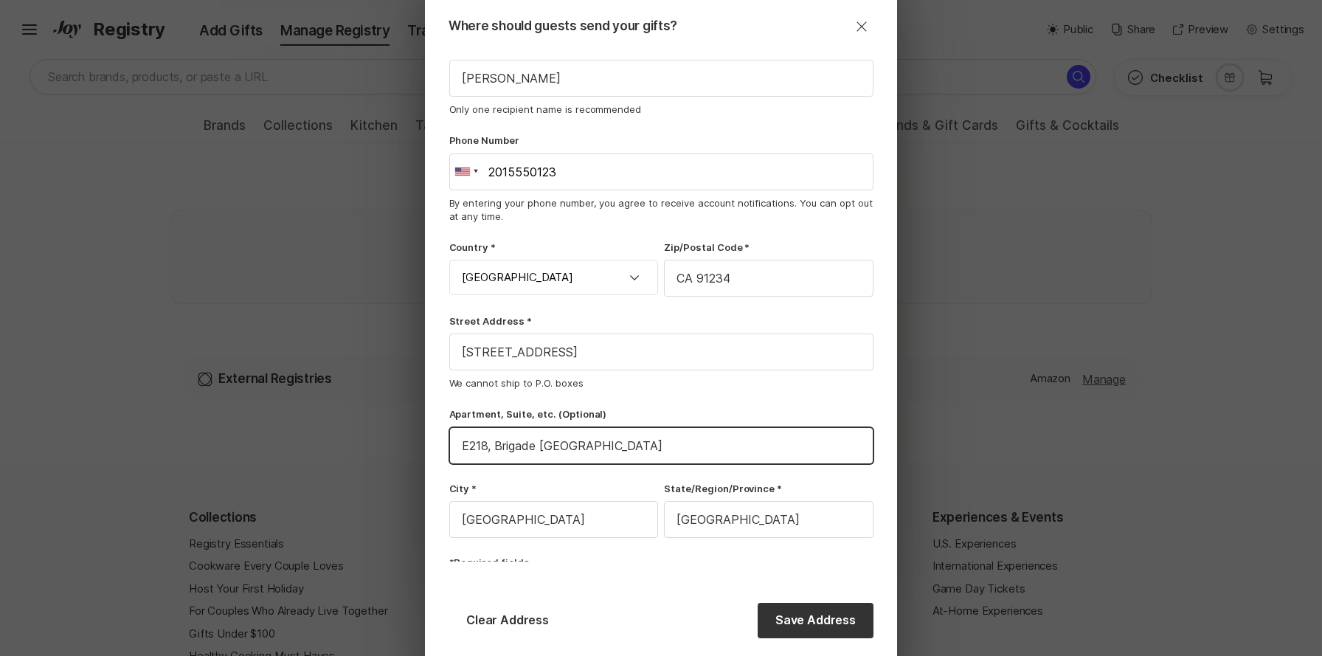
drag, startPoint x: 623, startPoint y: 447, endPoint x: 463, endPoint y: 451, distance: 160.1
click at [463, 451] on input "E218, Brigade Parkside East" at bounding box center [661, 445] width 423 height 35
click at [496, 519] on input "Bangalore" at bounding box center [554, 519] width 208 height 35
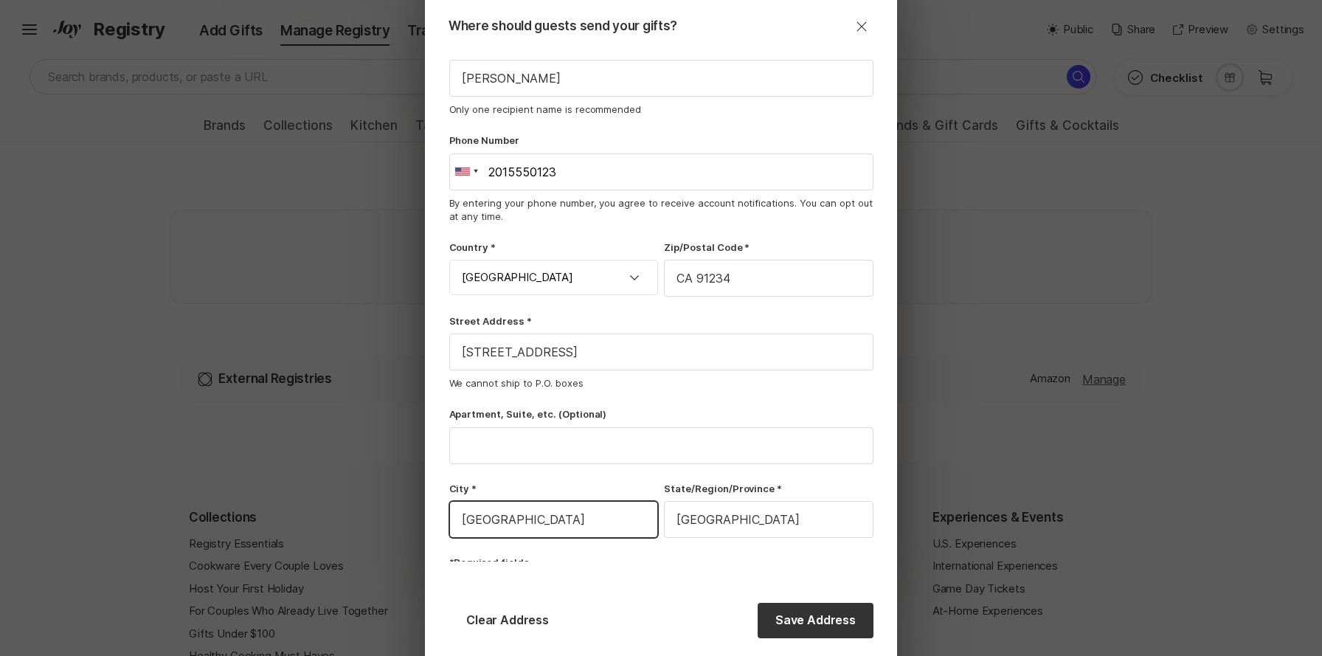
drag, startPoint x: 547, startPoint y: 520, endPoint x: 440, endPoint y: 519, distance: 107.7
click at [440, 519] on div "Name * Anshul Sharma Only one recipient name is recommended Phone Number United…" at bounding box center [661, 311] width 472 height 597
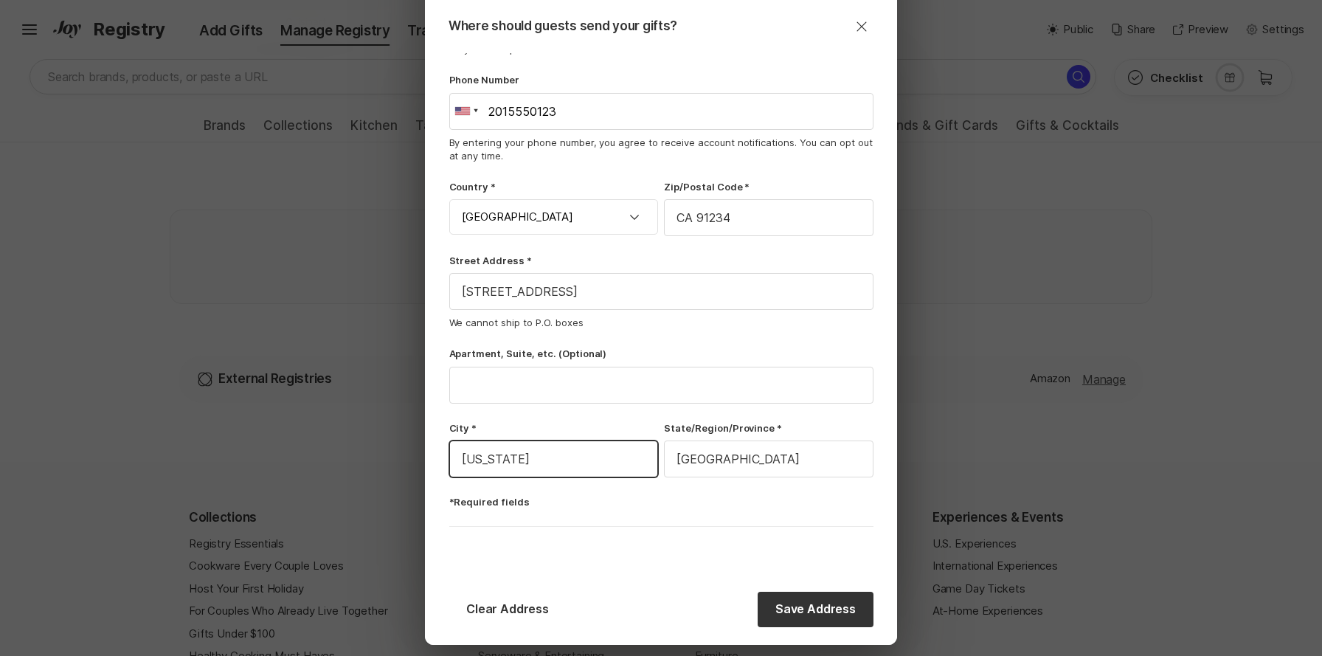
scroll to position [193, 0]
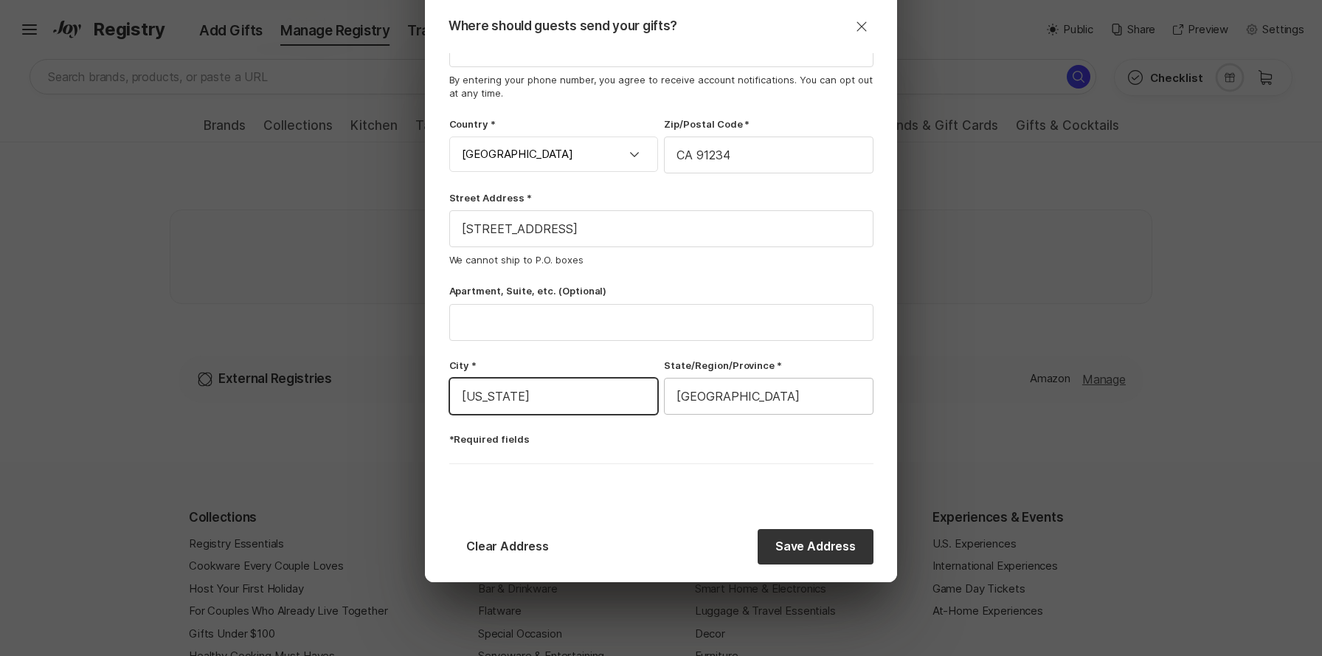
type input "New York"
drag, startPoint x: 747, startPoint y: 401, endPoint x: 658, endPoint y: 402, distance: 89.3
click at [658, 402] on div "City * New York State/Region/Province * Karnataka" at bounding box center [661, 386] width 424 height 56
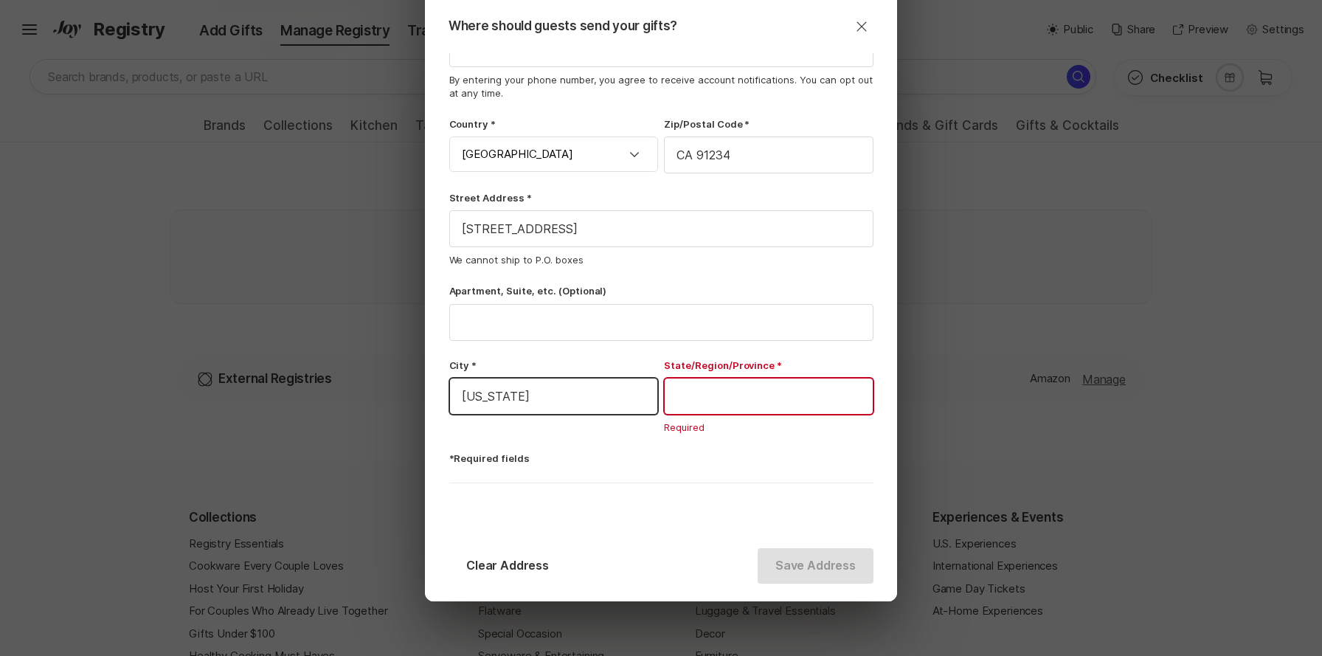
drag, startPoint x: 519, startPoint y: 399, endPoint x: 454, endPoint y: 402, distance: 65.0
click at [454, 402] on input "New York" at bounding box center [554, 395] width 208 height 35
click at [784, 394] on input "text" at bounding box center [769, 395] width 208 height 35
paste input "New York"
type input "New York"
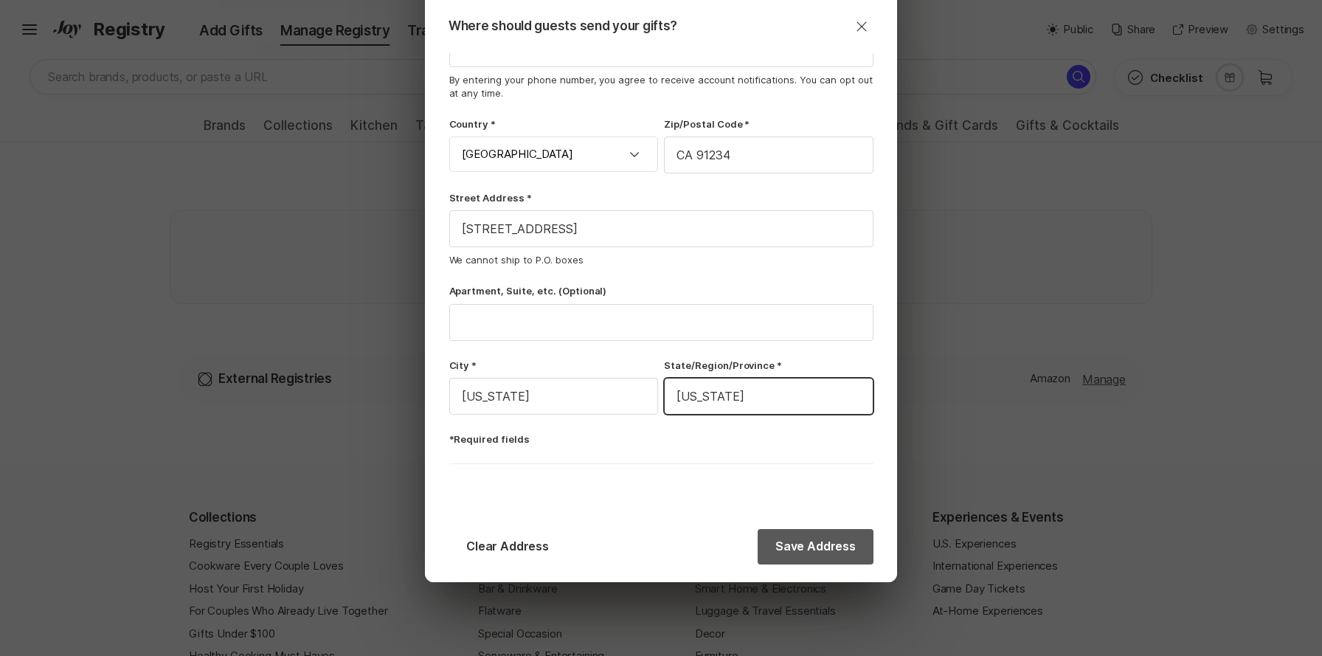
click at [814, 547] on button "Save Address" at bounding box center [816, 546] width 116 height 35
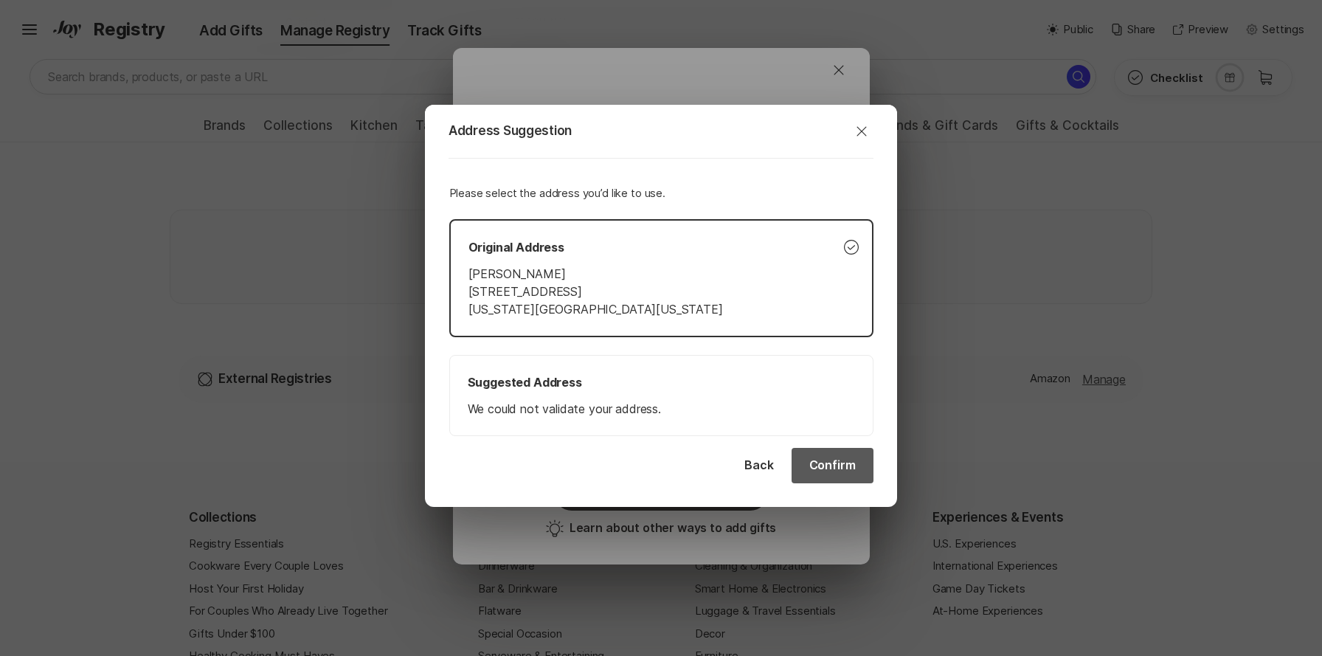
click at [841, 471] on button "Confirm" at bounding box center [832, 465] width 82 height 35
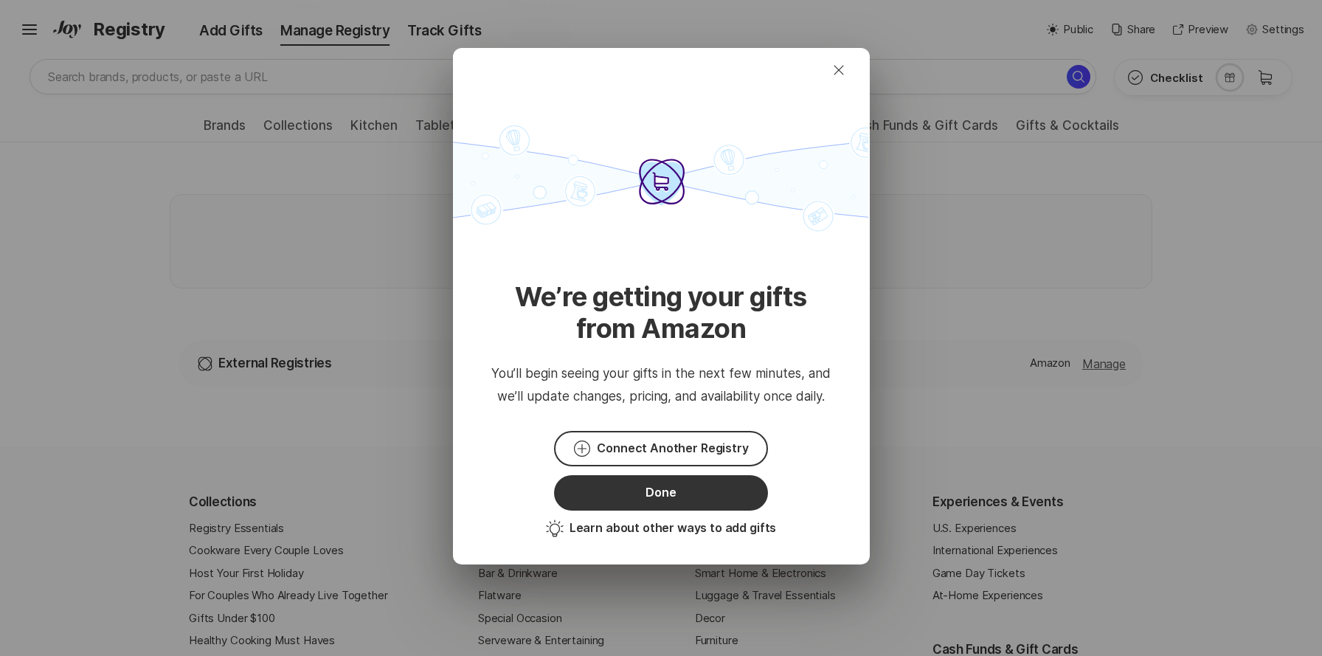
scroll to position [921, 0]
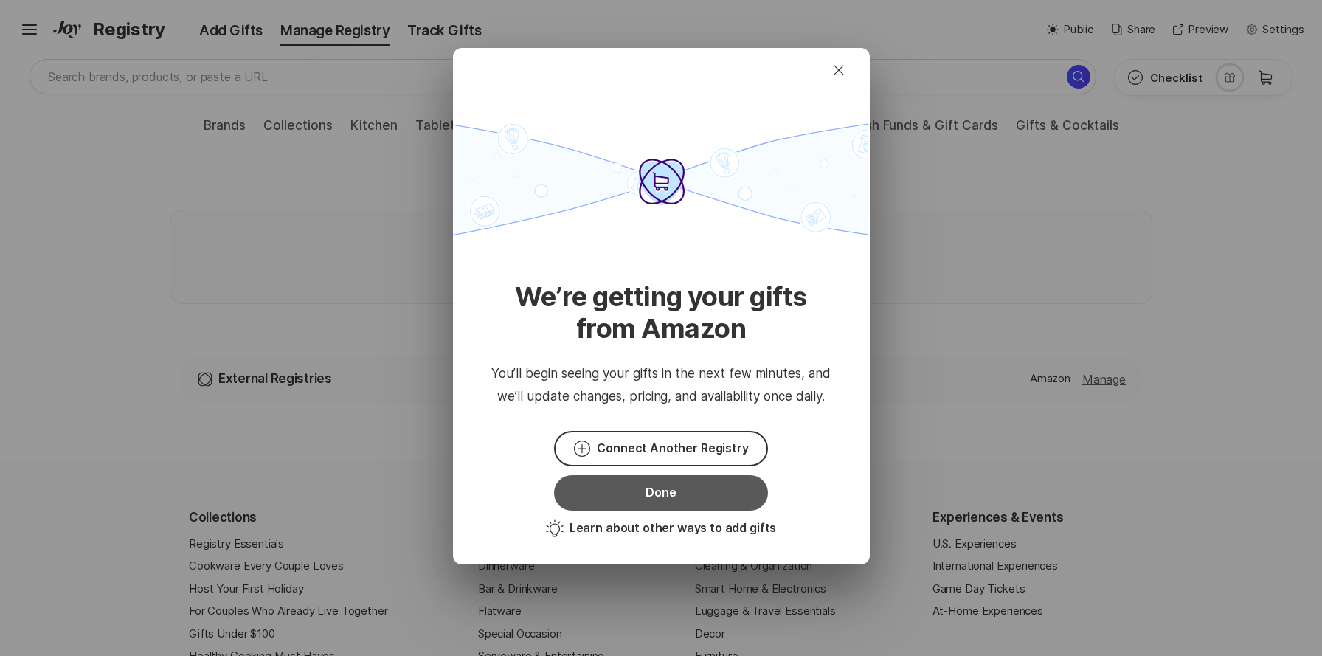
click at [657, 502] on button "Done" at bounding box center [660, 492] width 213 height 35
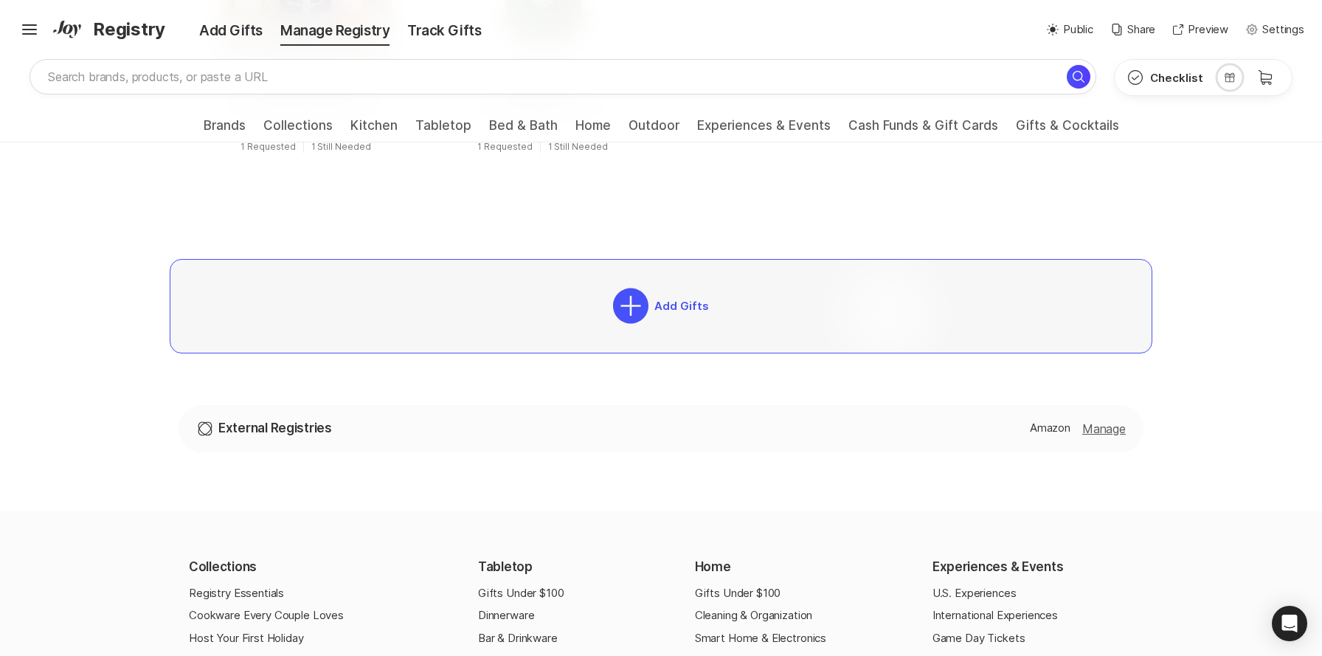
scroll to position [946, 0]
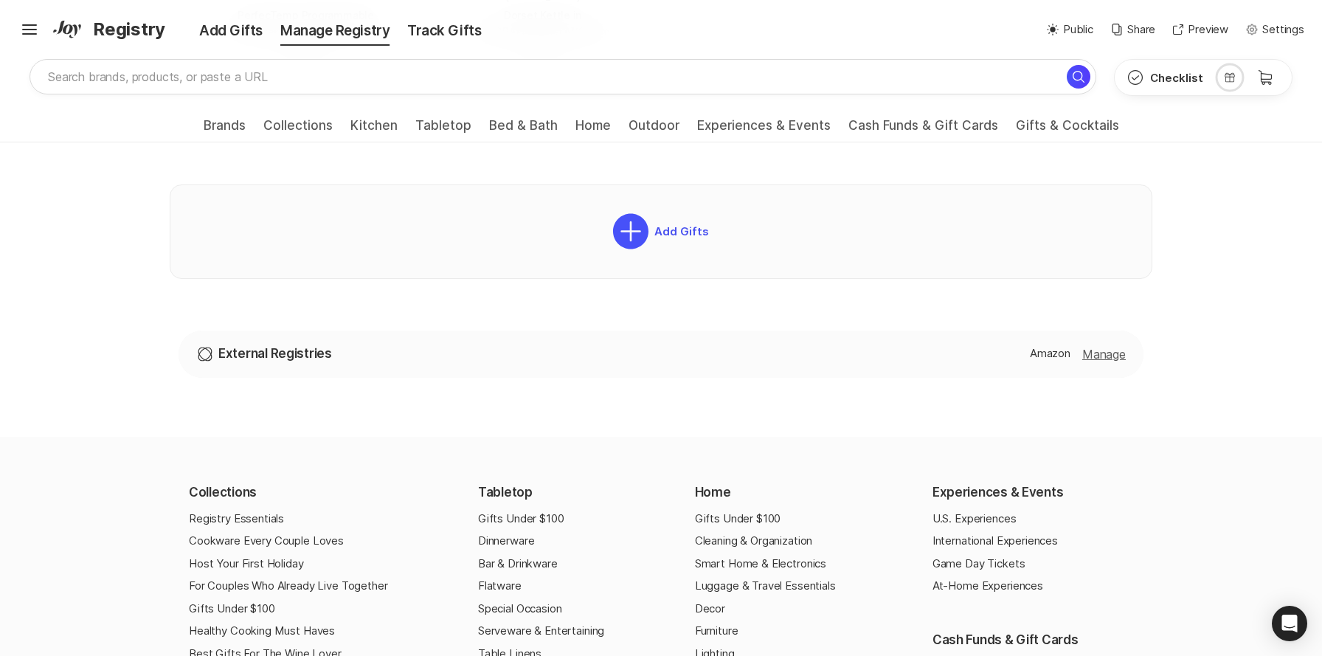
click at [1041, 350] on p "Amazon" at bounding box center [1050, 353] width 41 height 17
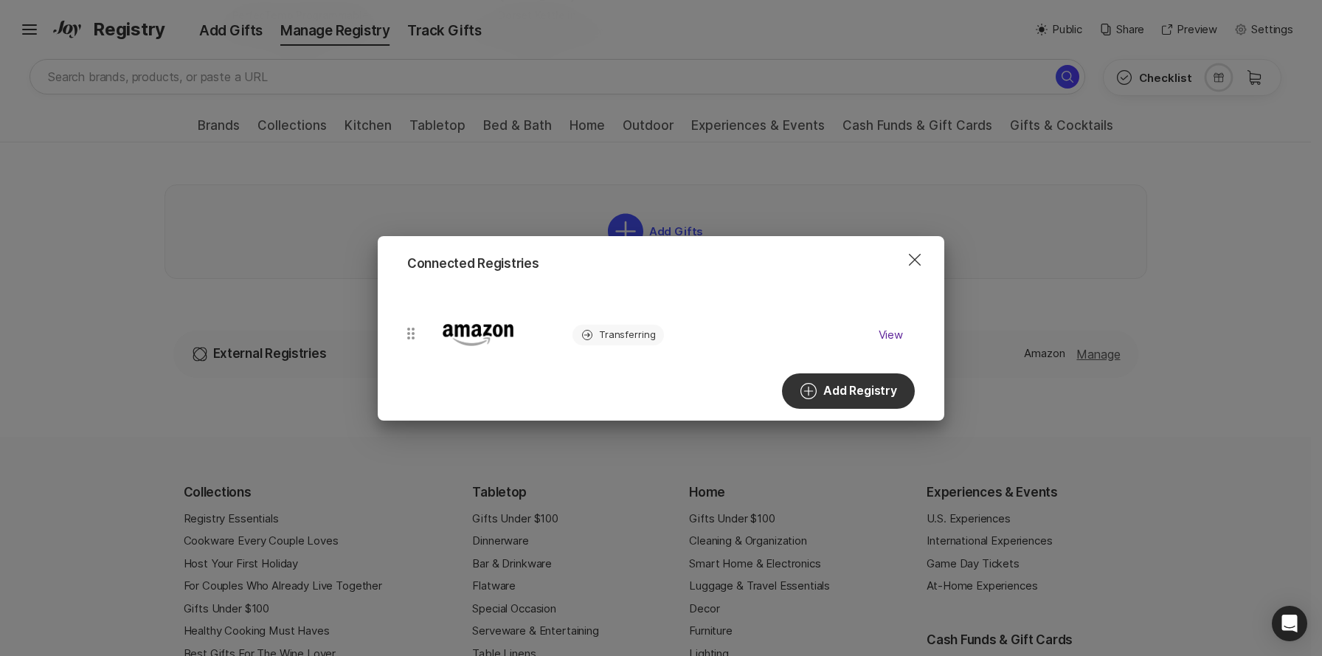
click at [474, 339] on img at bounding box center [478, 334] width 89 height 47
click at [890, 330] on link "View" at bounding box center [891, 334] width 24 height 14
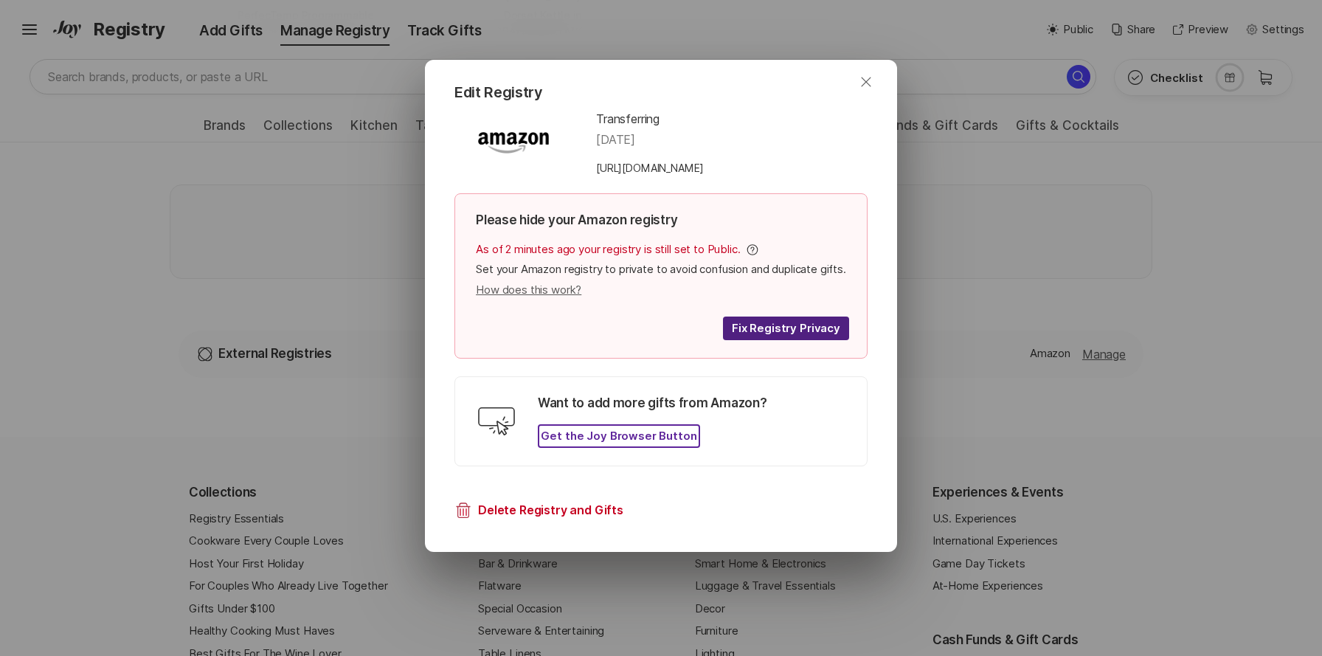
click at [864, 73] on icon "Close" at bounding box center [866, 82] width 18 height 18
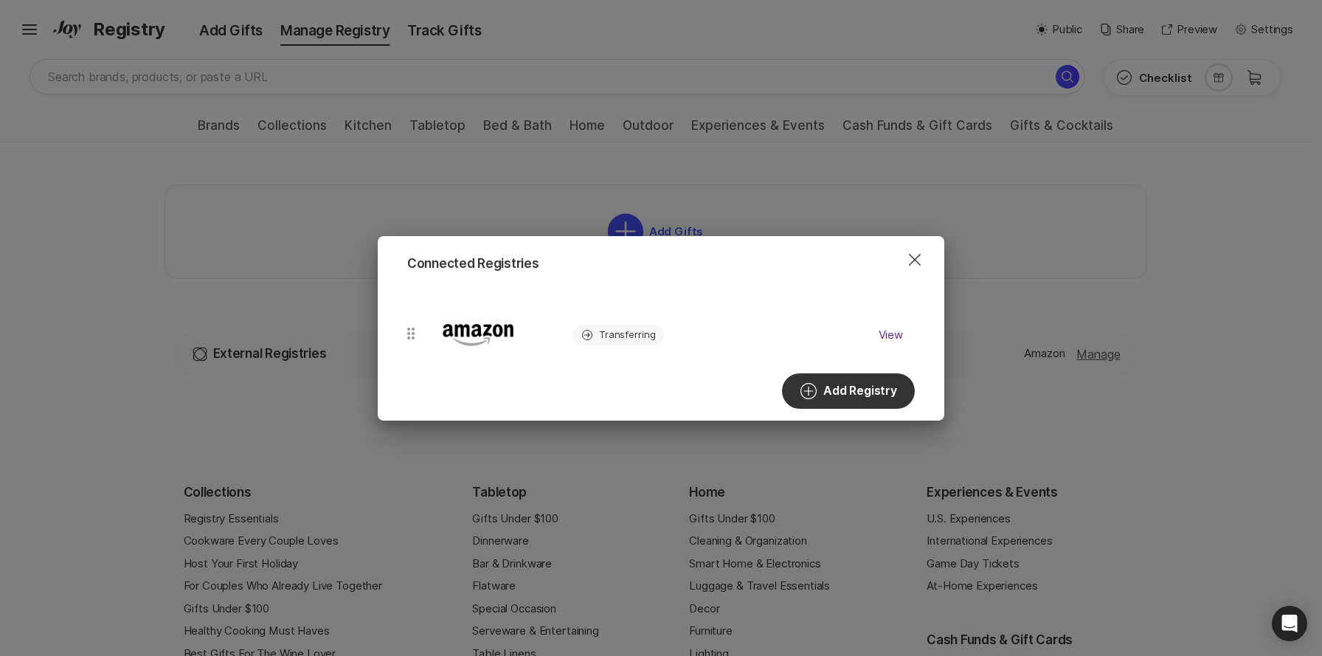
click at [917, 263] on icon "Close Dialog" at bounding box center [915, 260] width 18 height 18
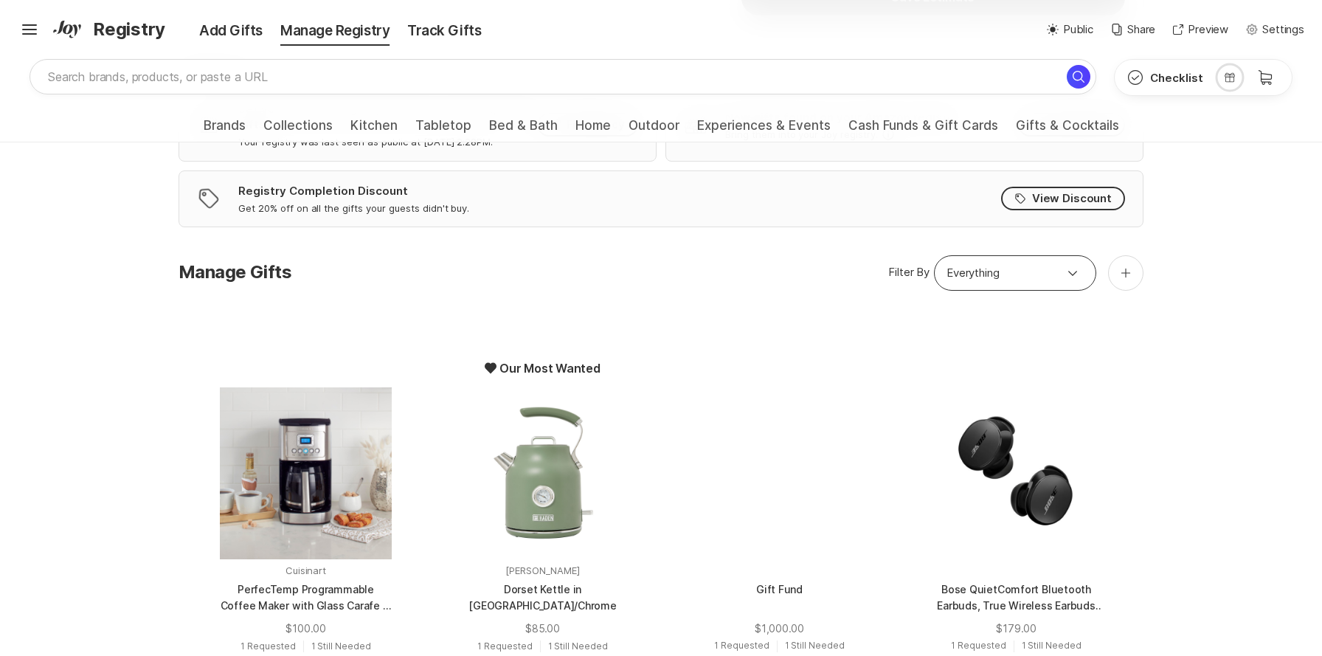
scroll to position [556, 0]
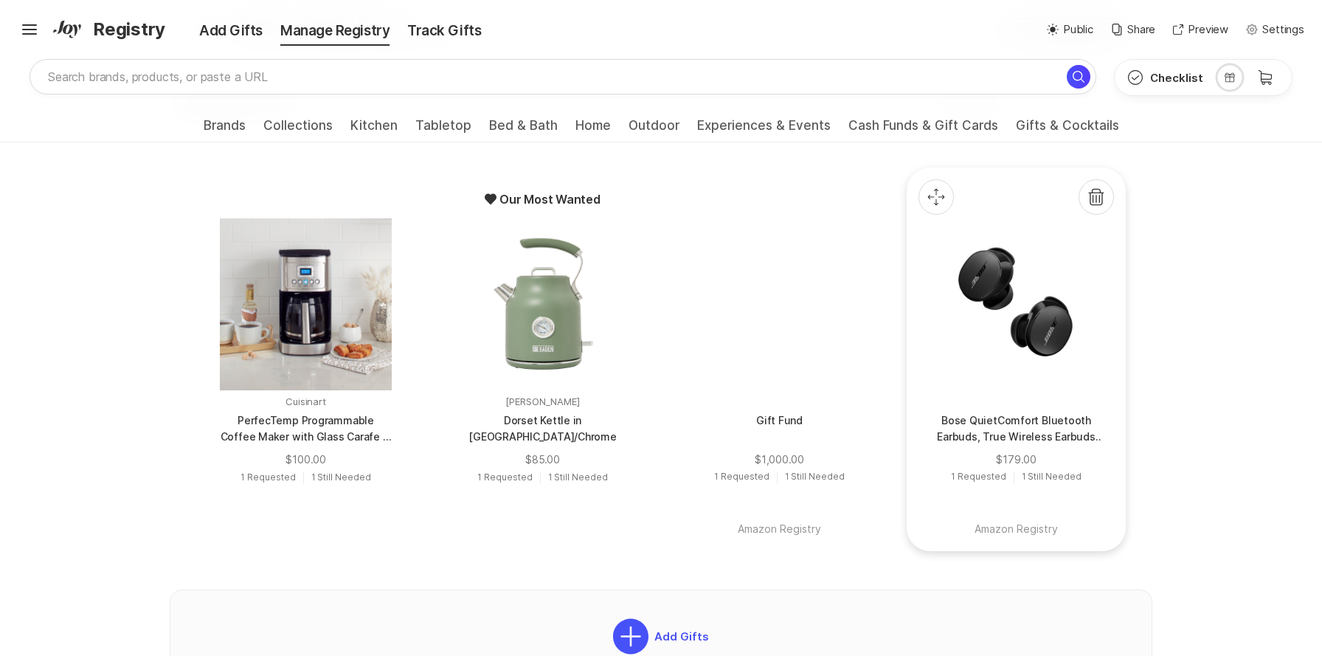
click at [1015, 339] on div at bounding box center [1016, 304] width 172 height 172
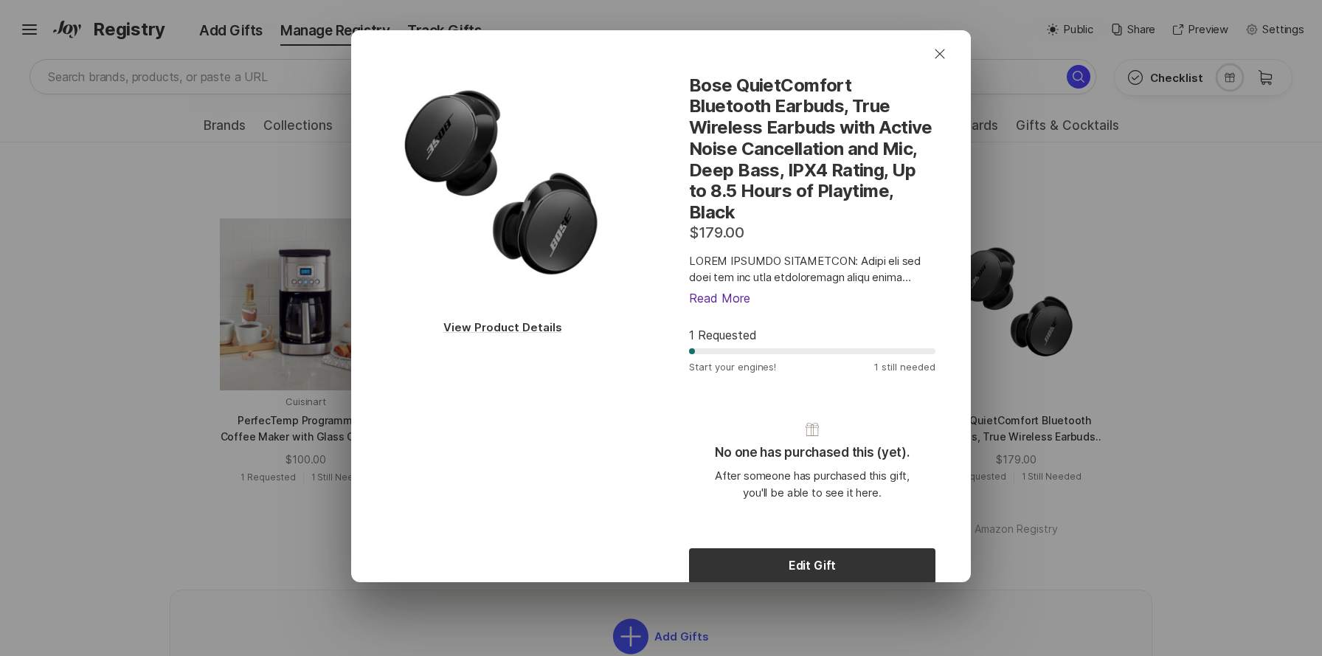
scroll to position [136, 0]
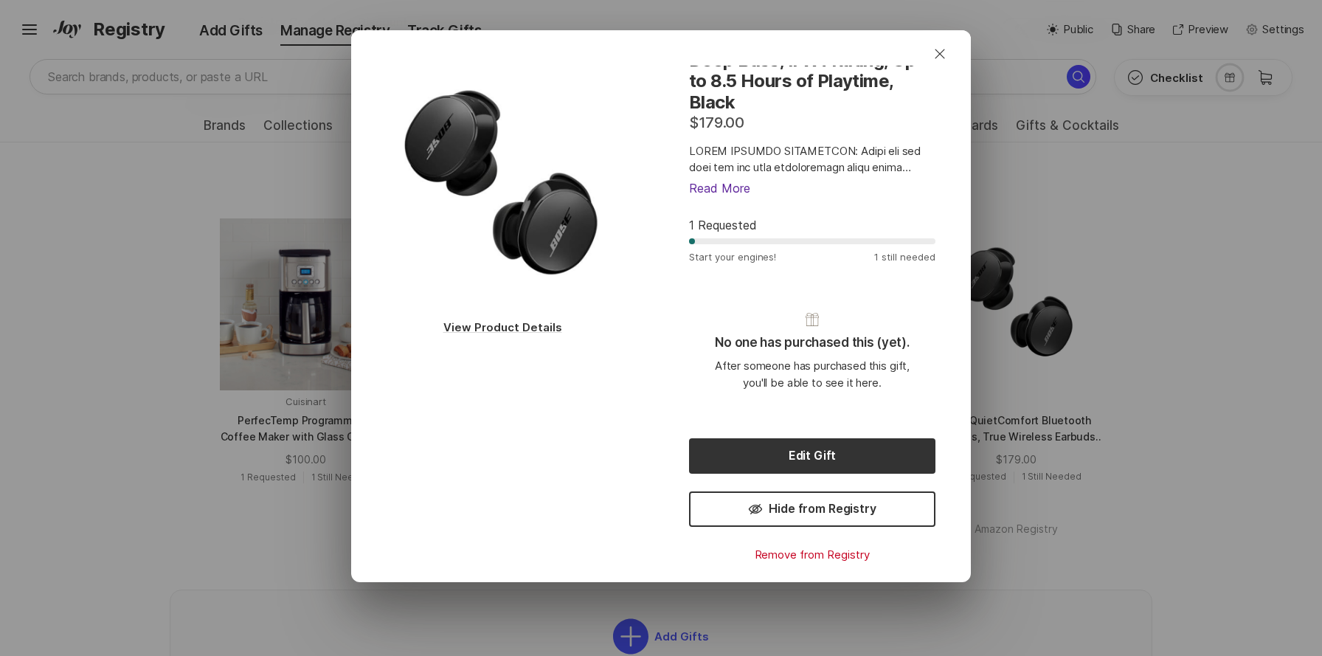
click at [1064, 326] on div "Close View Product Details Bose QuietComfort Bluetooth Earbuds, True Wireless E…" at bounding box center [661, 328] width 1322 height 656
